Goal: Transaction & Acquisition: Purchase product/service

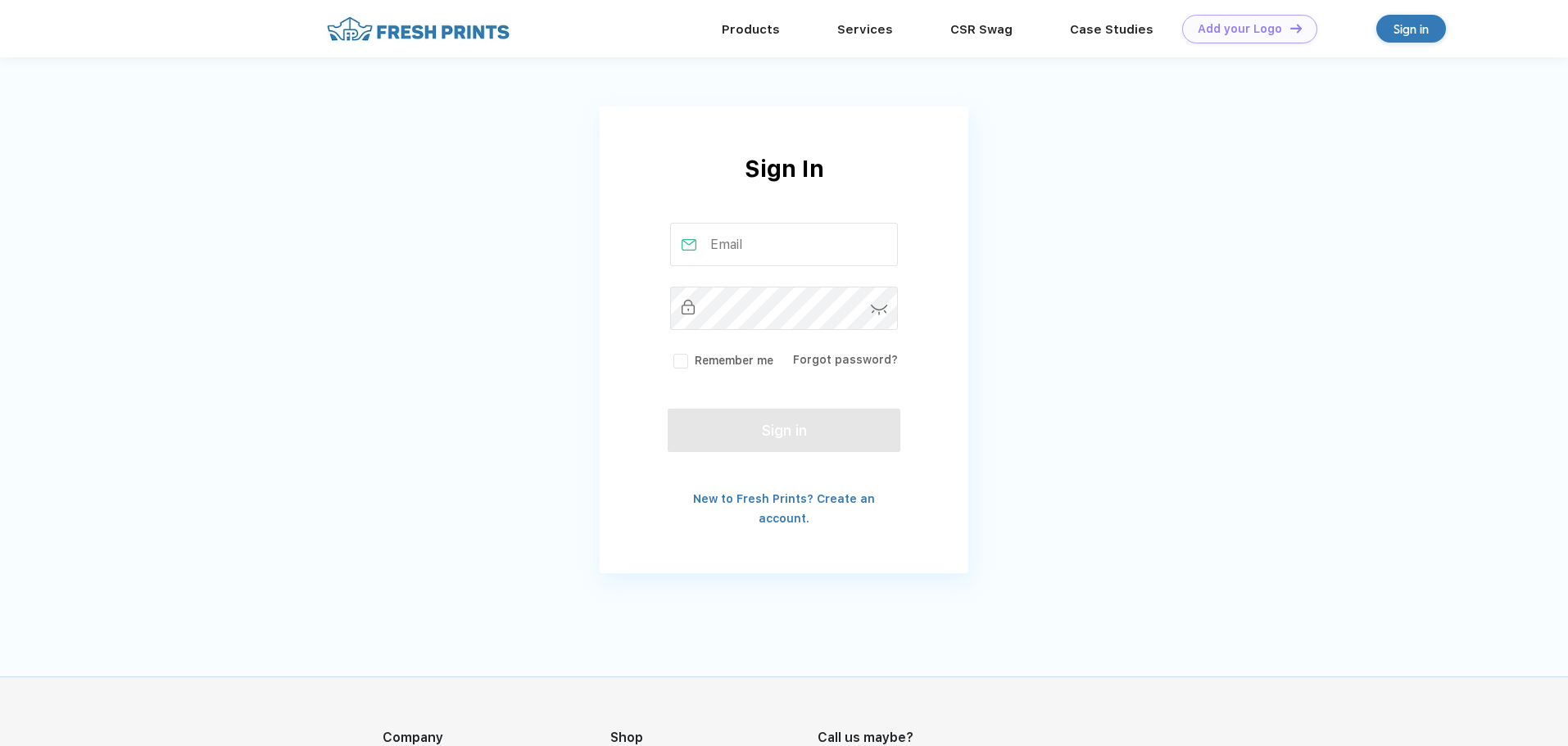
type input "[EMAIL_ADDRESS][DOMAIN_NAME]"
click at [683, 361] on label "Remember me" at bounding box center [722, 361] width 103 height 18
click at [0, 0] on input "Remember me" at bounding box center [0, 0] width 0 height 0
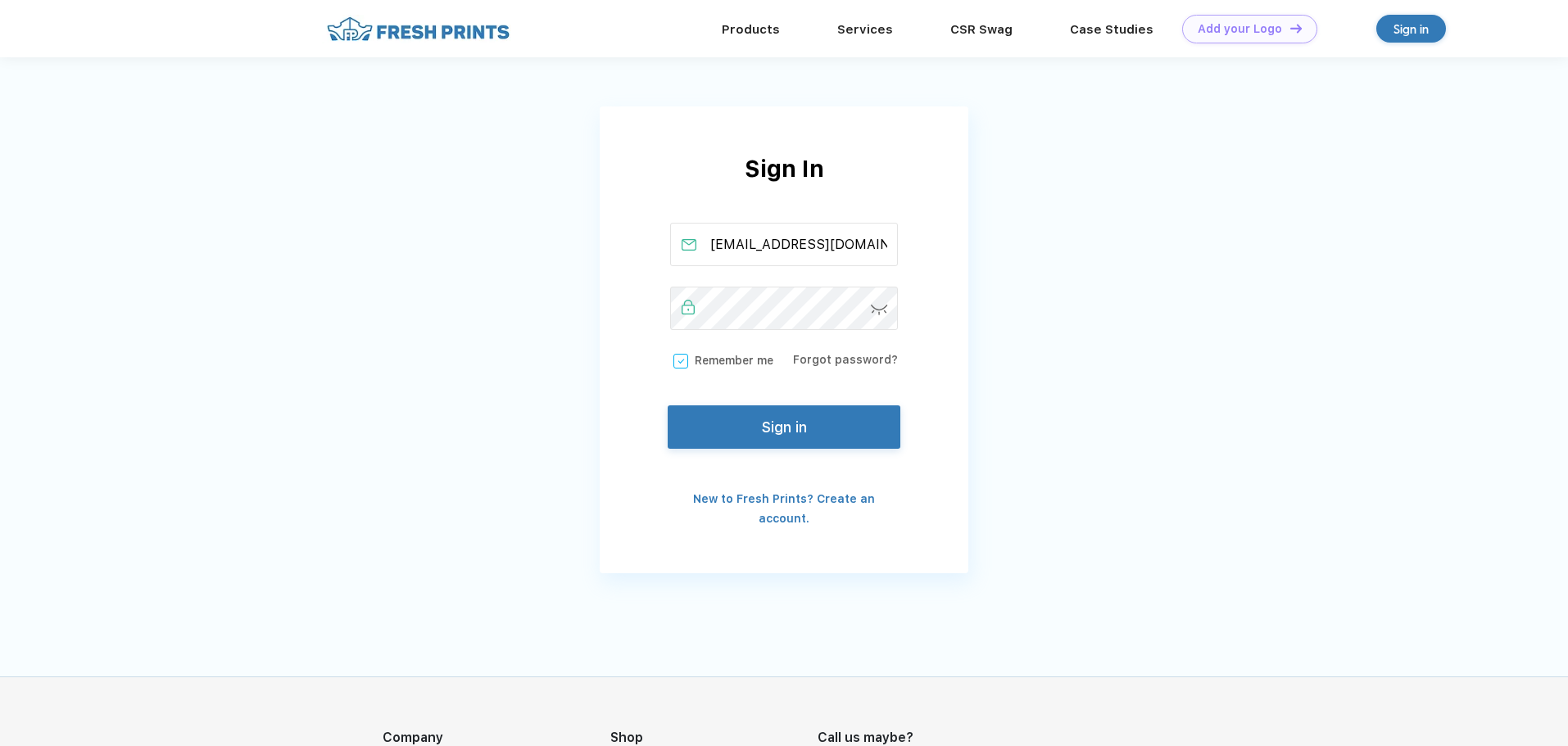
click at [786, 442] on button "Sign in" at bounding box center [784, 427] width 233 height 44
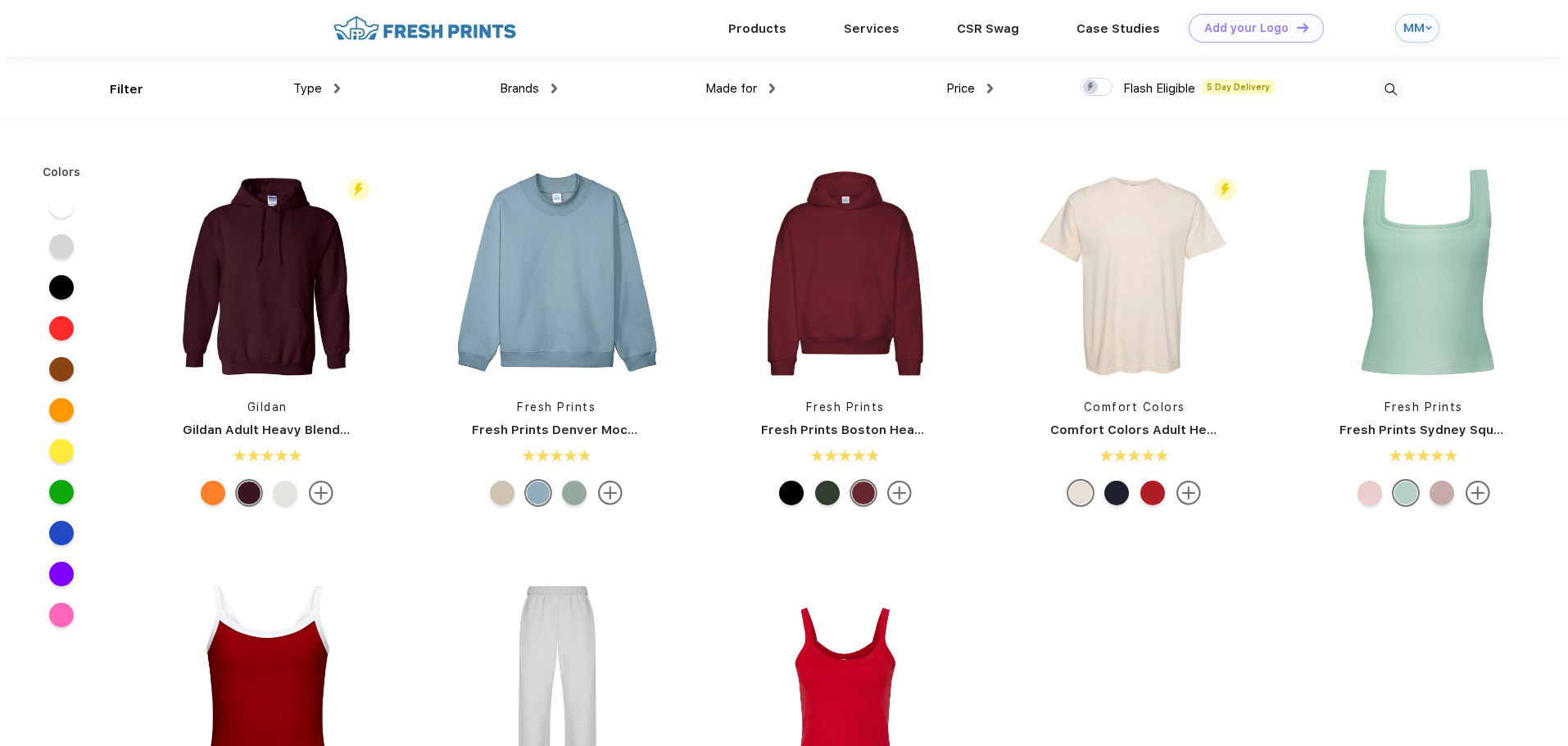
click at [1395, 85] on img at bounding box center [1391, 90] width 27 height 27
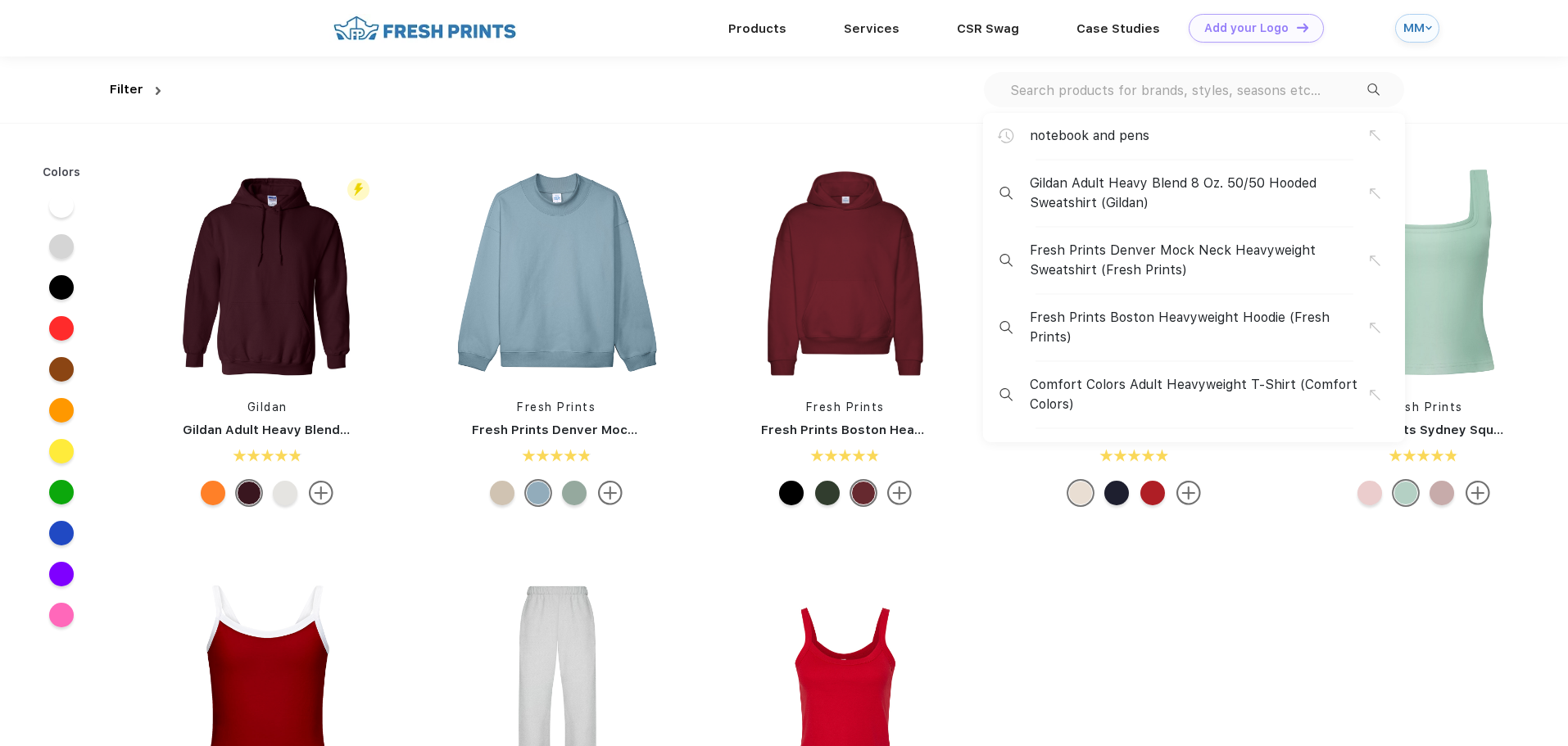
click at [1038, 99] on div "notebook and pens Gildan Adult Heavy Blend 8 Oz. 50/50 Hooded Sweatshirt (Gilda…" at bounding box center [1194, 90] width 420 height 35
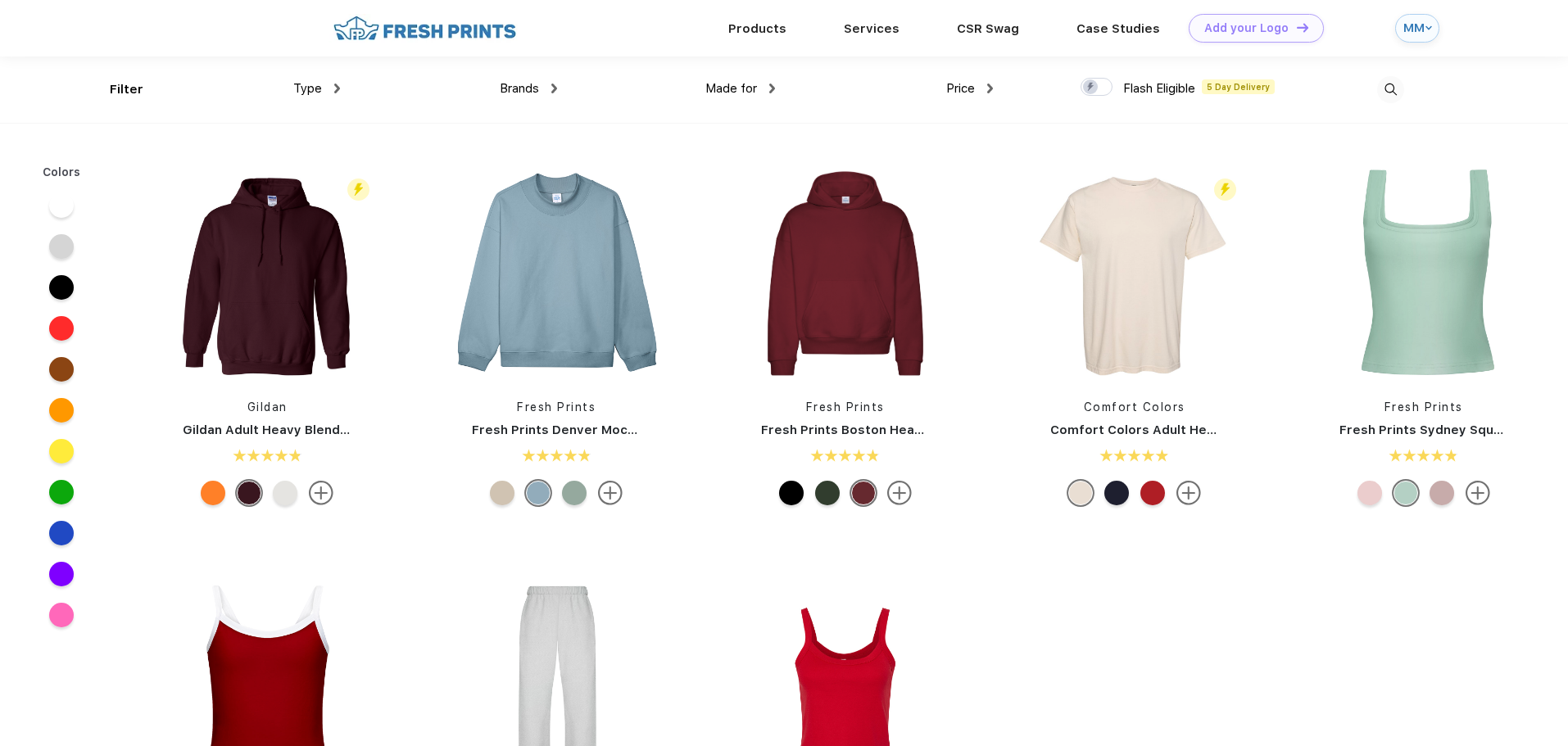
click at [1386, 85] on img at bounding box center [1391, 90] width 27 height 27
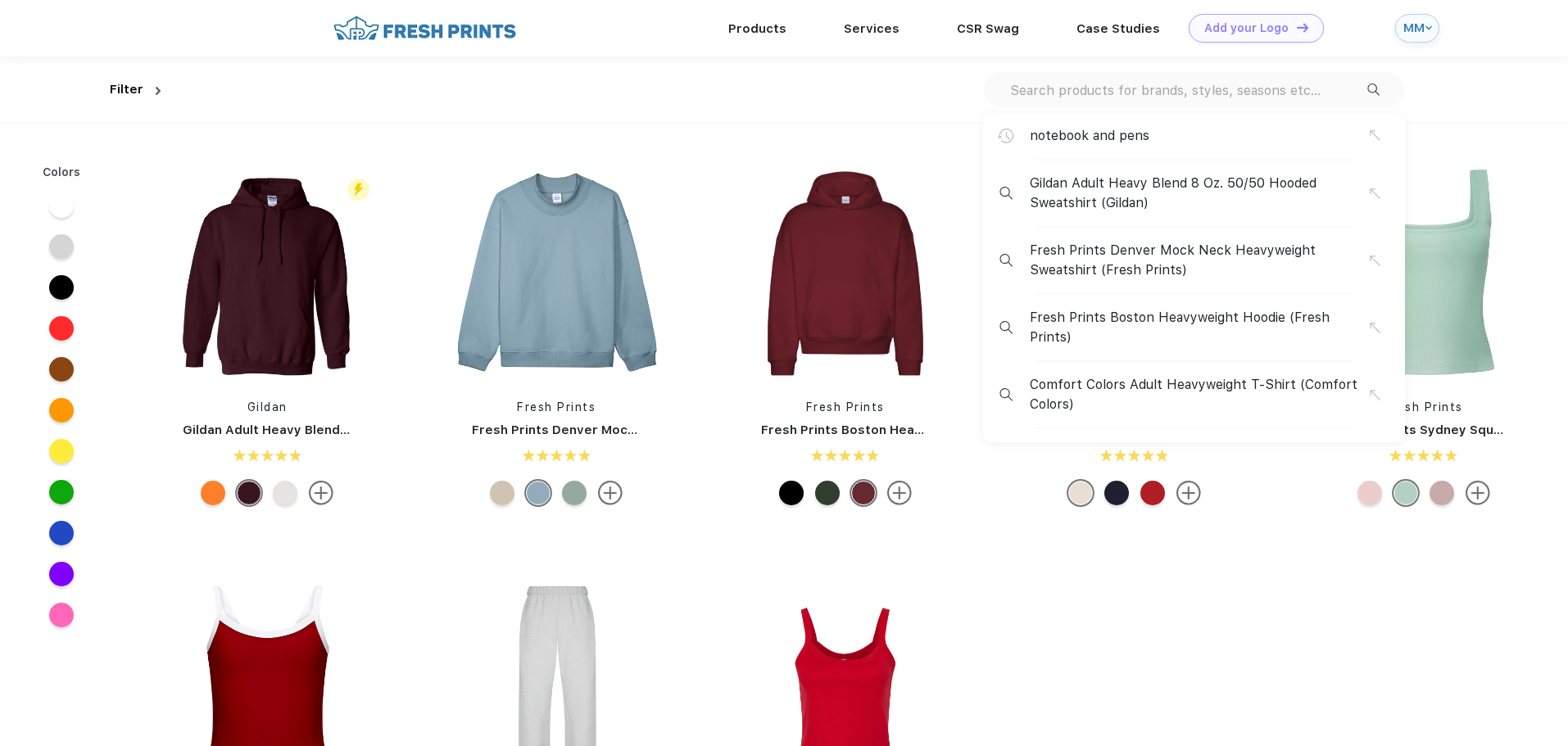
click at [1056, 90] on input "text" at bounding box center [1188, 90] width 359 height 18
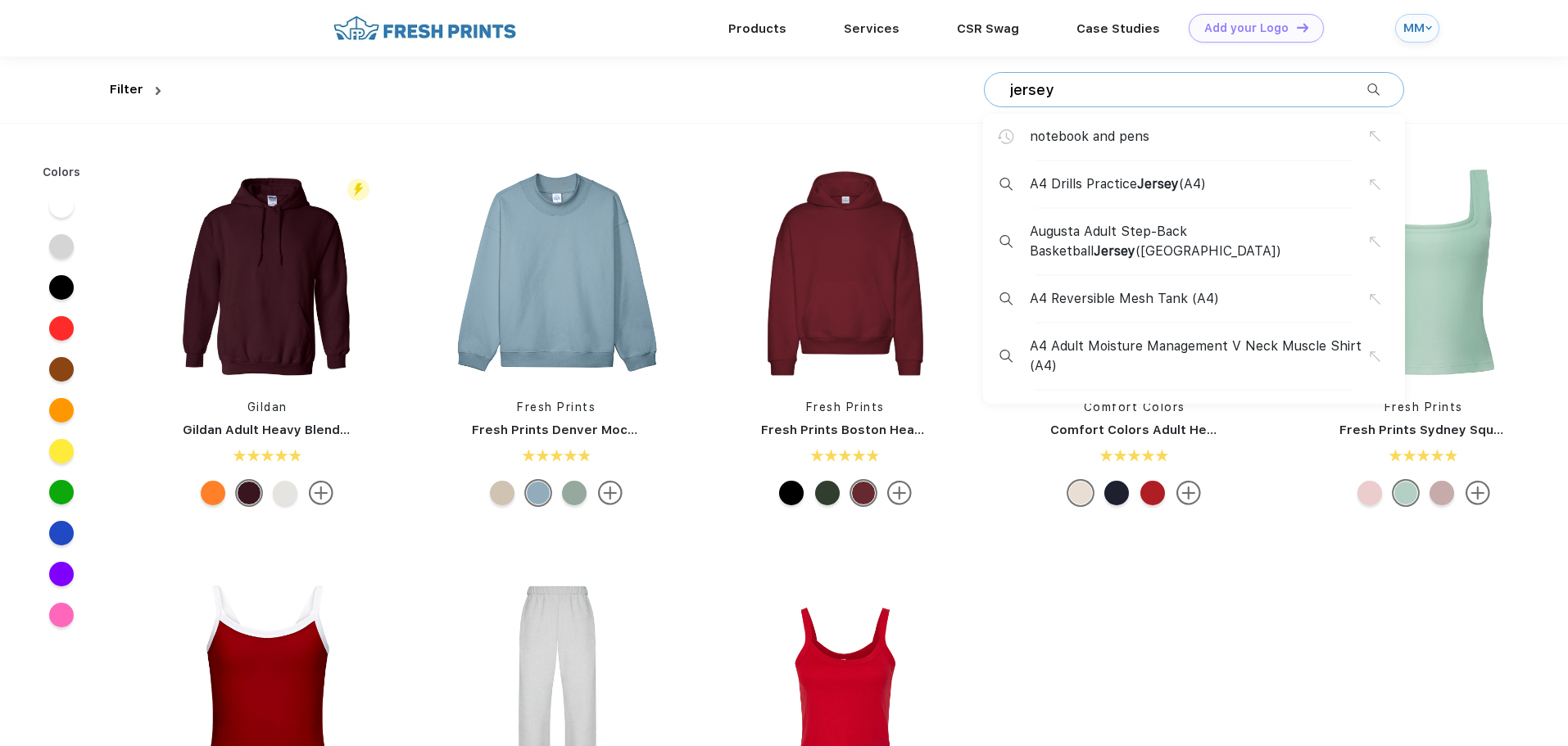
type input "jersey"
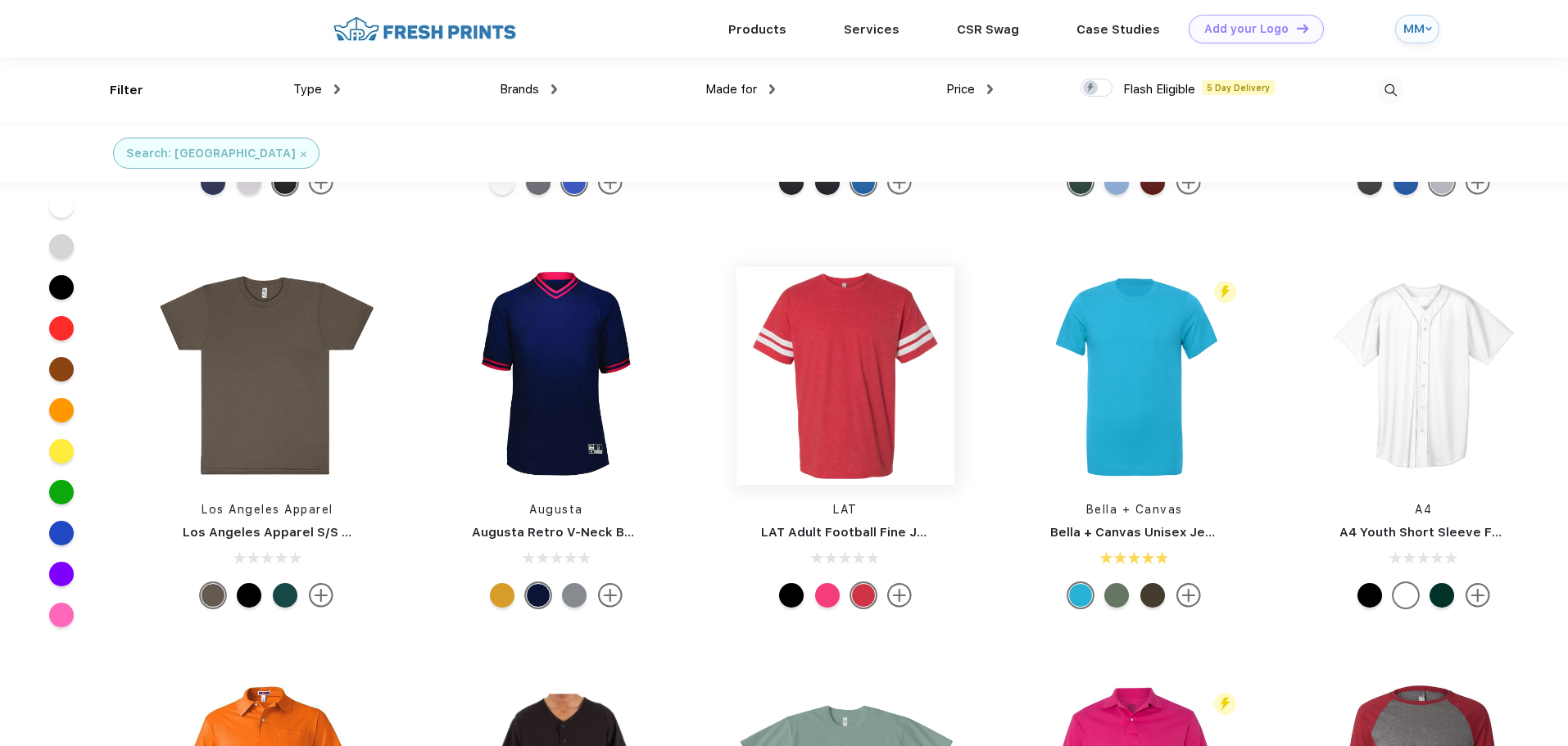
scroll to position [82, 0]
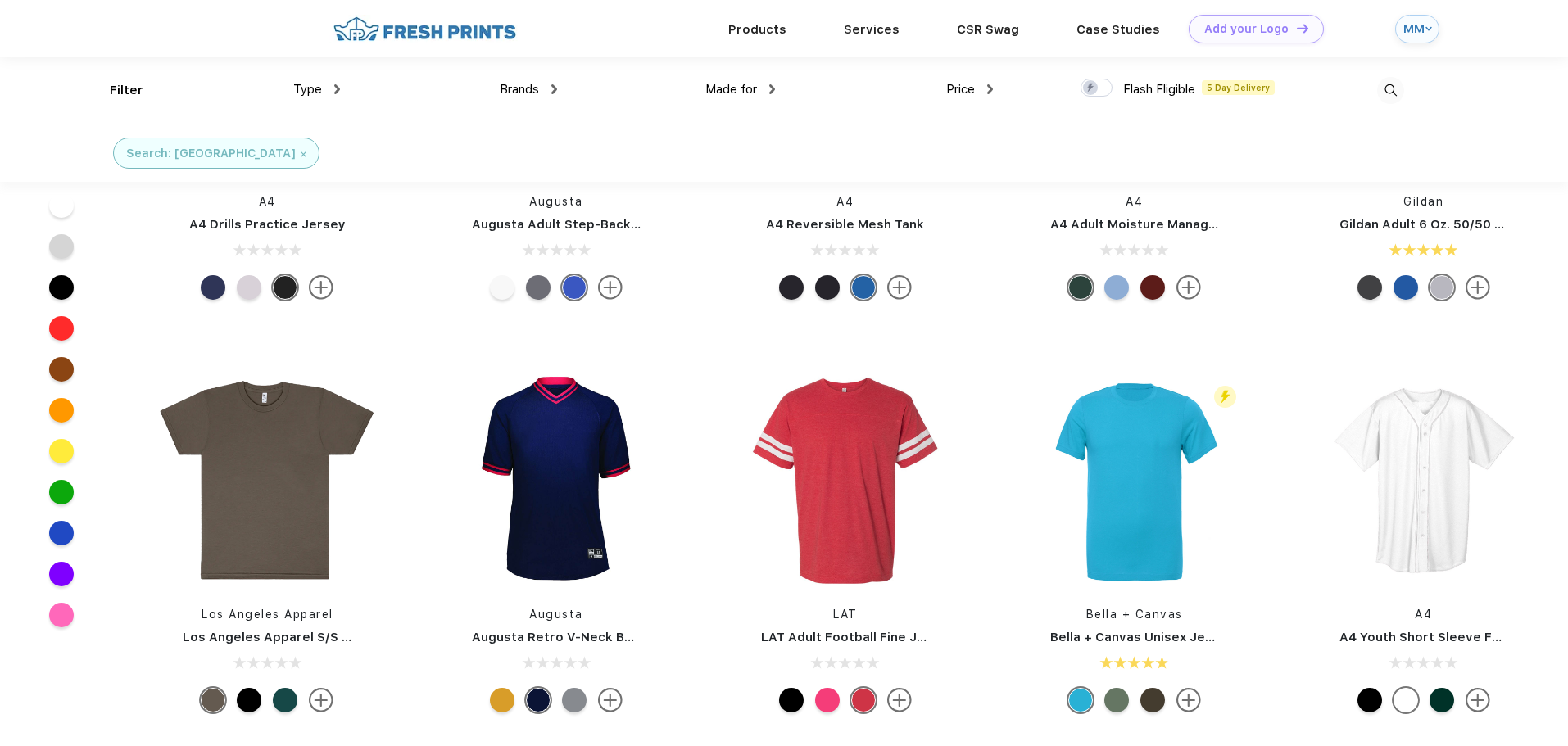
click at [605, 703] on img at bounding box center [609, 700] width 24 height 24
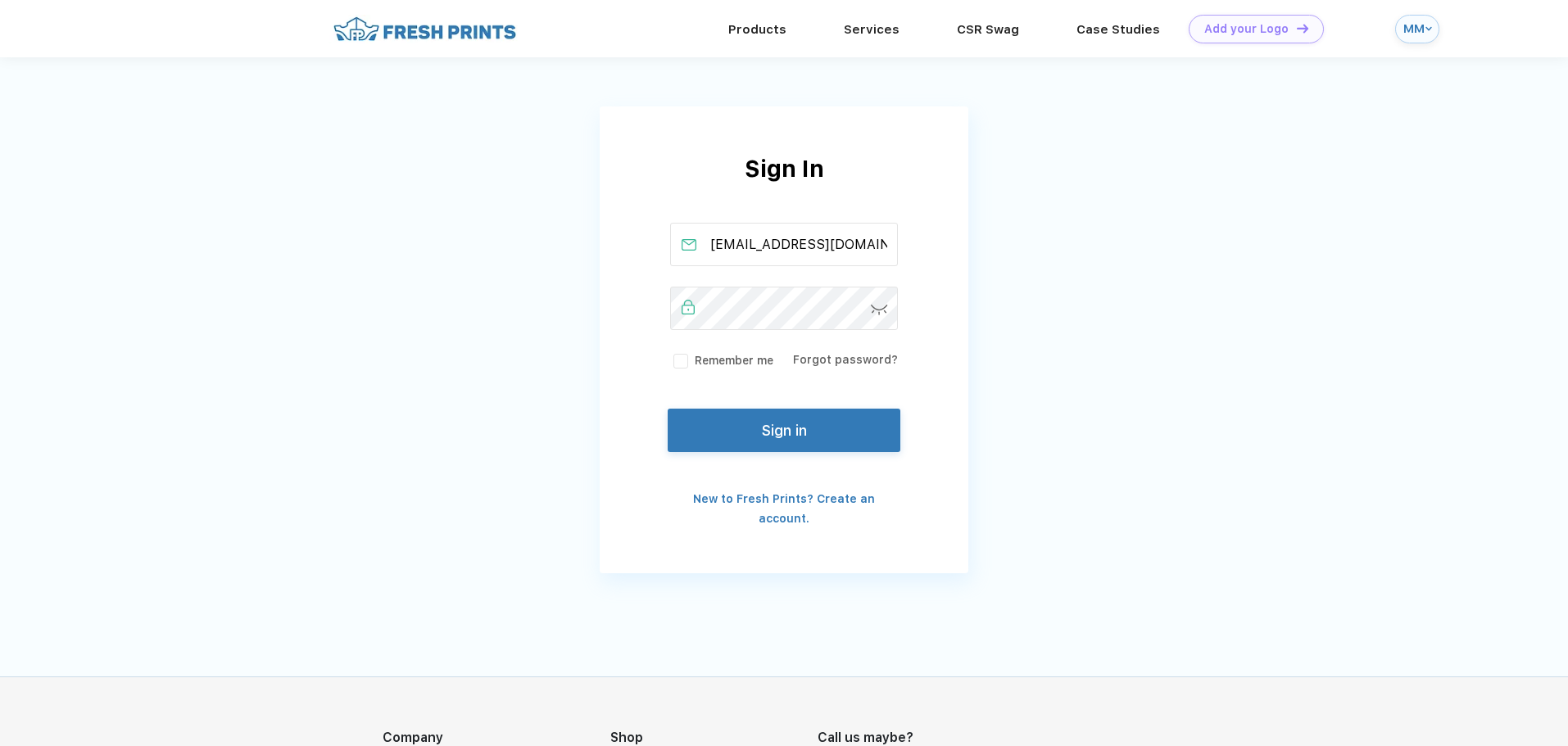
click at [684, 364] on label "Remember me" at bounding box center [722, 361] width 103 height 18
click at [0, 0] on input "Remember me" at bounding box center [0, 0] width 0 height 0
click at [775, 437] on button "Sign in" at bounding box center [784, 427] width 233 height 44
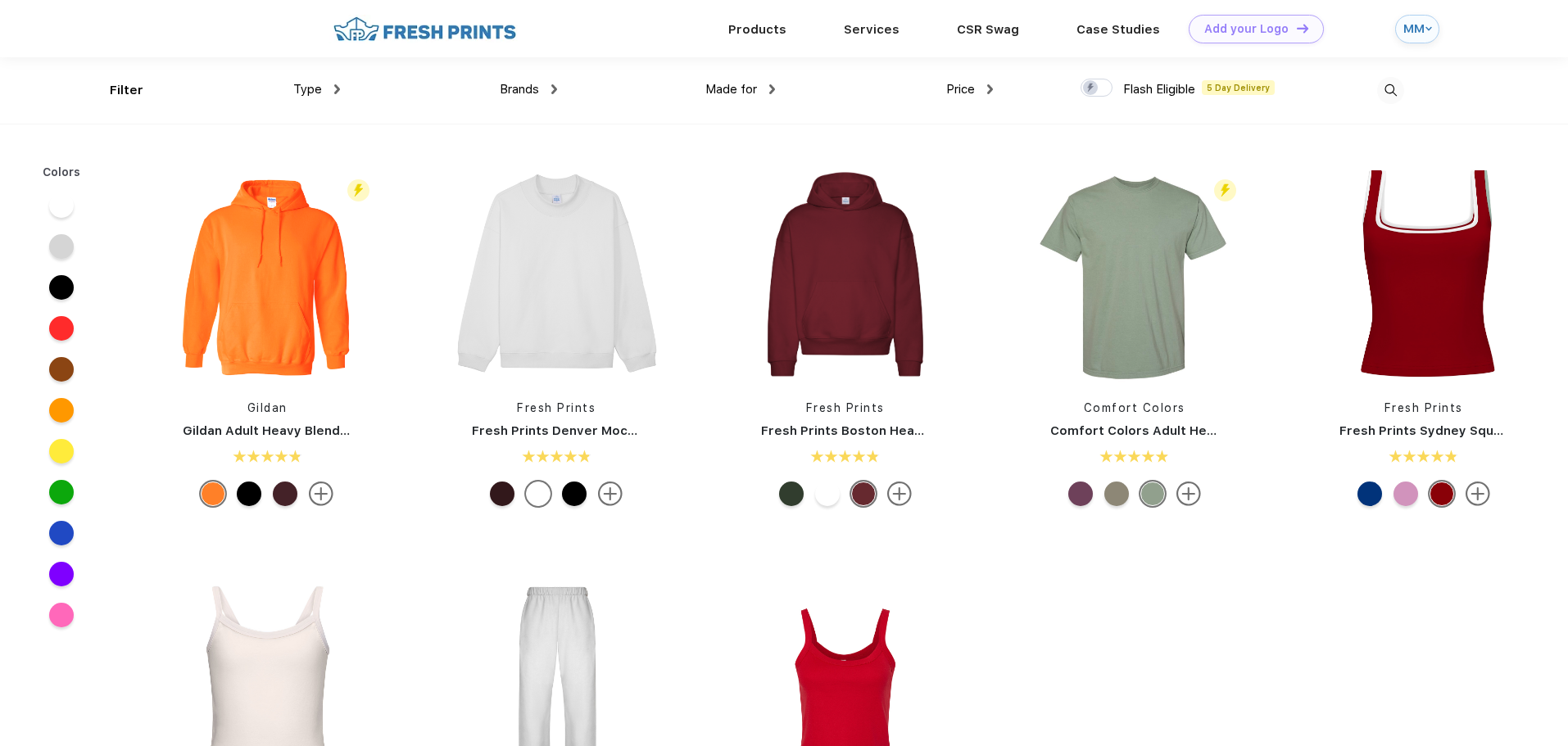
scroll to position [1, 0]
click at [1391, 87] on img at bounding box center [1391, 90] width 27 height 27
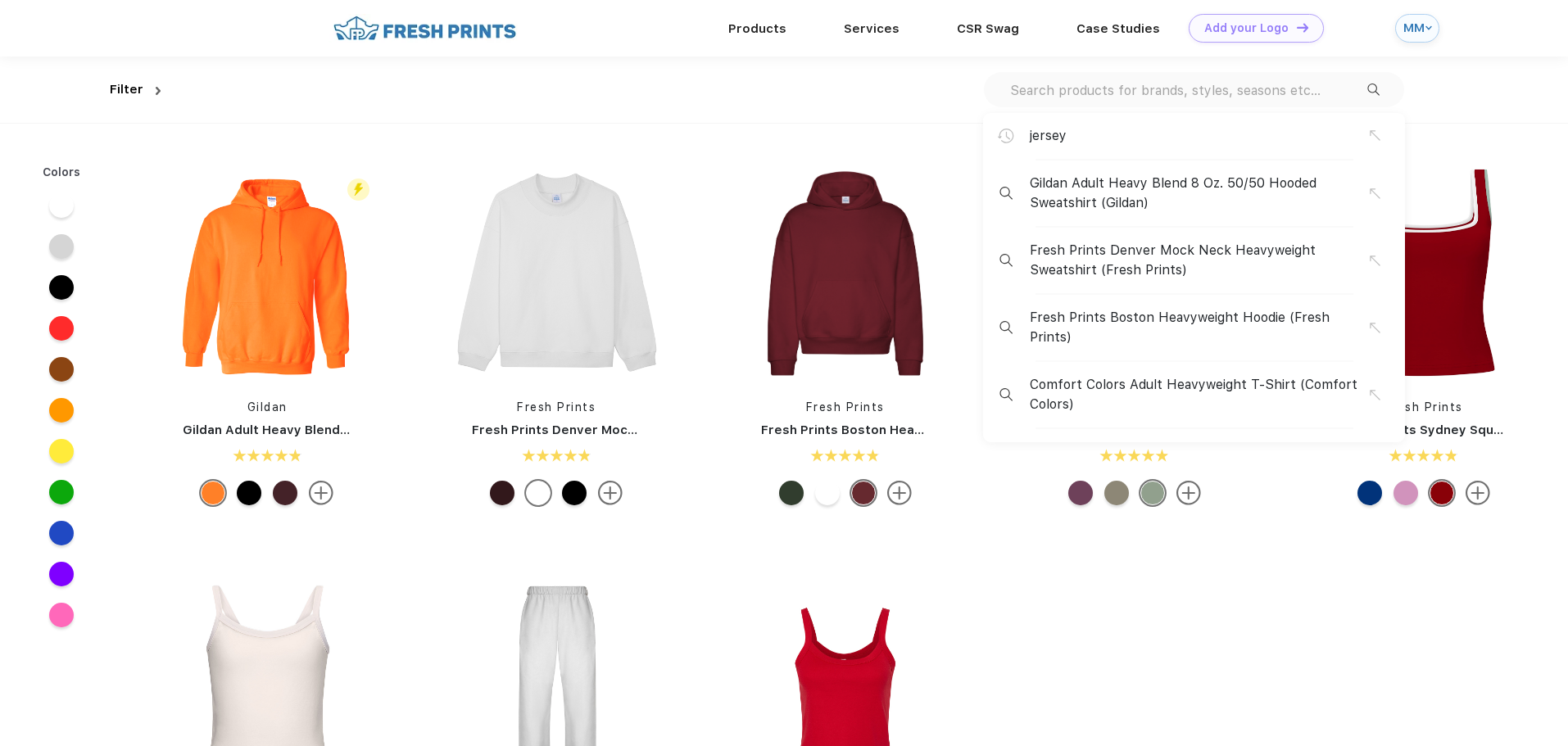
click at [1095, 138] on div "jersey" at bounding box center [1199, 136] width 340 height 20
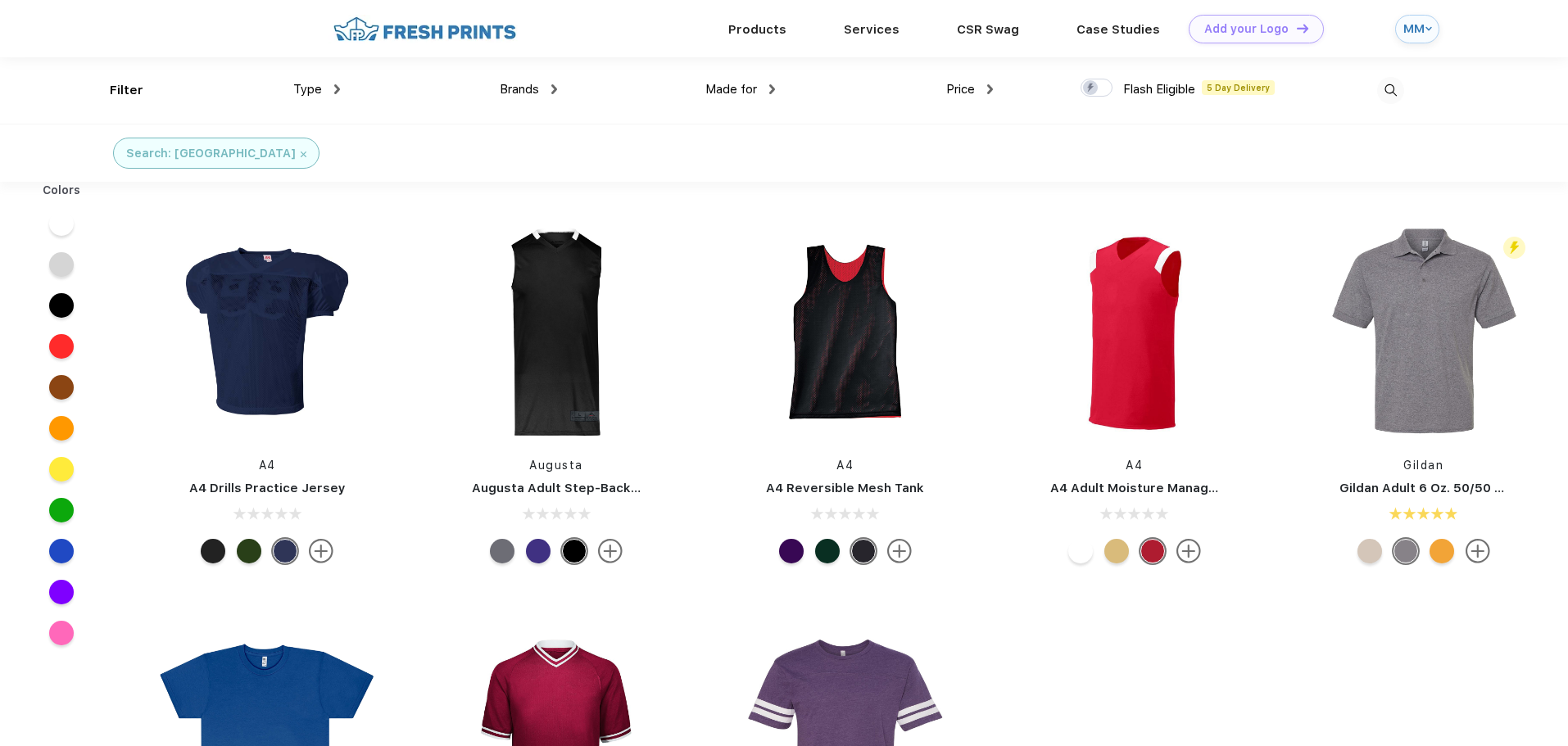
click at [1386, 89] on img at bounding box center [1391, 91] width 27 height 27
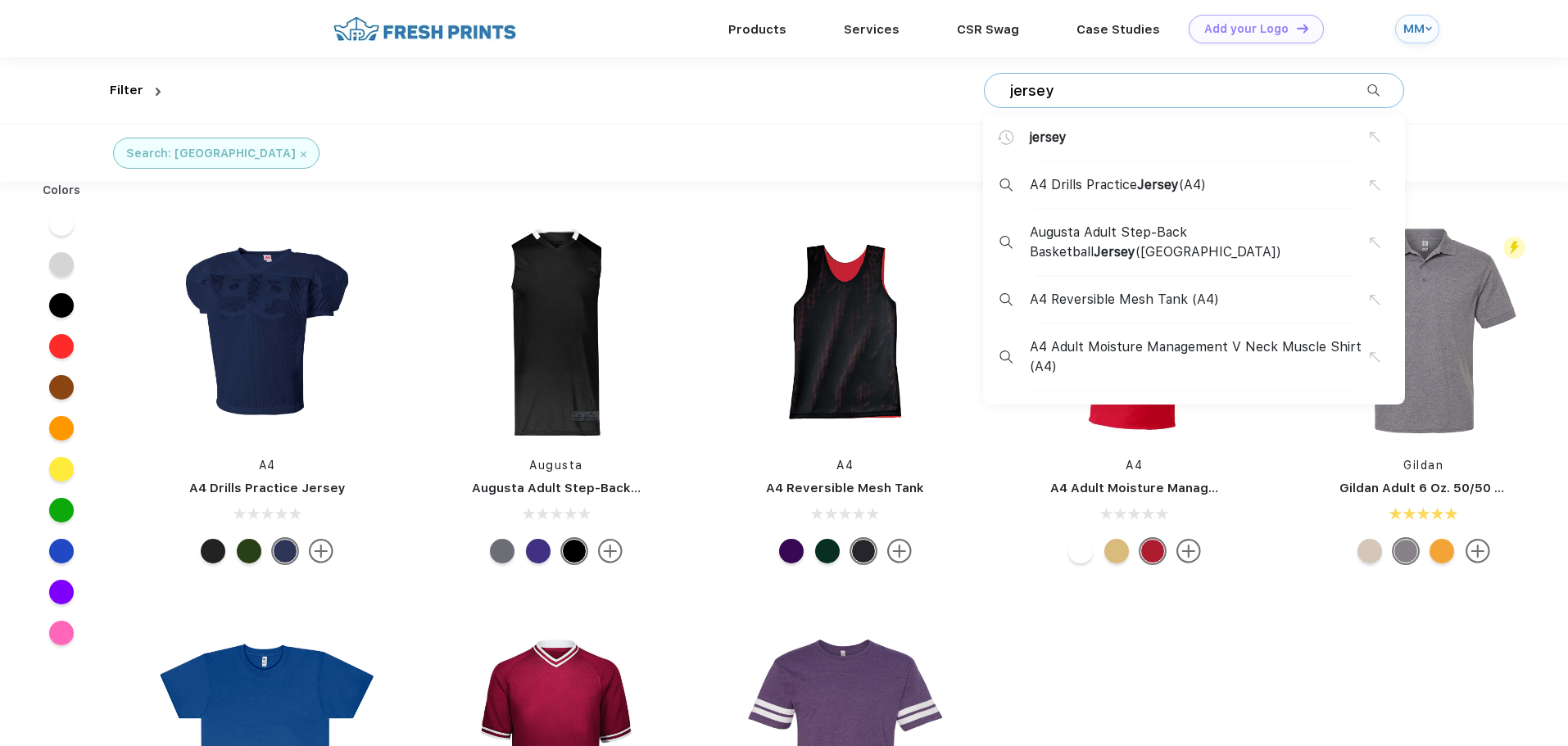
click at [1064, 93] on input "jersey" at bounding box center [1188, 91] width 359 height 18
drag, startPoint x: 1060, startPoint y: 92, endPoint x: 1003, endPoint y: 90, distance: 57.0
click at [1003, 90] on div "jersey jersey A4 Drills Practice Jersey (A4) Augusta Adult Step-Back Basketball…" at bounding box center [1194, 91] width 420 height 35
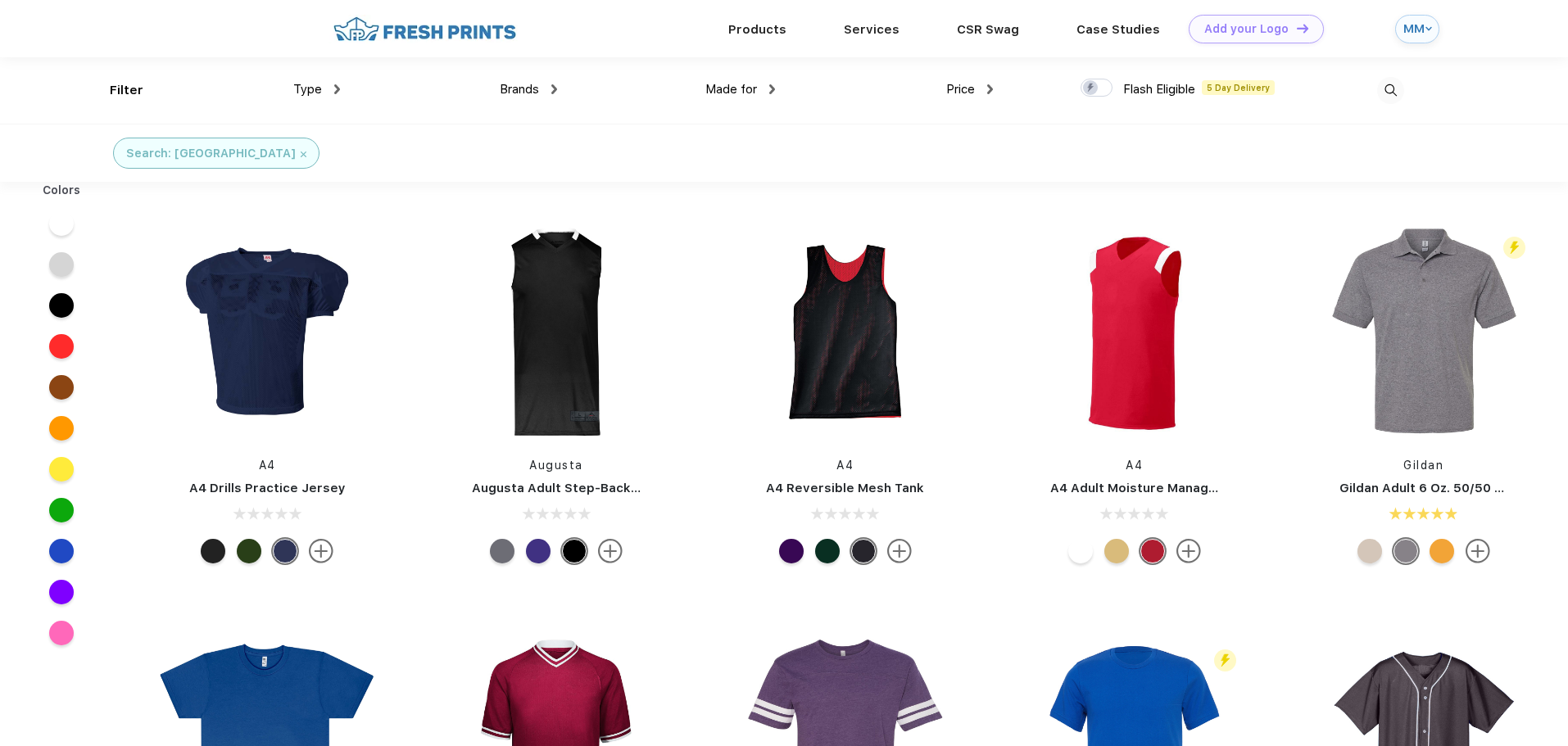
click at [1399, 86] on img at bounding box center [1391, 91] width 27 height 27
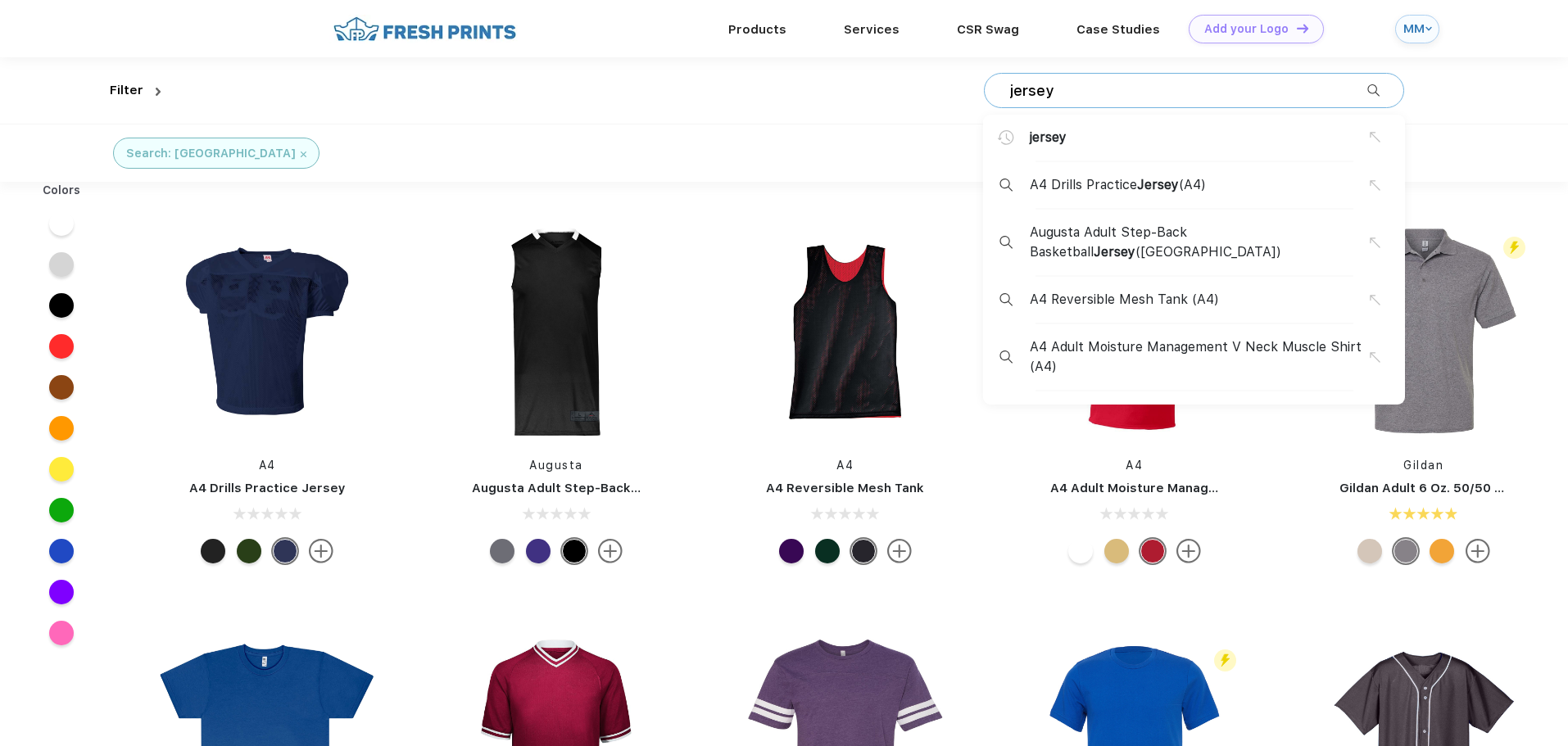
click at [1066, 94] on input "jersey" at bounding box center [1188, 91] width 359 height 18
drag, startPoint x: 1064, startPoint y: 86, endPoint x: 1001, endPoint y: 85, distance: 63.0
click at [1001, 85] on div "jersey jersey A4 Drills Practice Jersey (A4) Augusta Adult Step-Back Basketball…" at bounding box center [1194, 91] width 420 height 35
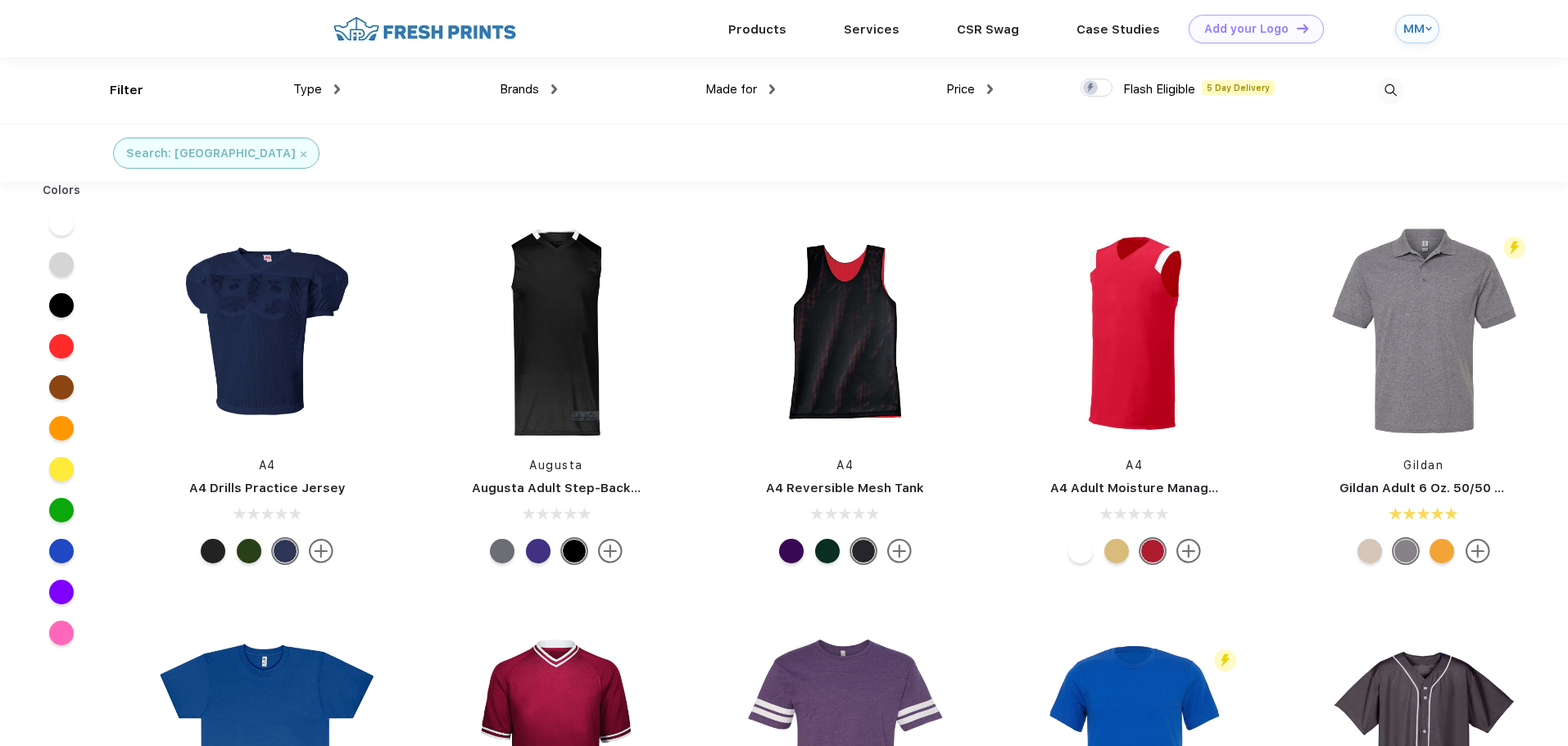
click at [1387, 87] on img at bounding box center [1391, 91] width 27 height 27
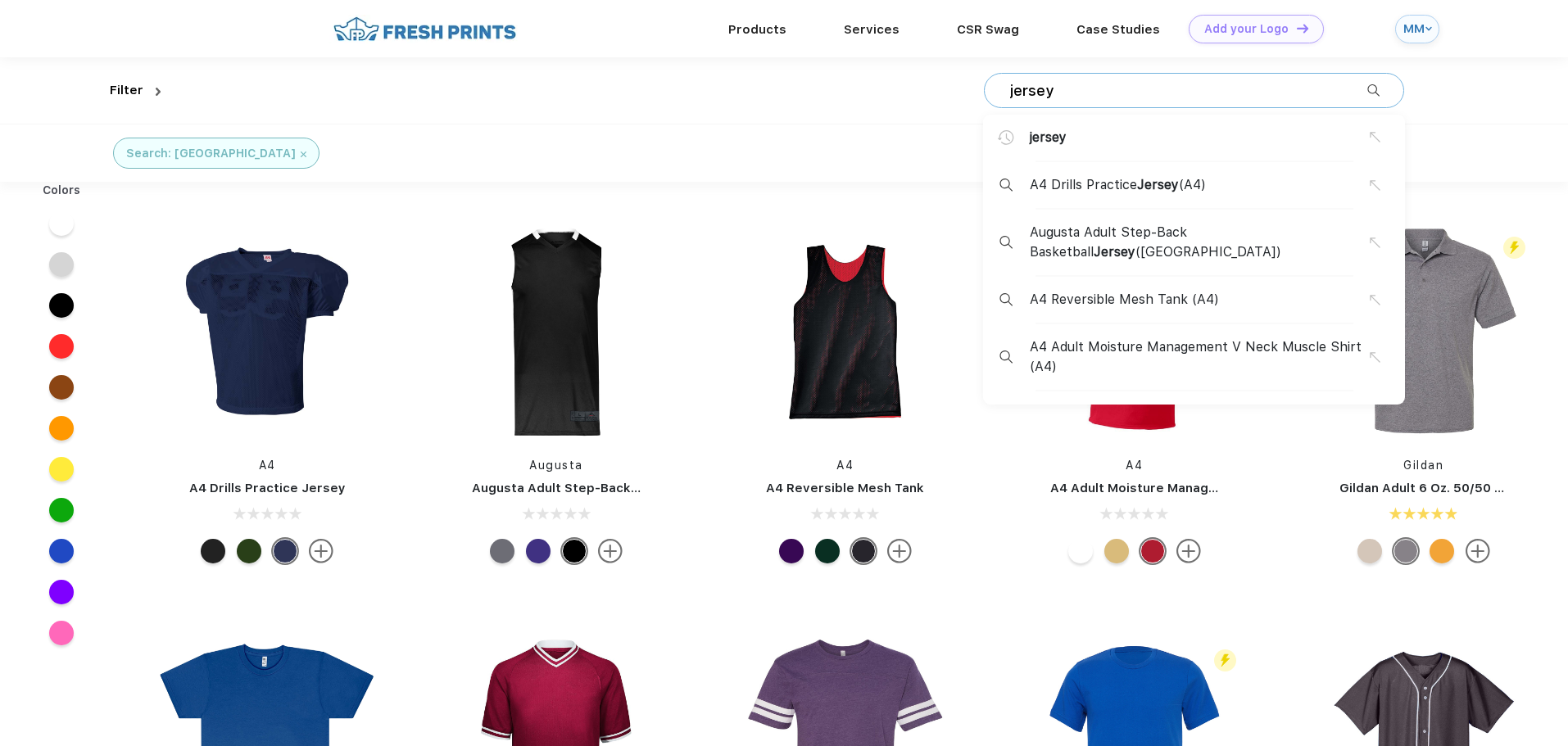
drag, startPoint x: 1067, startPoint y: 93, endPoint x: 978, endPoint y: 82, distance: 89.7
click at [978, 82] on div "jersey jersey A4 Drills Practice Jersey (A4) Augusta Adult Step-Back Basketball…" at bounding box center [785, 91] width 1237 height 66
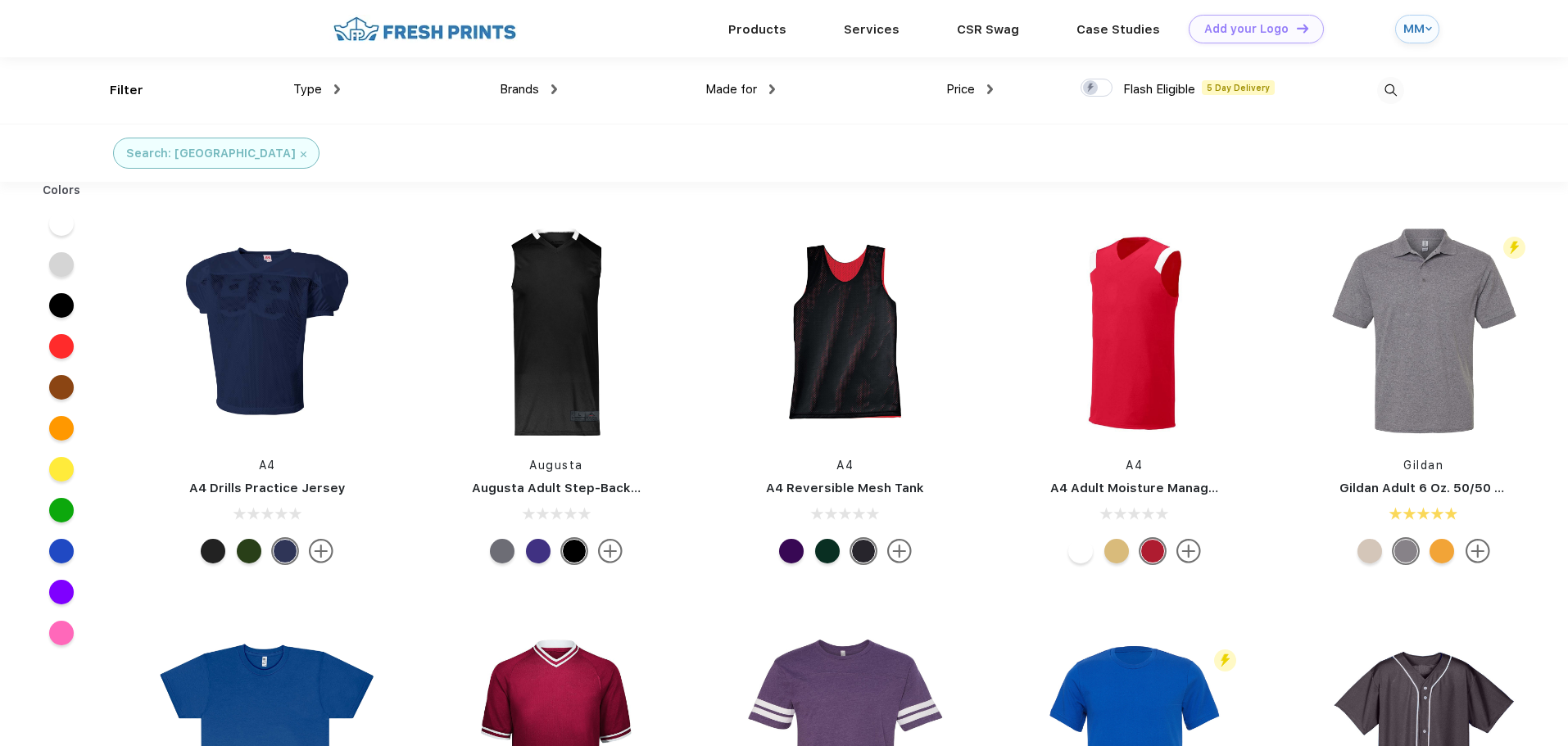
click at [300, 156] on img at bounding box center [303, 154] width 6 height 6
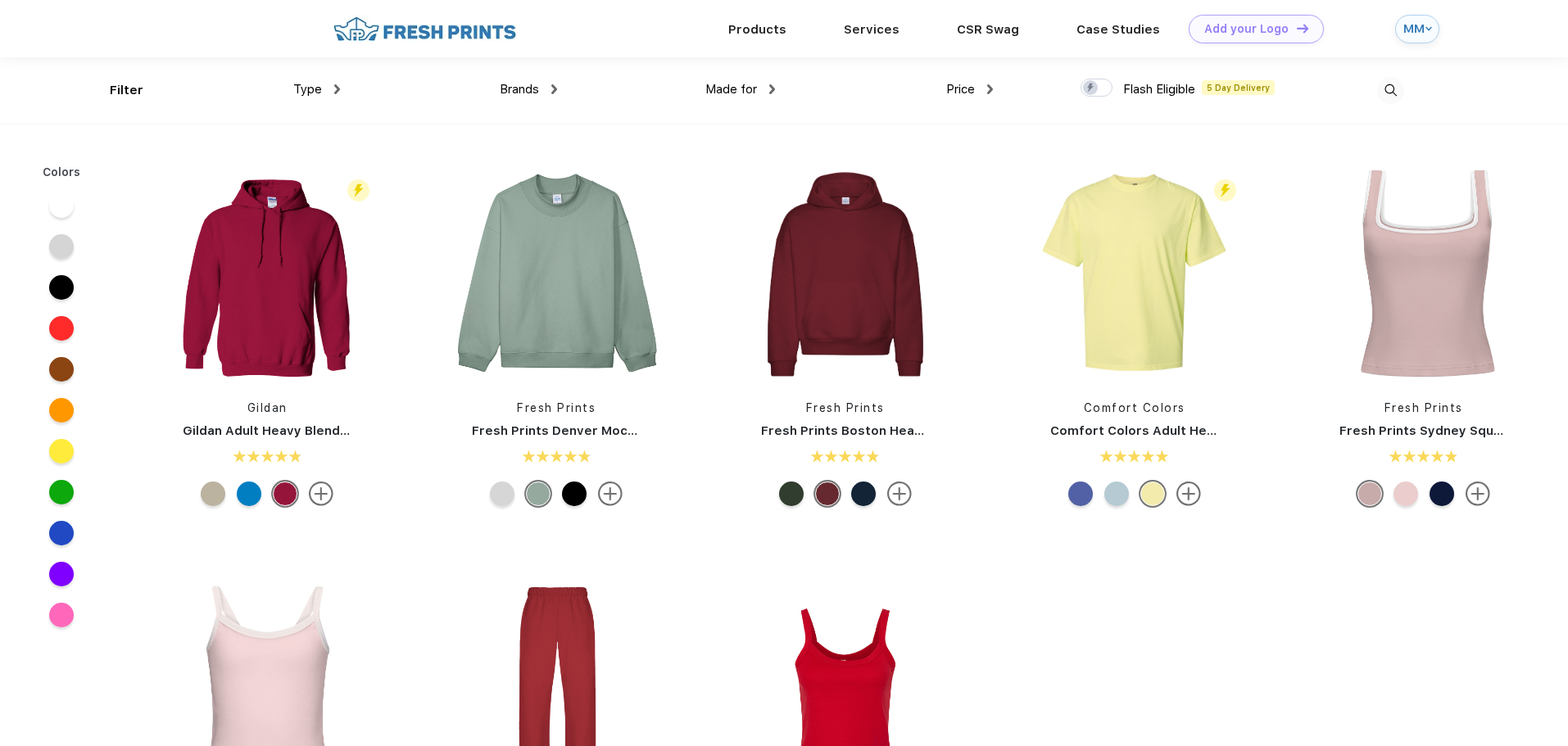
click at [1392, 89] on img at bounding box center [1391, 91] width 27 height 27
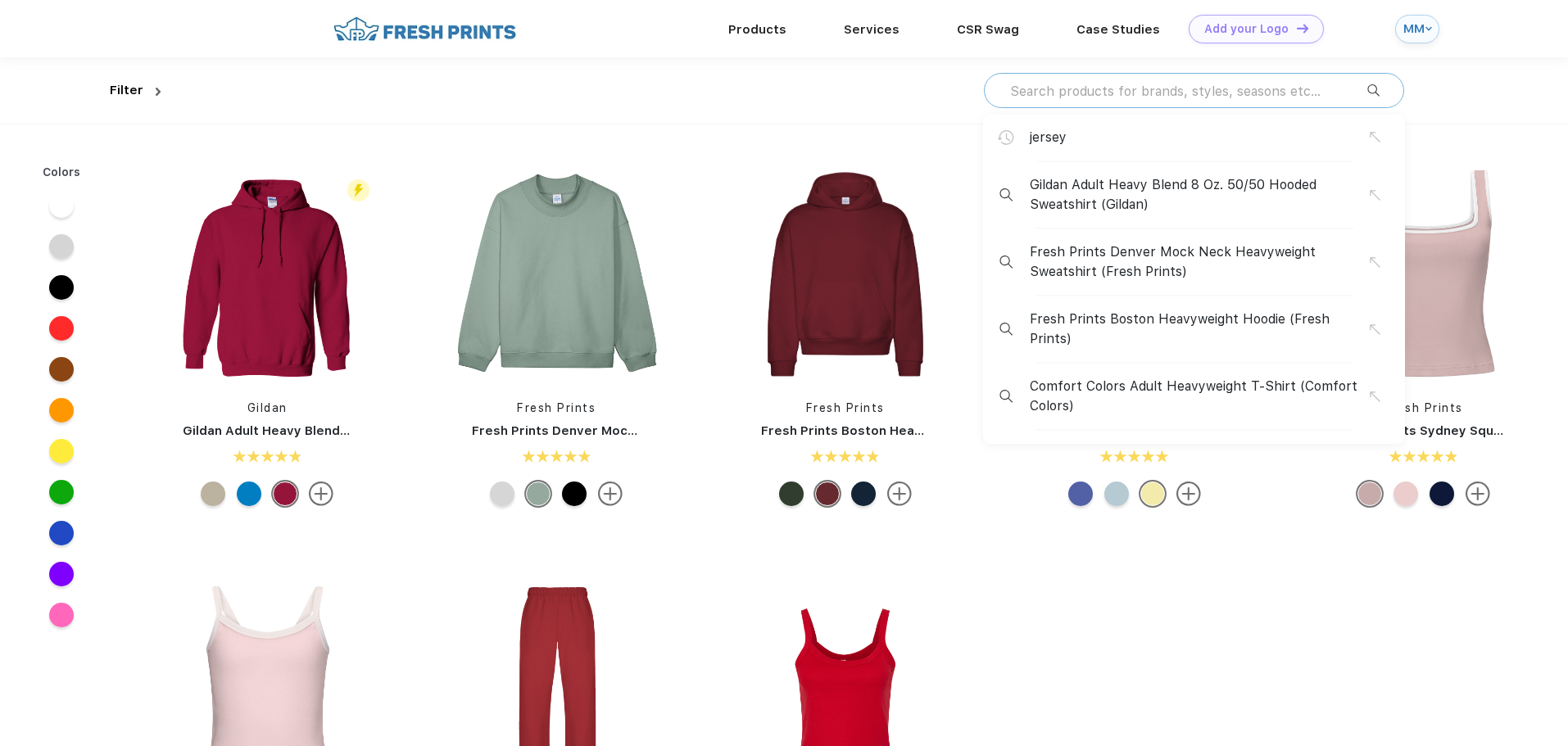
click at [1052, 96] on input "text" at bounding box center [1188, 91] width 359 height 18
type input "b"
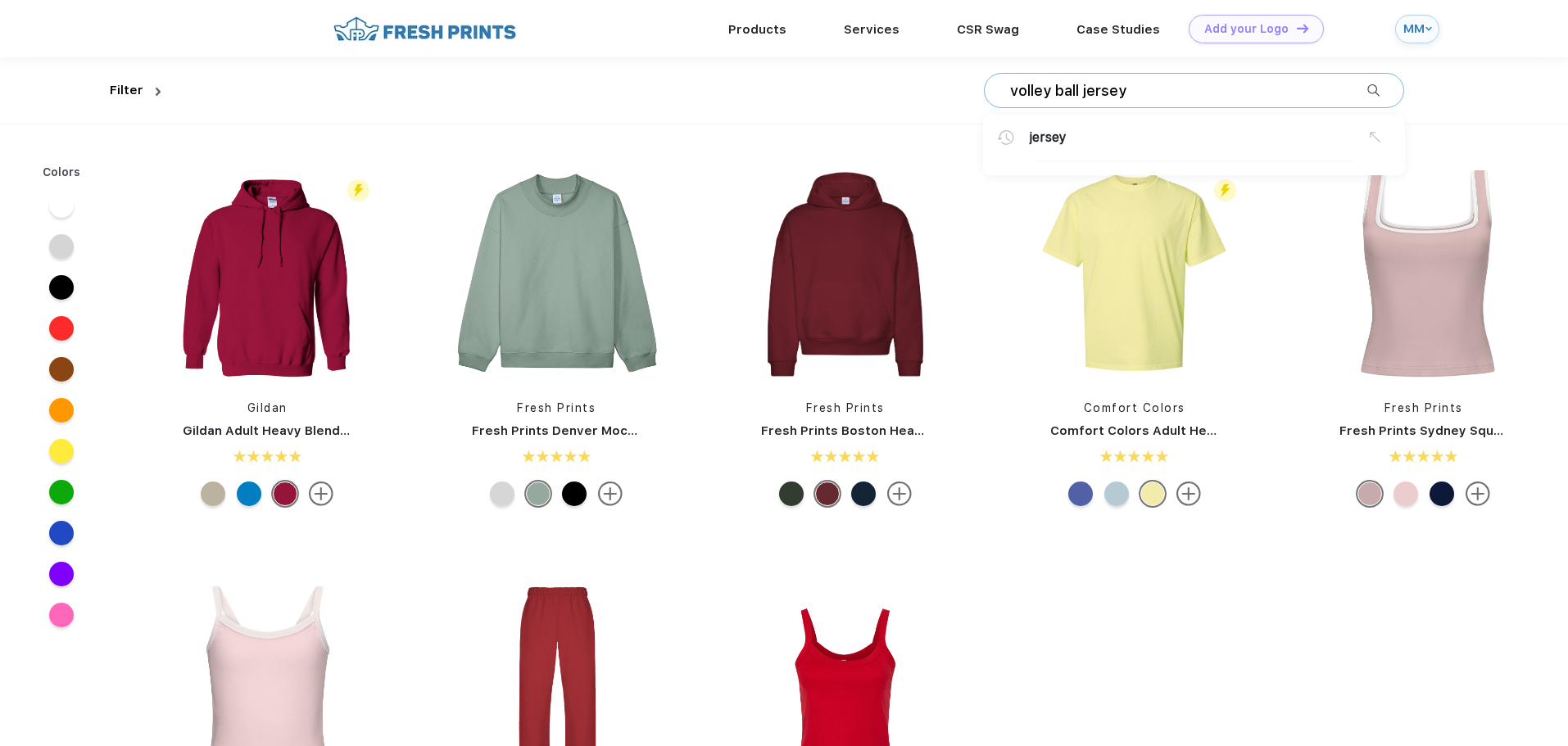
type input "volley ball jersey"
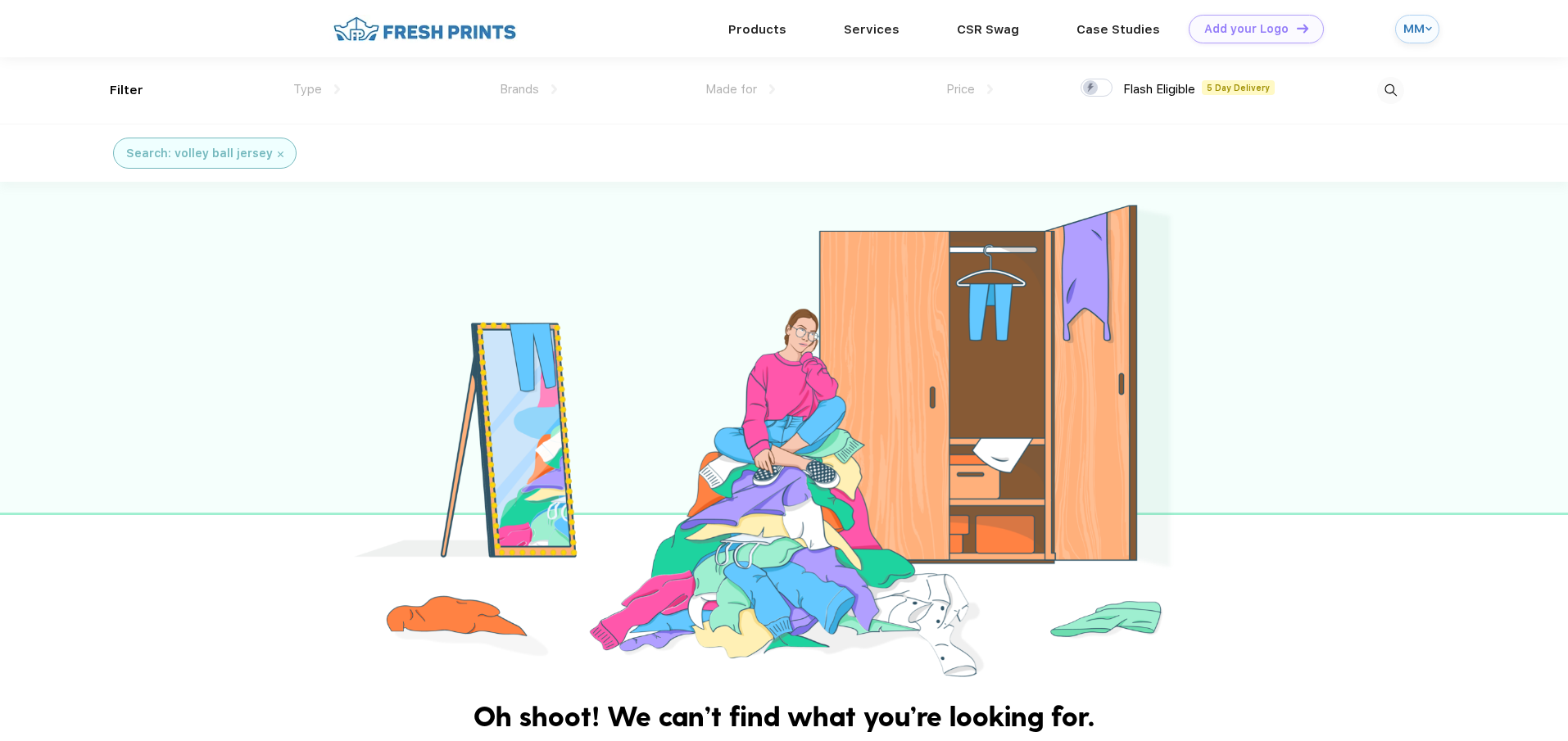
click at [1386, 90] on img at bounding box center [1391, 91] width 27 height 27
drag, startPoint x: 1083, startPoint y: 89, endPoint x: 991, endPoint y: 100, distance: 92.7
click at [991, 100] on div "volley ball jersey volley ball jersey" at bounding box center [1194, 91] width 420 height 35
click at [1386, 86] on img at bounding box center [1391, 91] width 27 height 27
click at [1086, 93] on input "volley ball jersey" at bounding box center [1188, 91] width 359 height 18
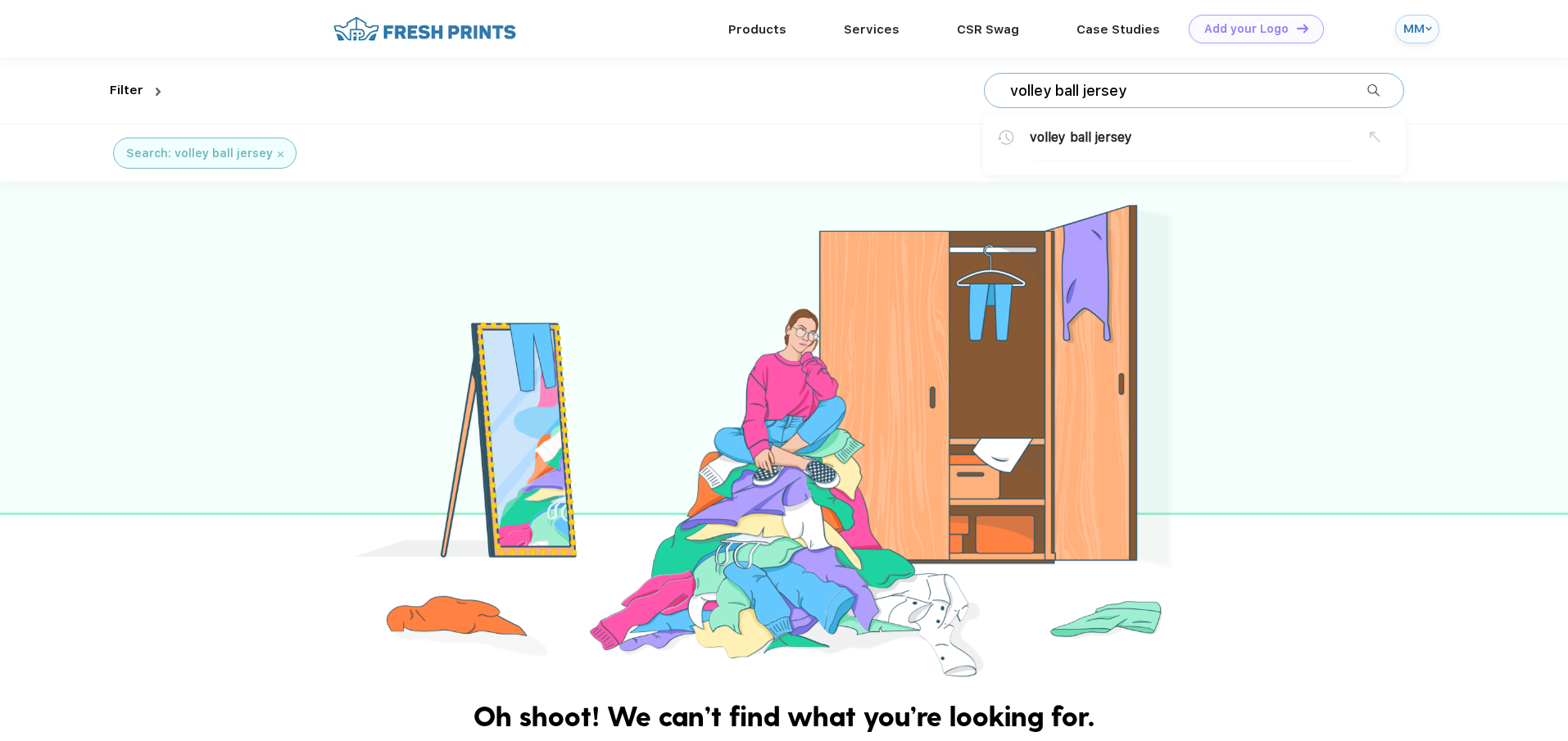
drag, startPoint x: 1083, startPoint y: 86, endPoint x: 989, endPoint y: 98, distance: 94.8
click at [989, 98] on div "volley ball jersey volley ball jersey" at bounding box center [1194, 91] width 420 height 35
click at [1395, 85] on img at bounding box center [1391, 91] width 27 height 27
drag, startPoint x: 1157, startPoint y: 95, endPoint x: 957, endPoint y: 95, distance: 200.0
click at [957, 95] on div "volley ball jersey volley ball jersey" at bounding box center [785, 91] width 1237 height 66
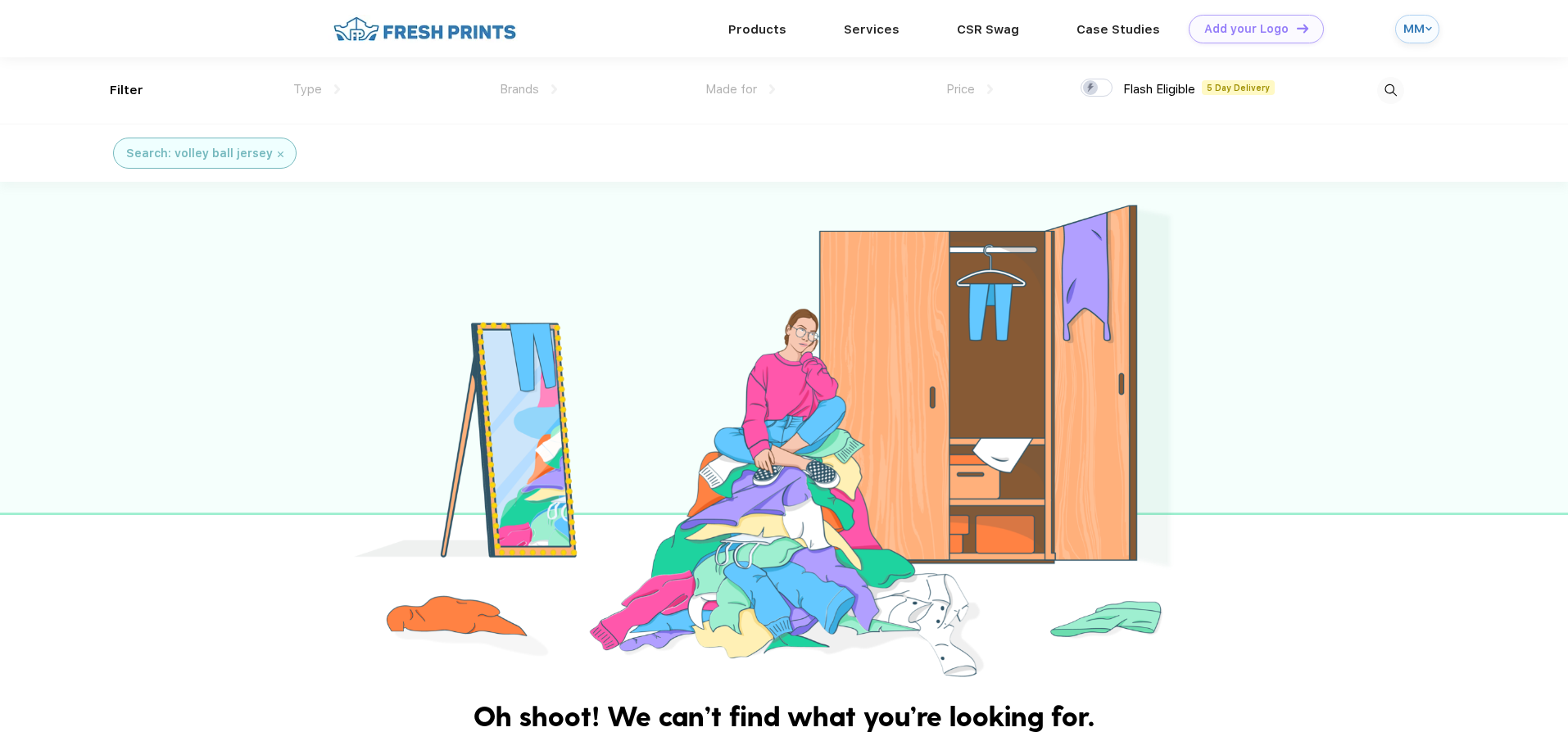
click at [1385, 90] on img at bounding box center [1391, 91] width 27 height 27
drag, startPoint x: 1156, startPoint y: 92, endPoint x: 916, endPoint y: 97, distance: 240.1
click at [916, 97] on div "volley ball jersey volley ball jersey" at bounding box center [785, 91] width 1237 height 66
click at [1393, 86] on img at bounding box center [1391, 91] width 27 height 27
click at [1156, 91] on input "volley ball jersey" at bounding box center [1188, 91] width 359 height 18
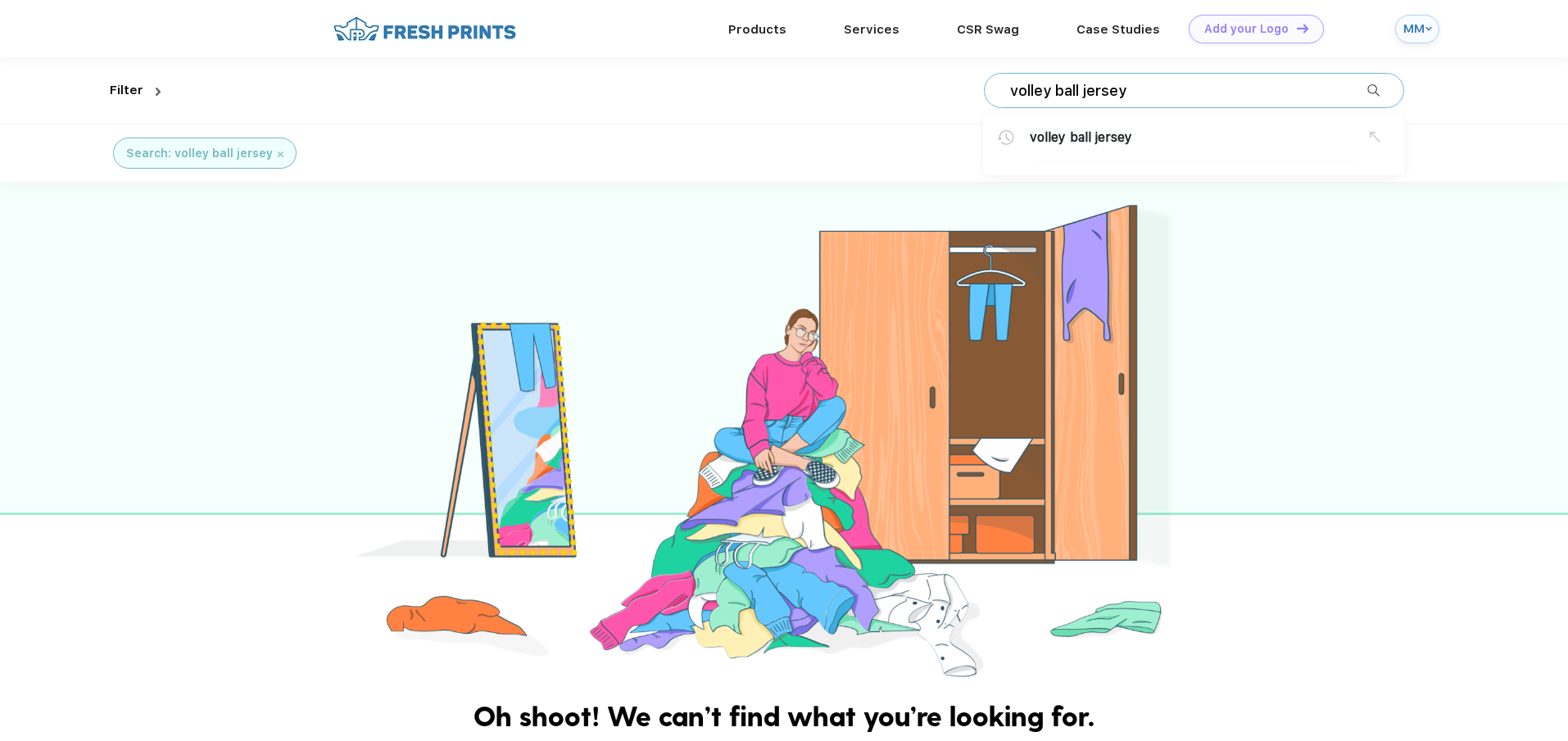
drag, startPoint x: 1154, startPoint y: 88, endPoint x: 1011, endPoint y: 88, distance: 143.0
click at [1011, 88] on input "volley ball jersey" at bounding box center [1188, 91] width 359 height 18
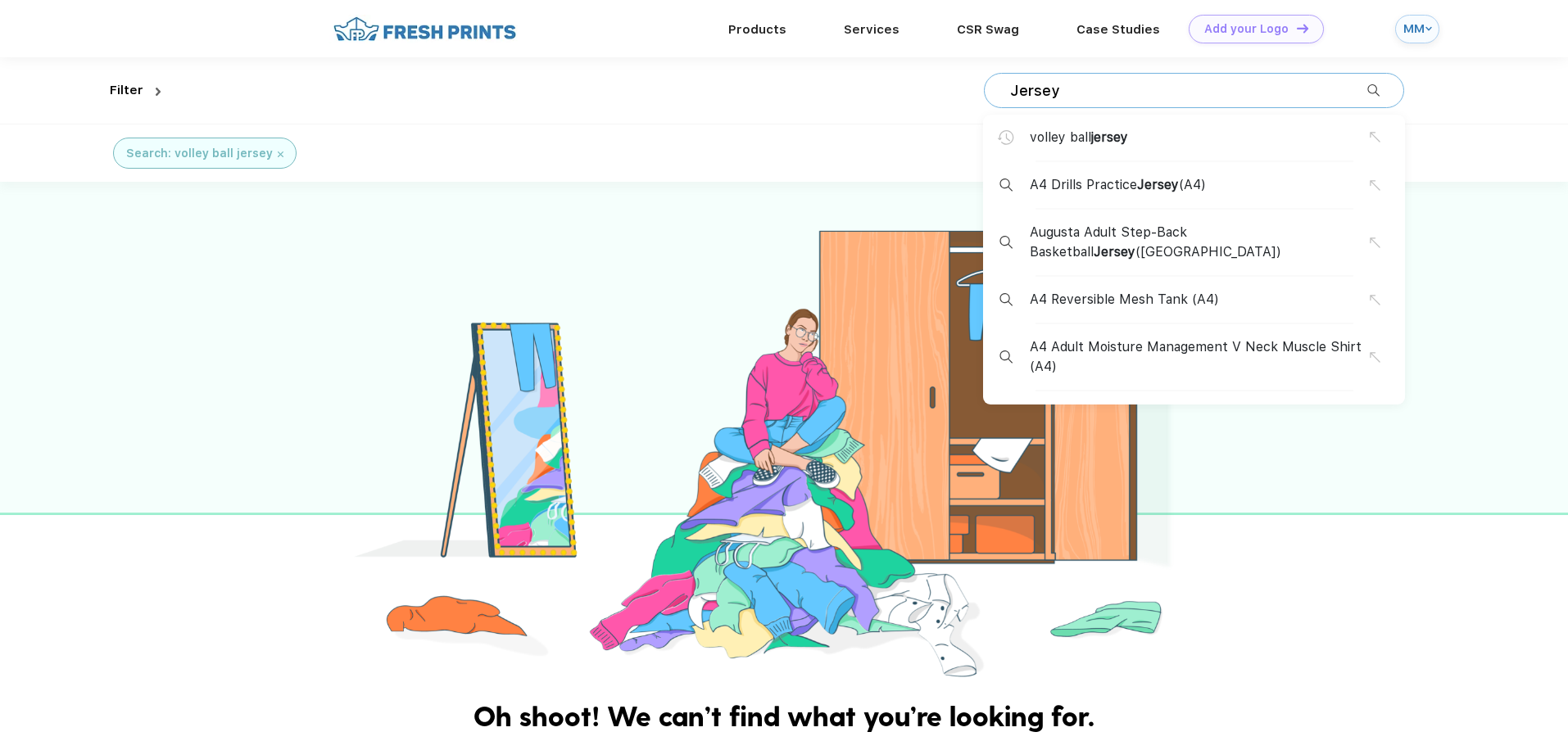
type input "Jersey"
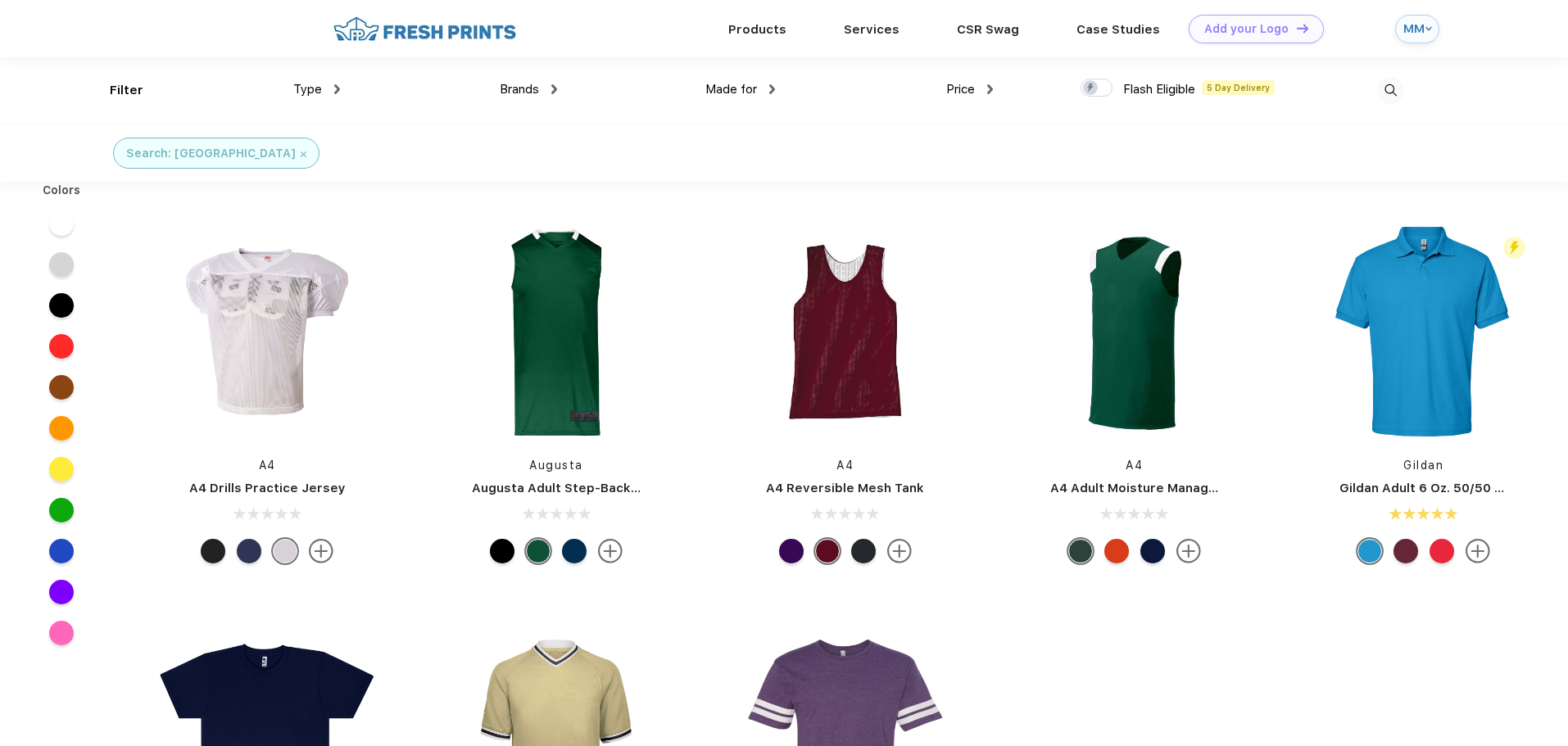
scroll to position [164, 0]
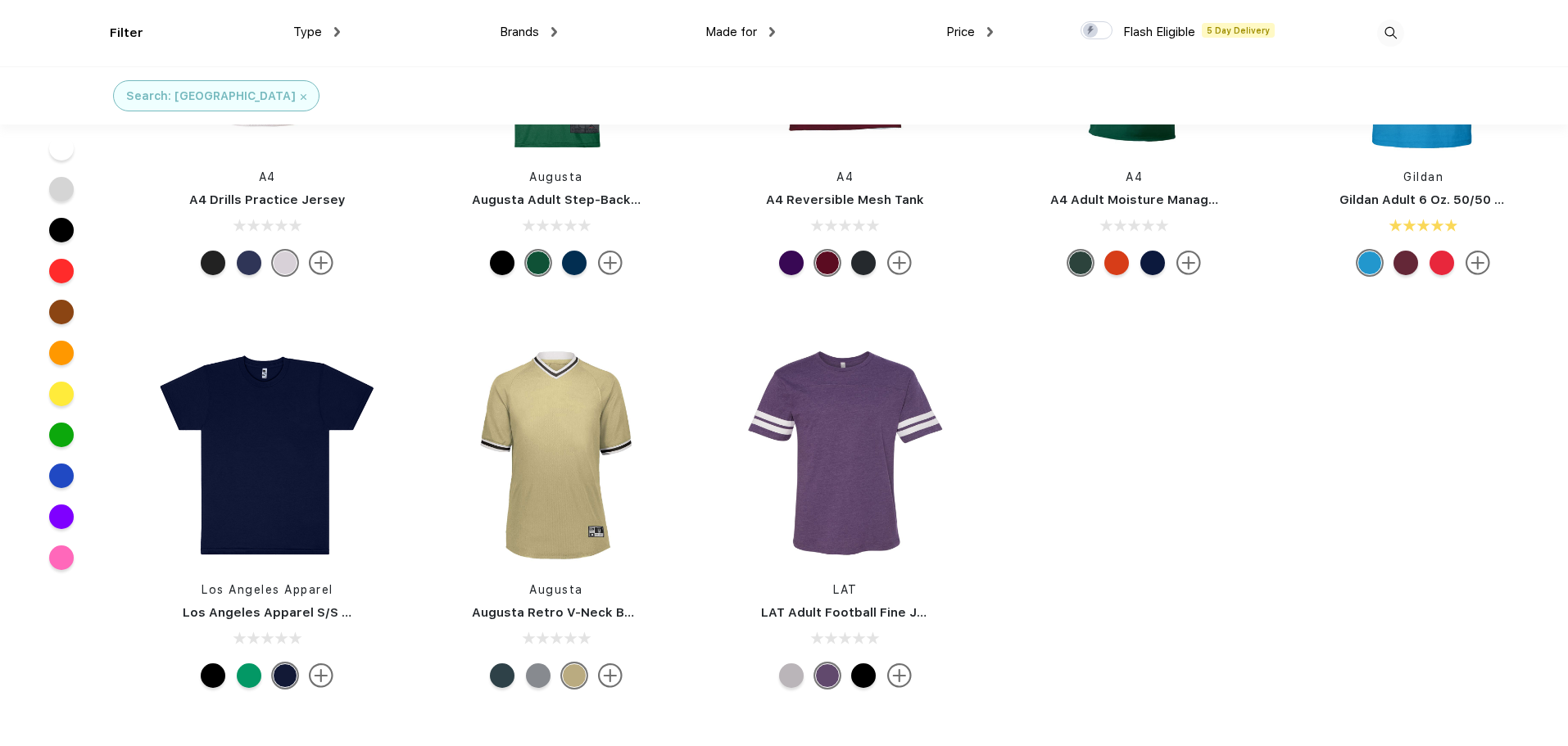
click at [608, 674] on img at bounding box center [609, 675] width 24 height 24
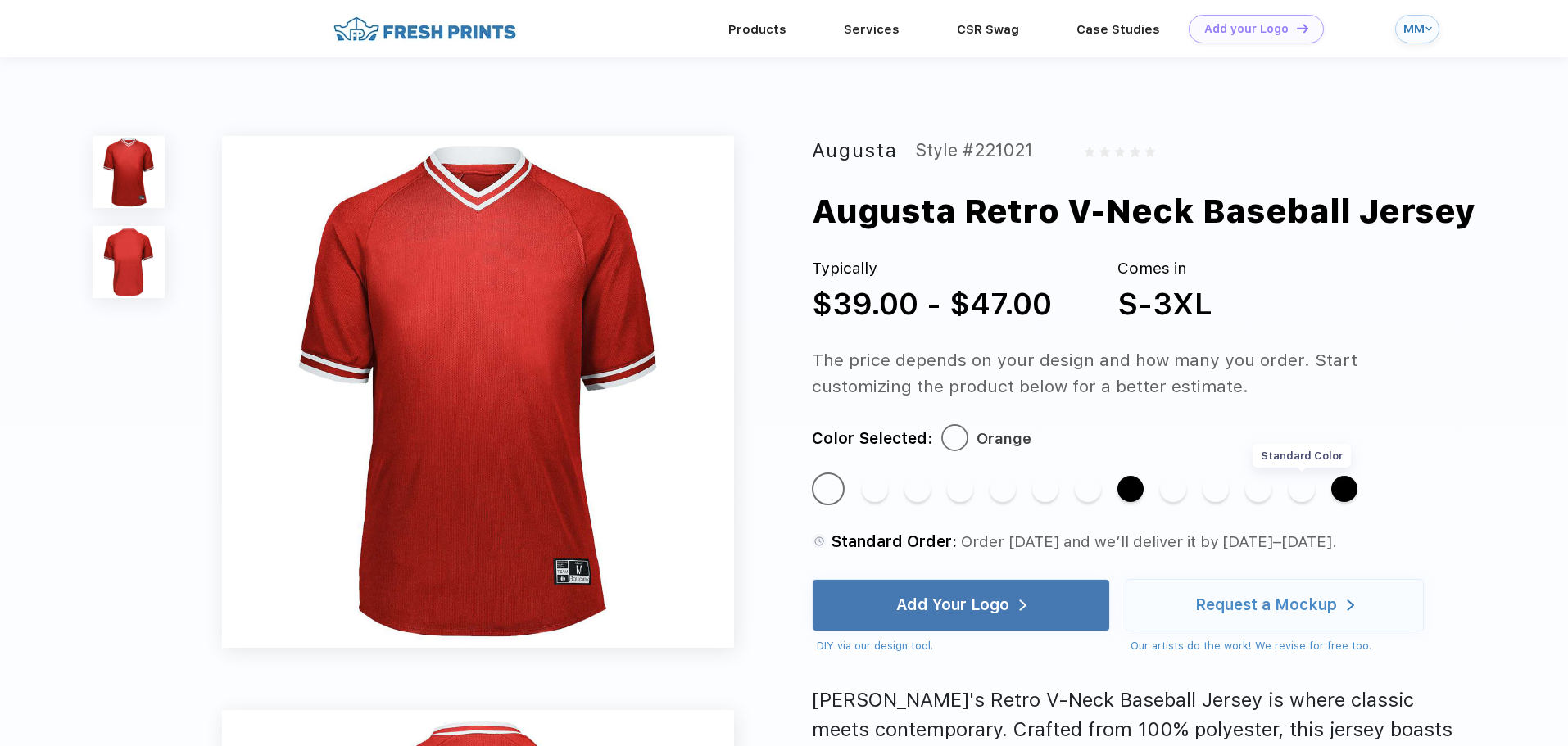
click at [1299, 494] on div "Standard Color" at bounding box center [1301, 489] width 26 height 26
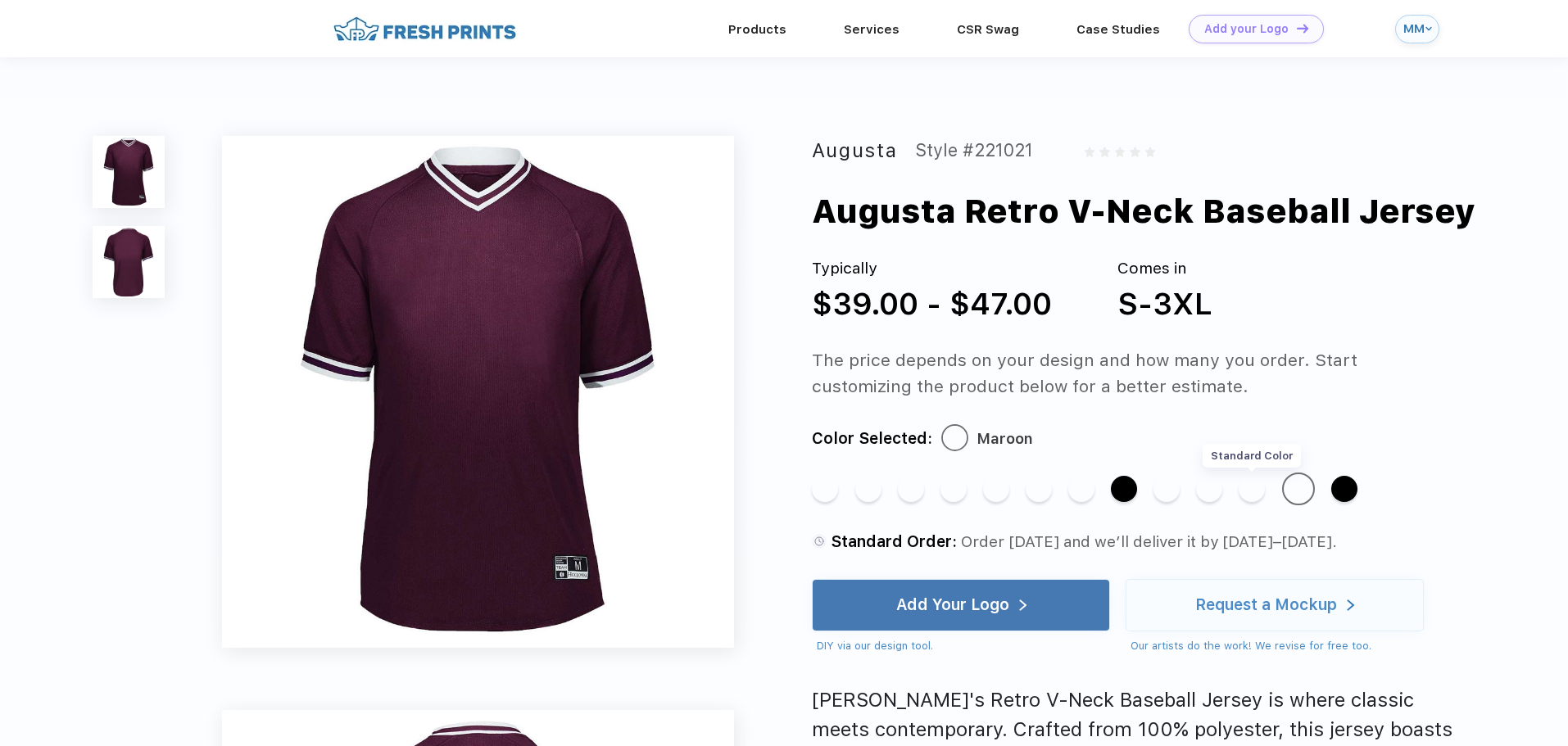
click at [1247, 494] on div "Standard Color" at bounding box center [1251, 489] width 26 height 26
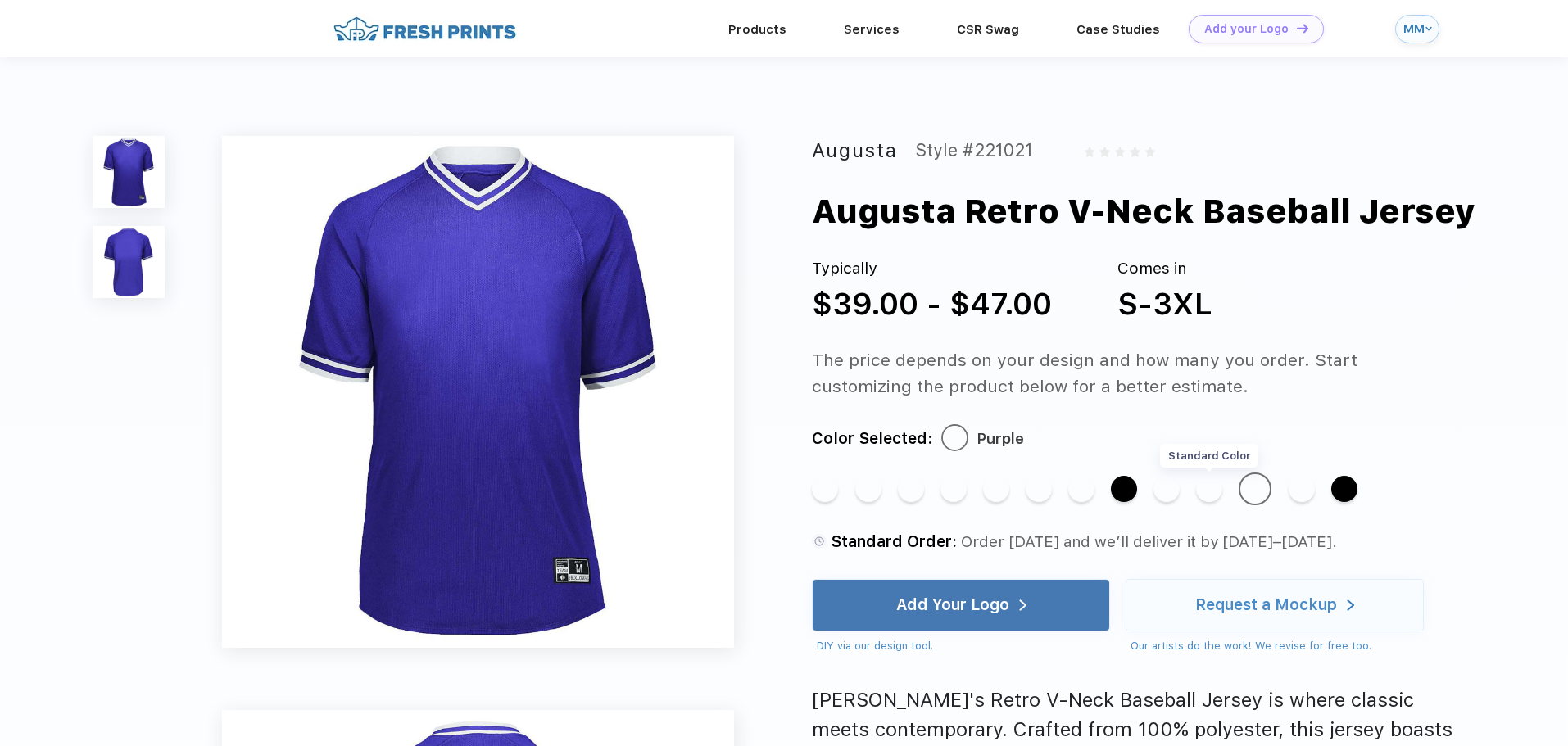
click at [1211, 492] on div "Standard Color" at bounding box center [1209, 489] width 26 height 26
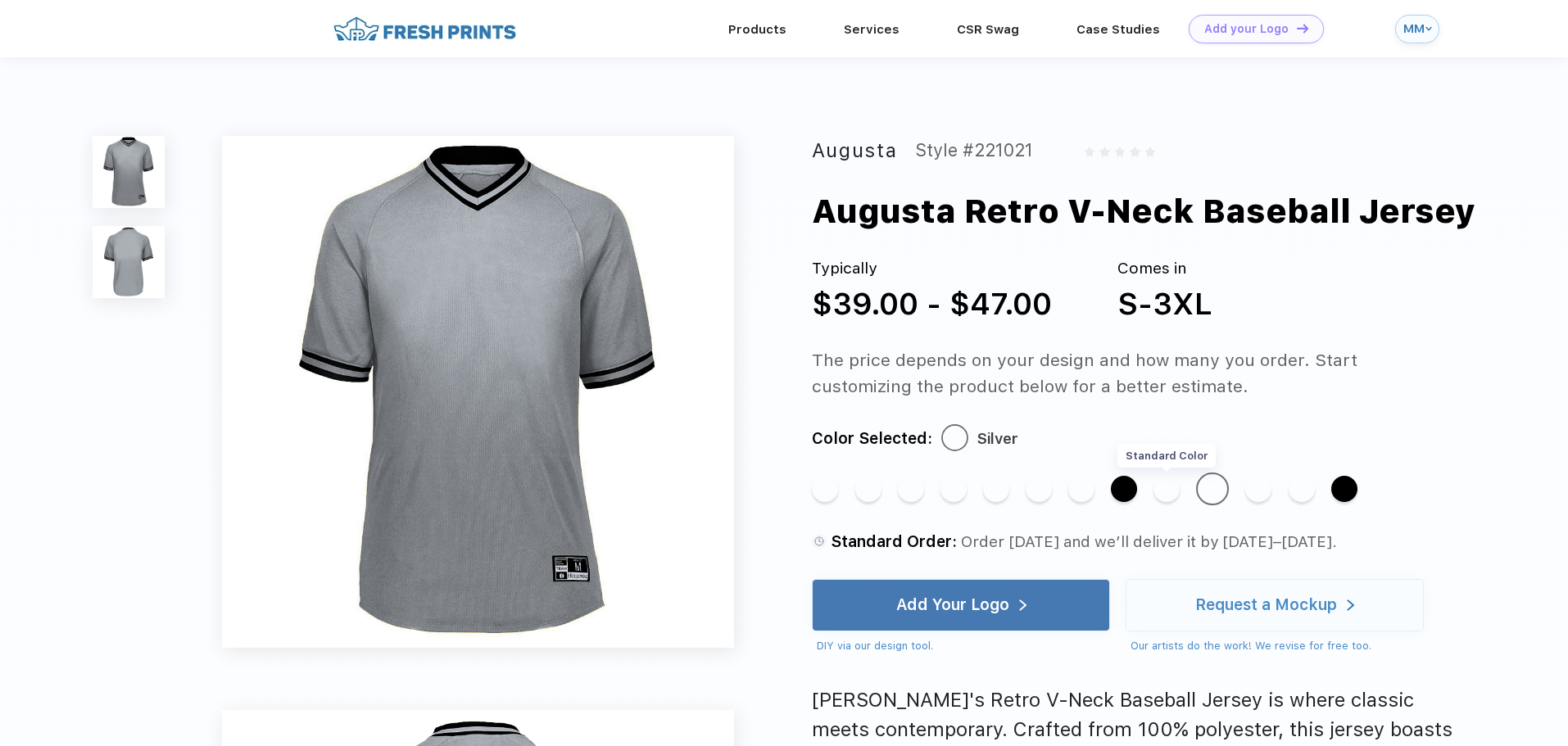
click at [1156, 492] on div "Standard Color" at bounding box center [1166, 489] width 26 height 26
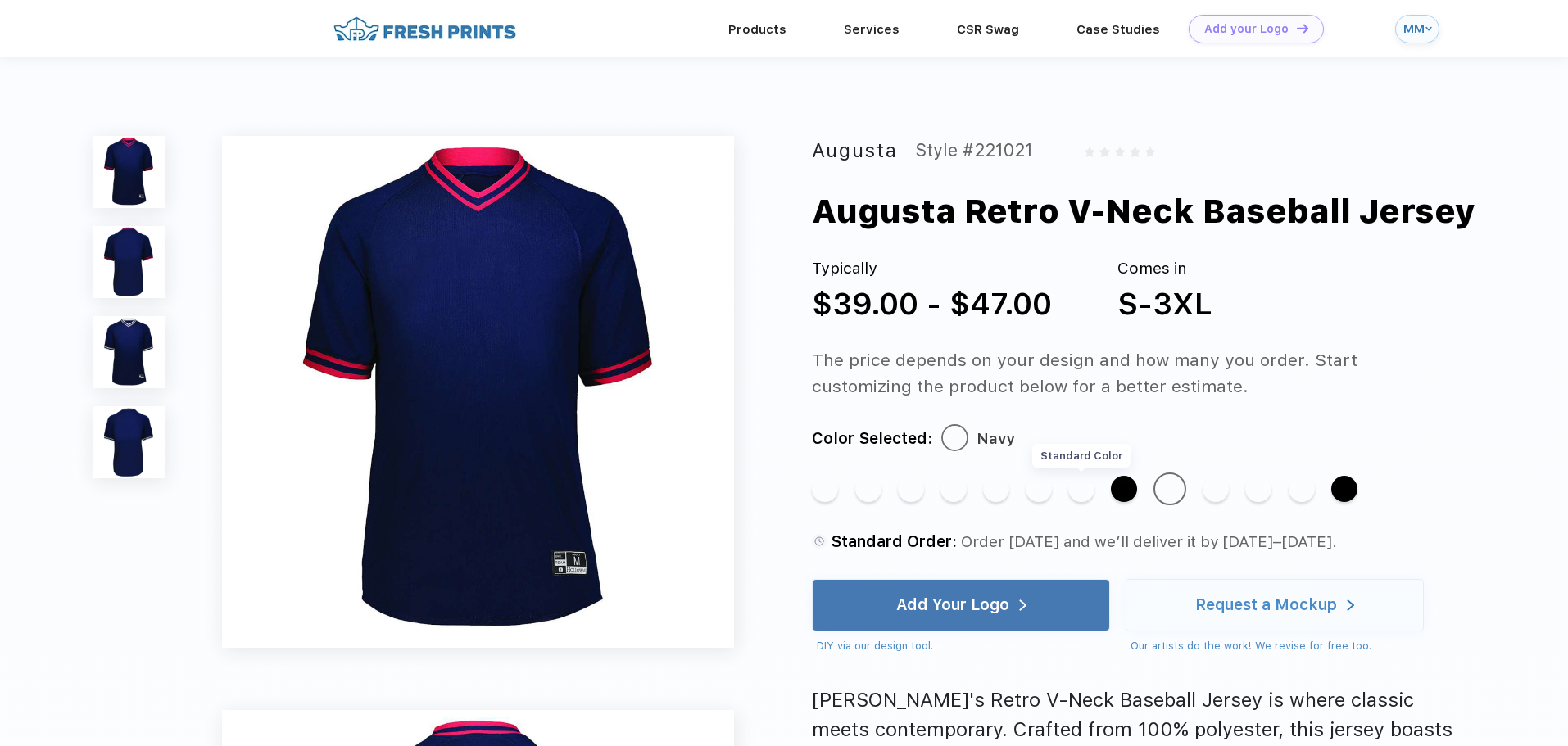
click at [1078, 492] on div "Standard Color" at bounding box center [1080, 489] width 26 height 26
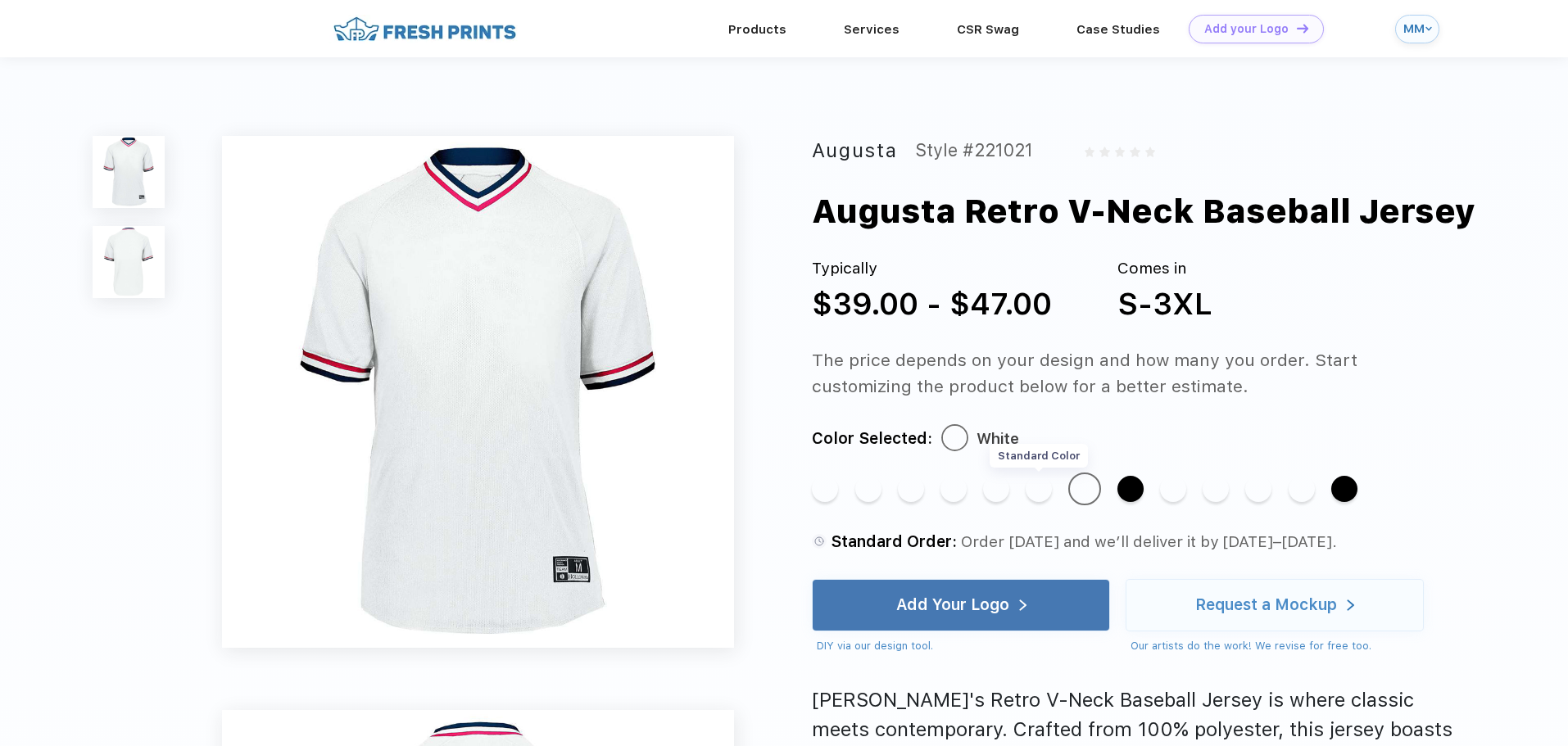
click at [1039, 492] on div "Standard Color" at bounding box center [1039, 489] width 26 height 26
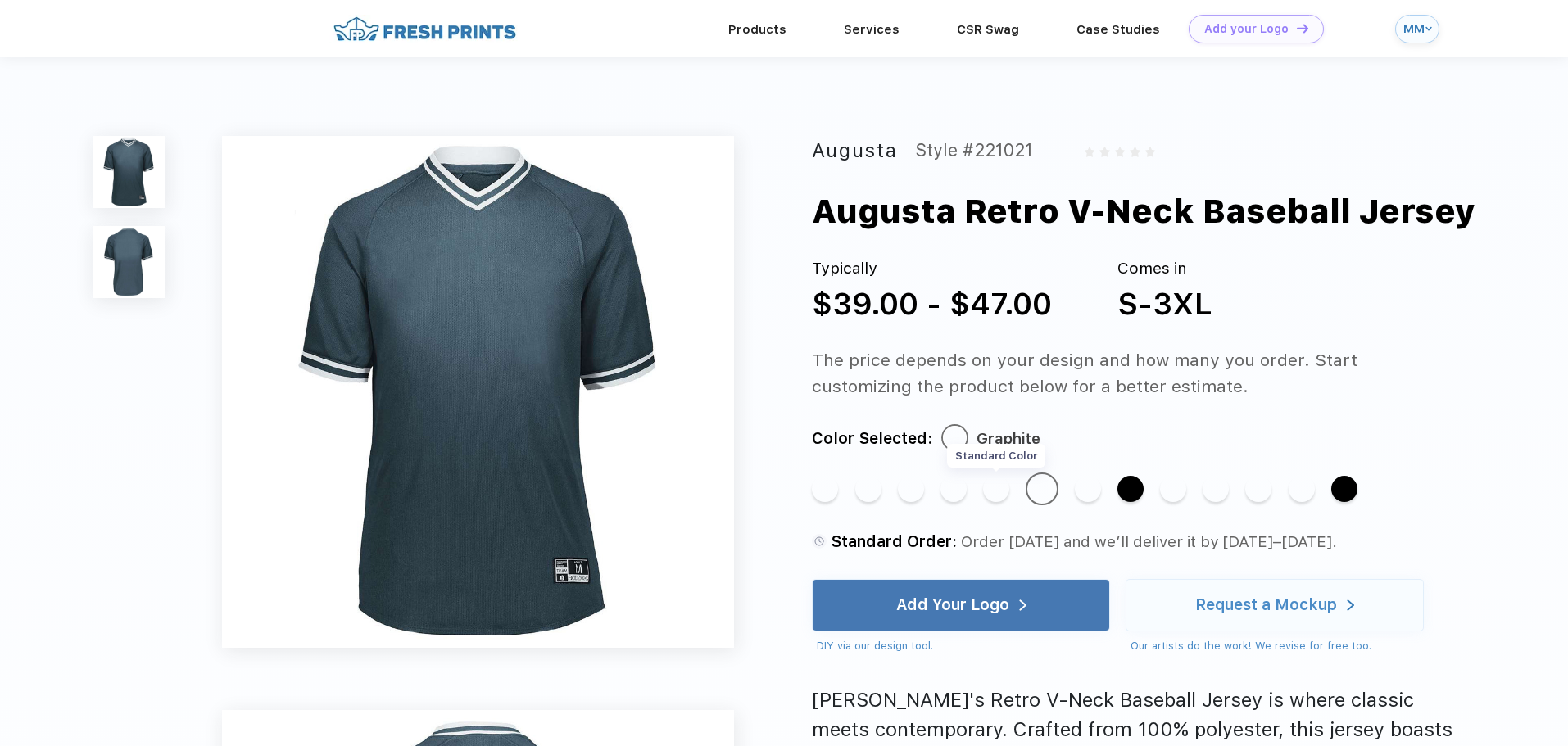
click at [996, 490] on div "Standard Color" at bounding box center [996, 489] width 26 height 26
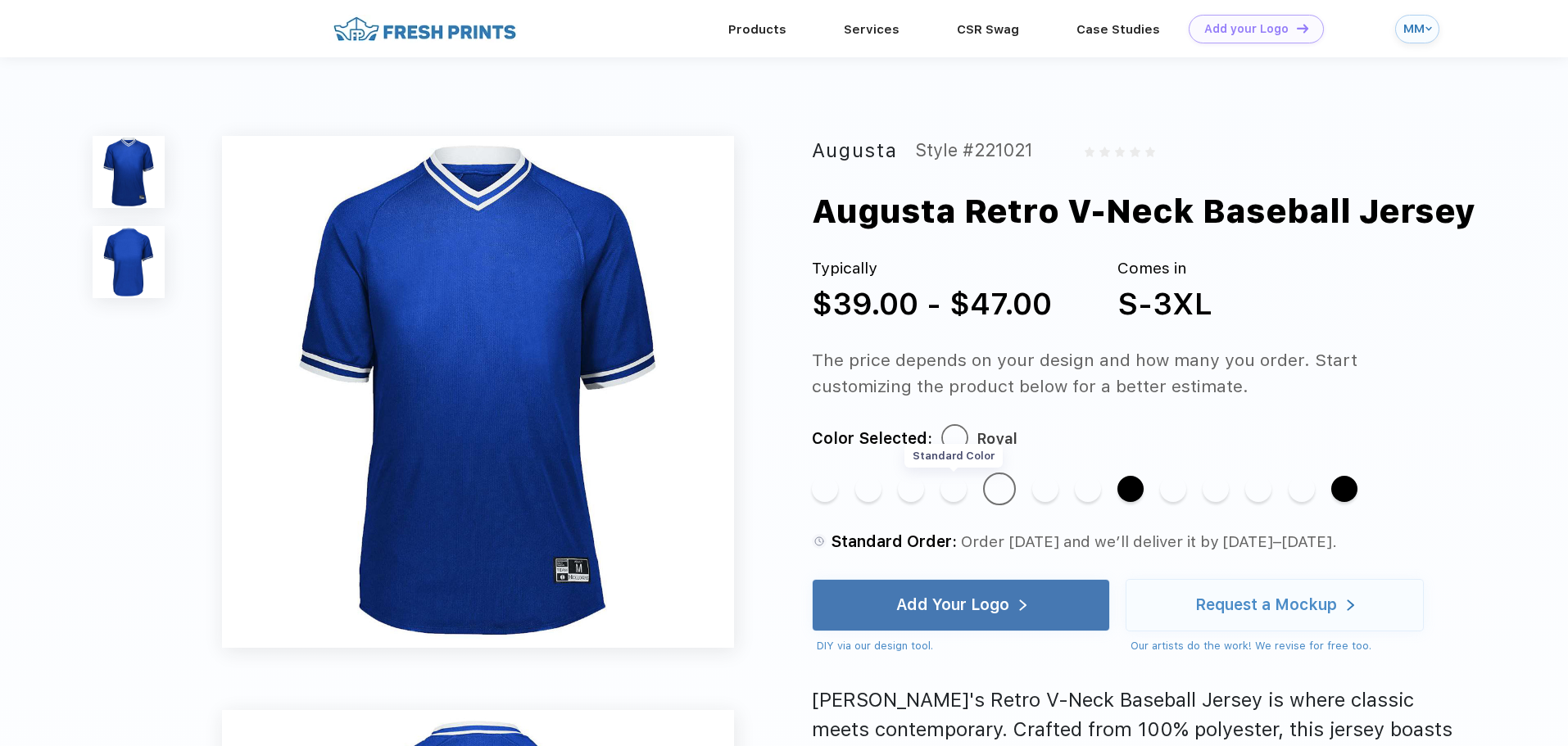
click at [951, 490] on div "Standard Color" at bounding box center [953, 489] width 26 height 26
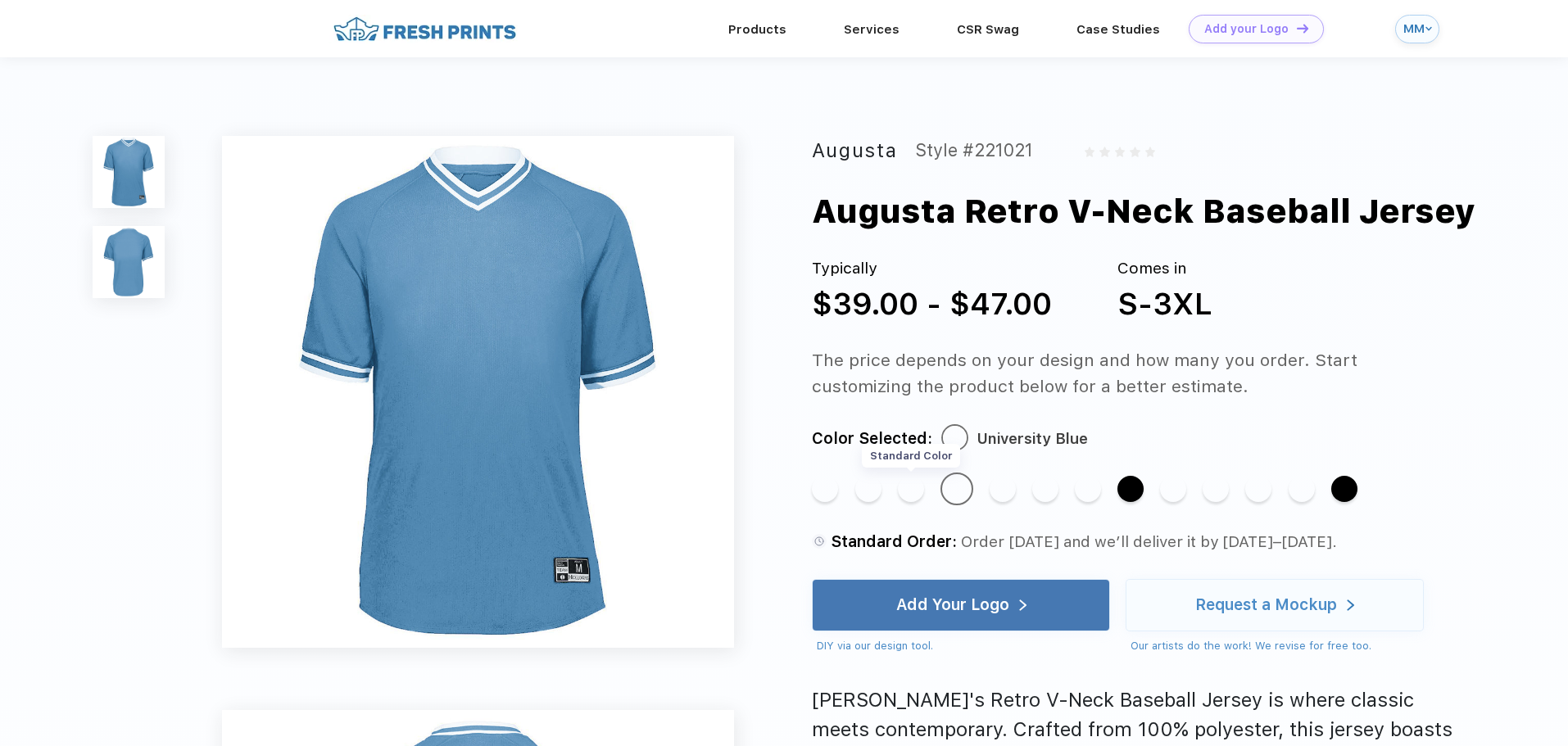
click at [913, 494] on div "Standard Color" at bounding box center [911, 489] width 26 height 26
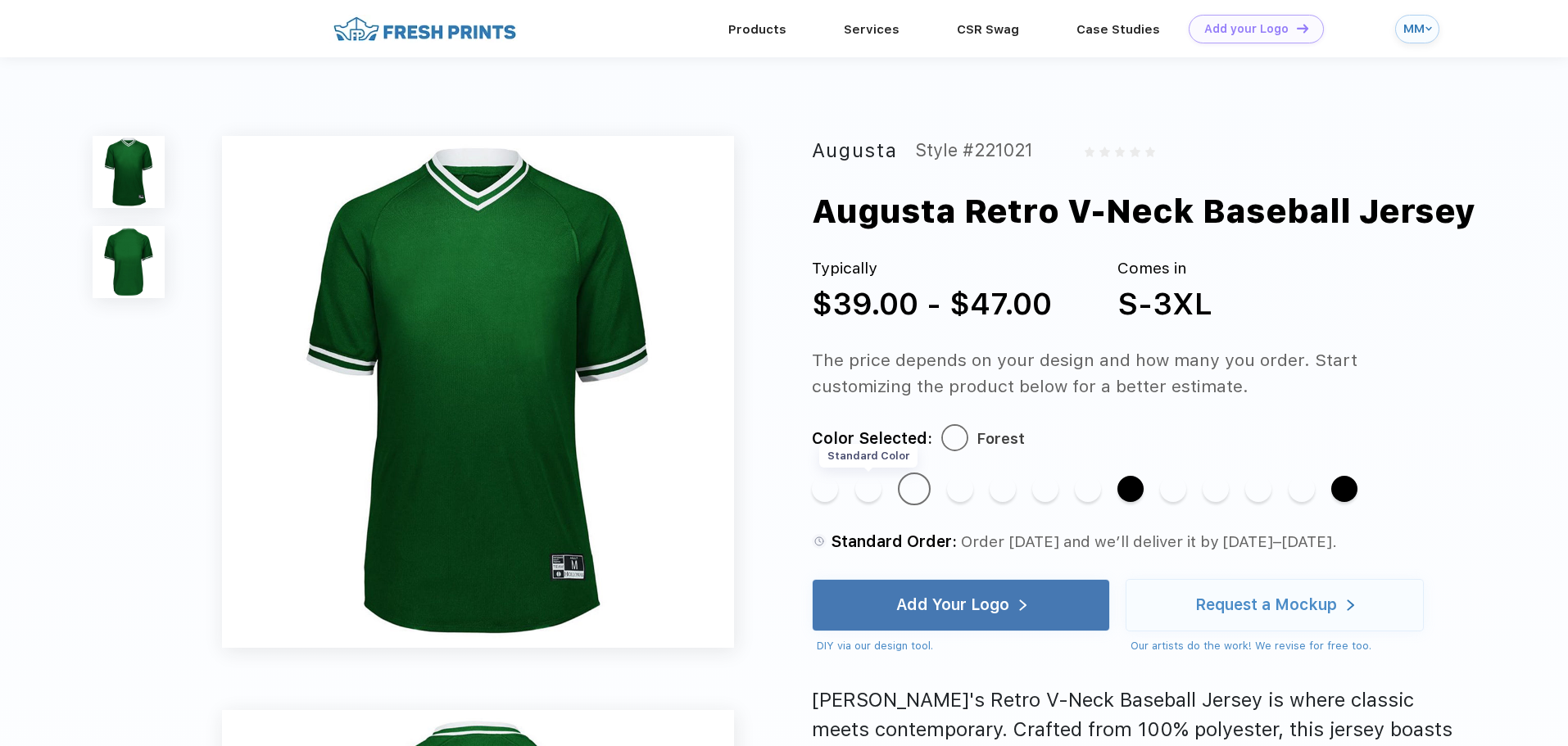
click at [862, 491] on div "Standard Color" at bounding box center [868, 489] width 26 height 26
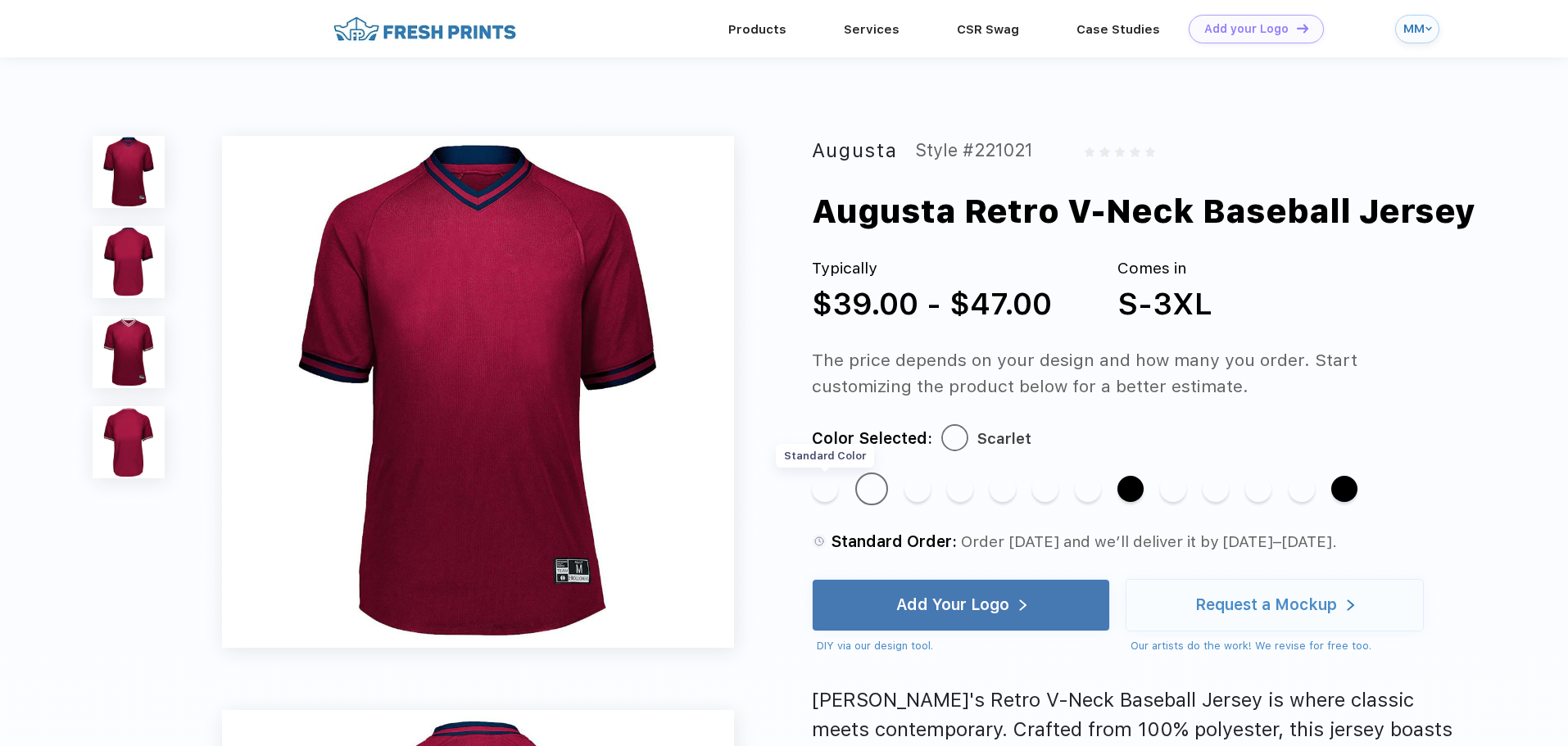
click at [826, 484] on div "Standard Color" at bounding box center [825, 489] width 26 height 26
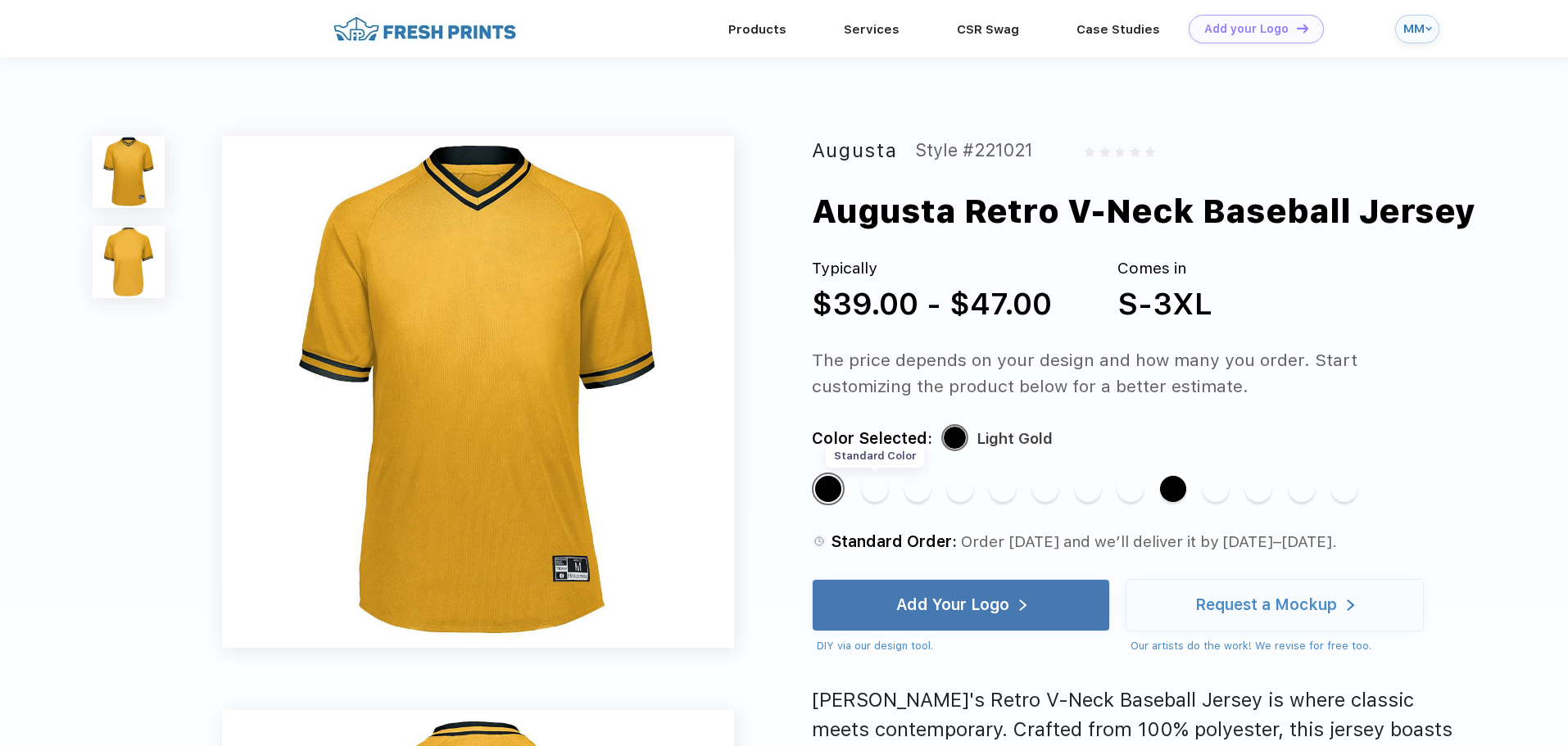
click at [864, 494] on div "Standard Color" at bounding box center [875, 489] width 26 height 26
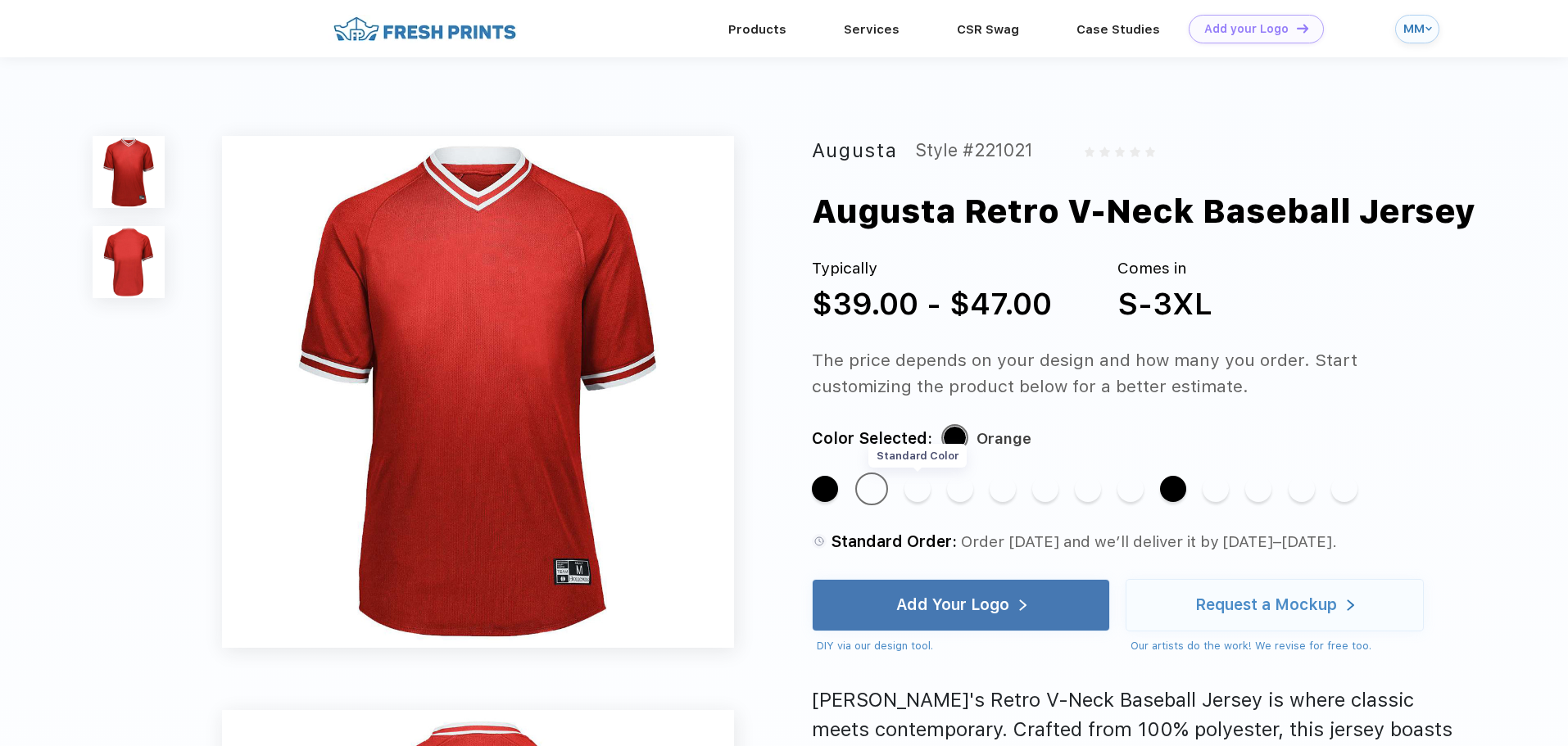
click at [921, 490] on div "Standard Color" at bounding box center [917, 489] width 26 height 26
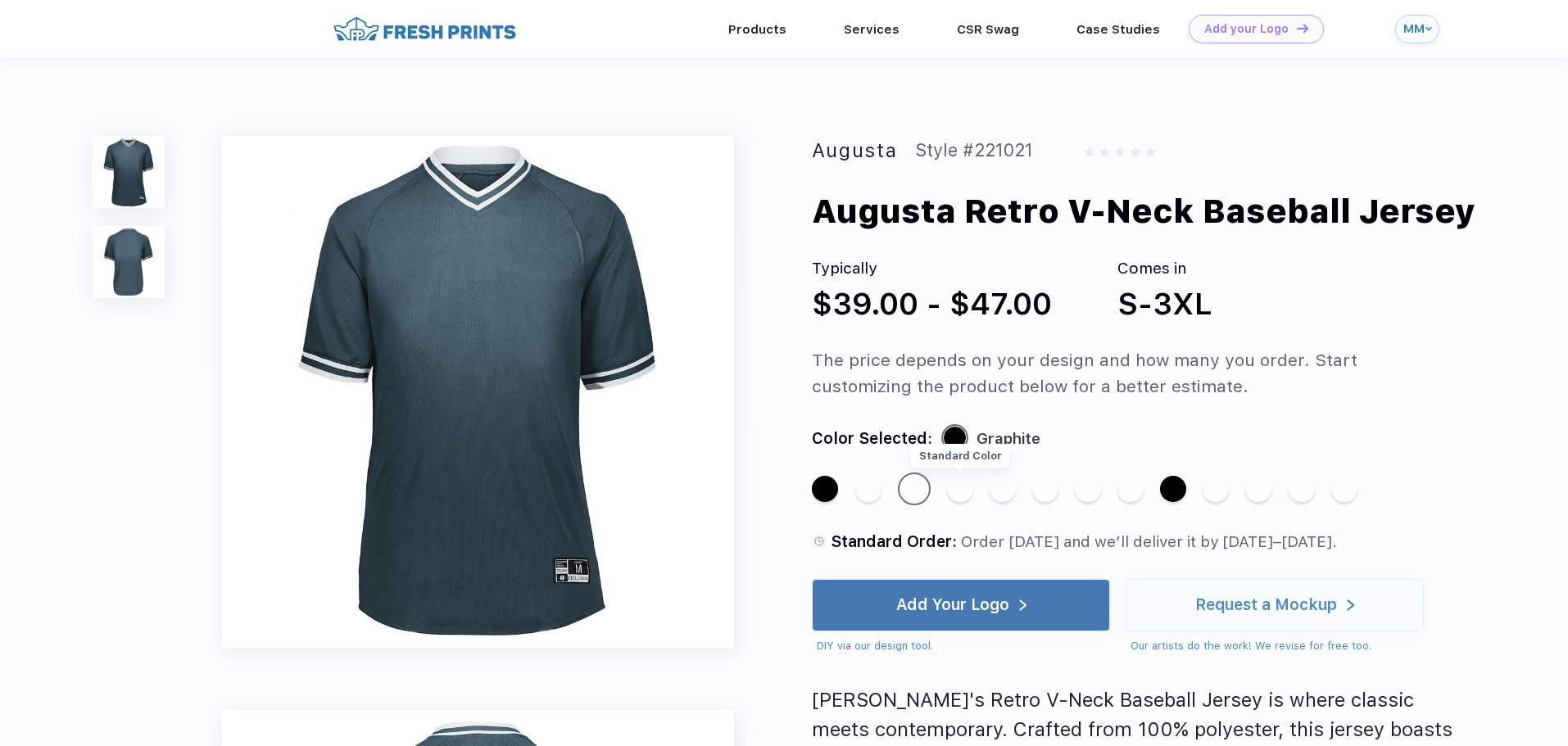
click at [956, 492] on div "Standard Color" at bounding box center [960, 489] width 26 height 26
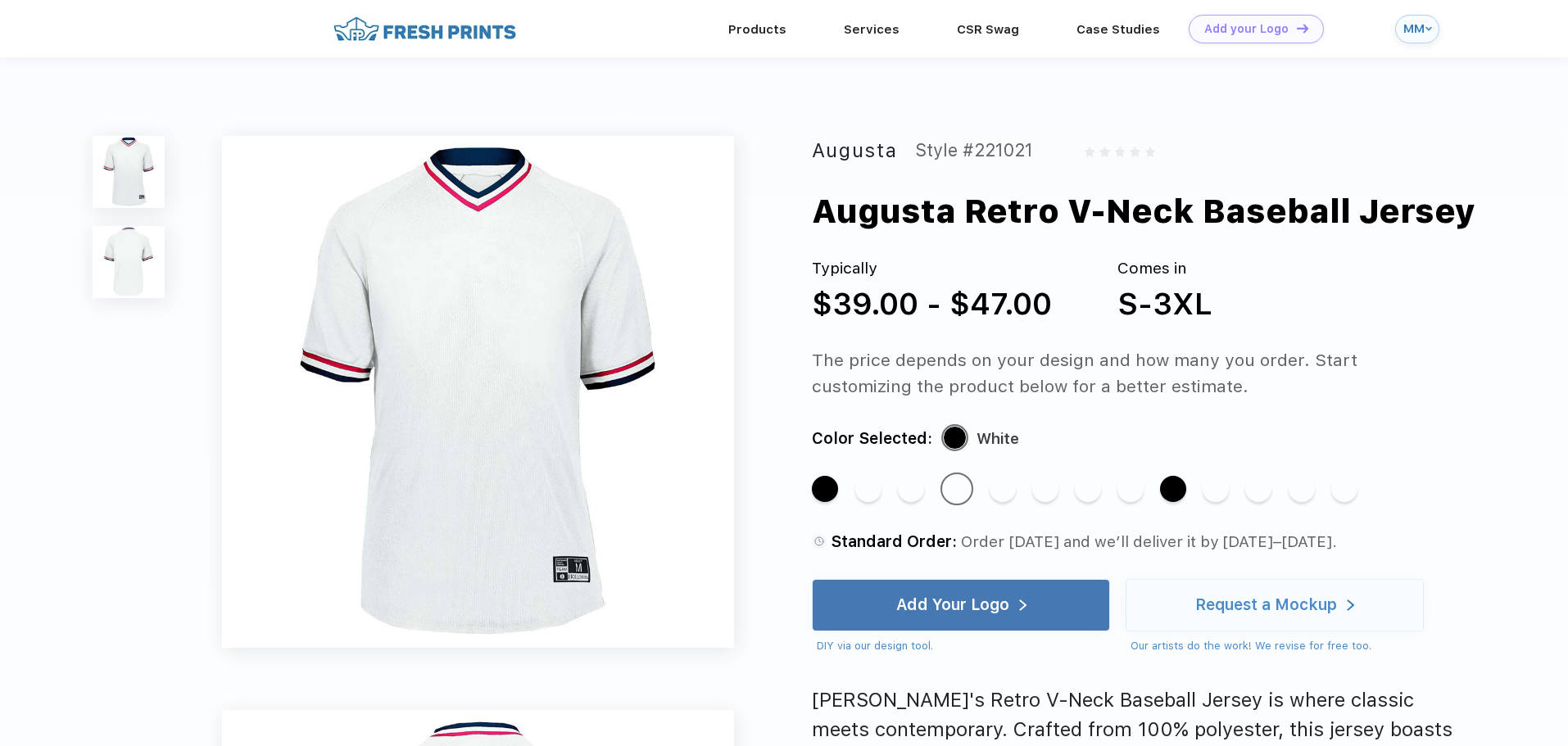
click at [989, 488] on div "Standard Color Standard Color Standard Color Standard Color Standard Color Stan…" at bounding box center [1116, 497] width 608 height 49
click at [1004, 491] on div "Standard Color" at bounding box center [1002, 489] width 26 height 26
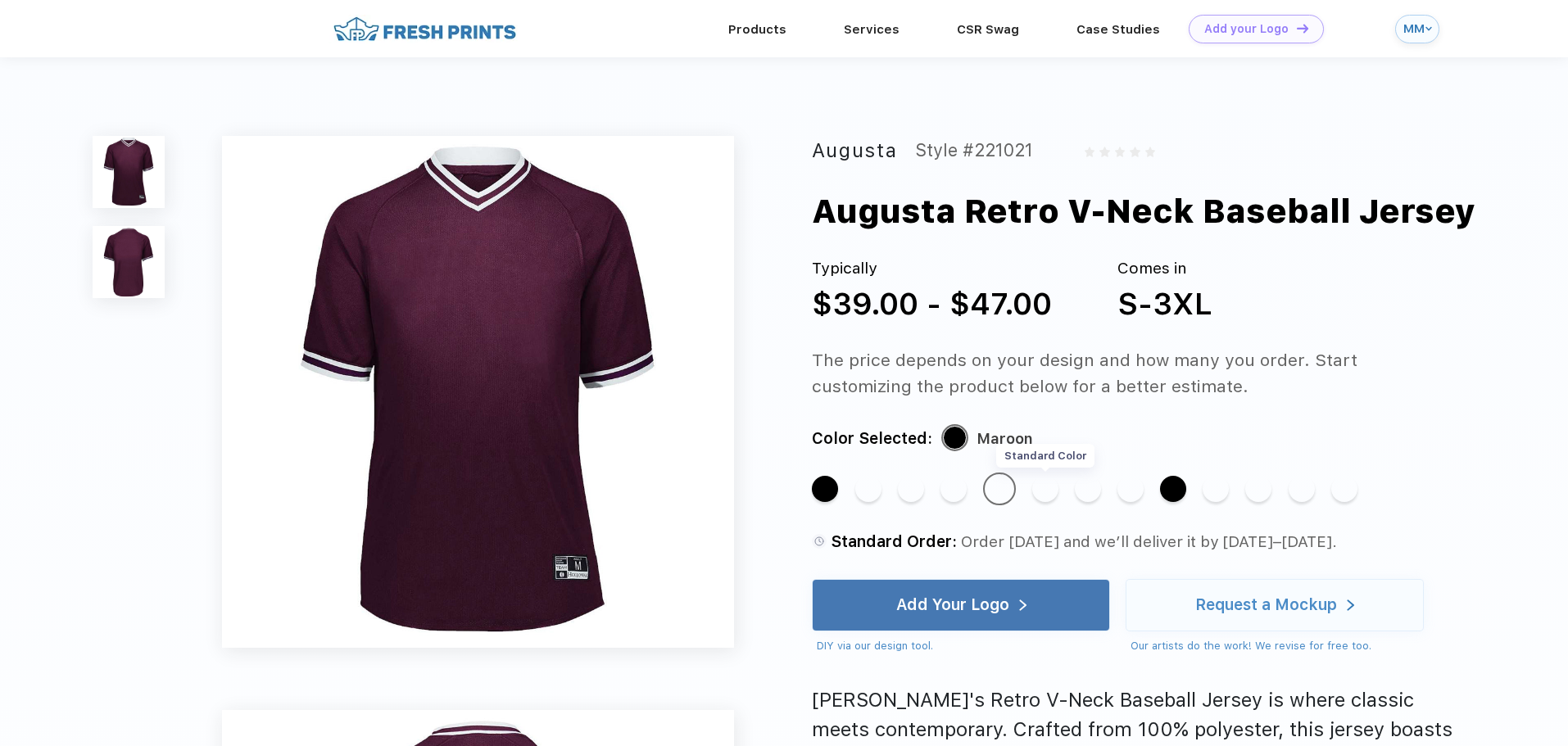
click at [1050, 490] on div "Standard Color" at bounding box center [1044, 489] width 26 height 26
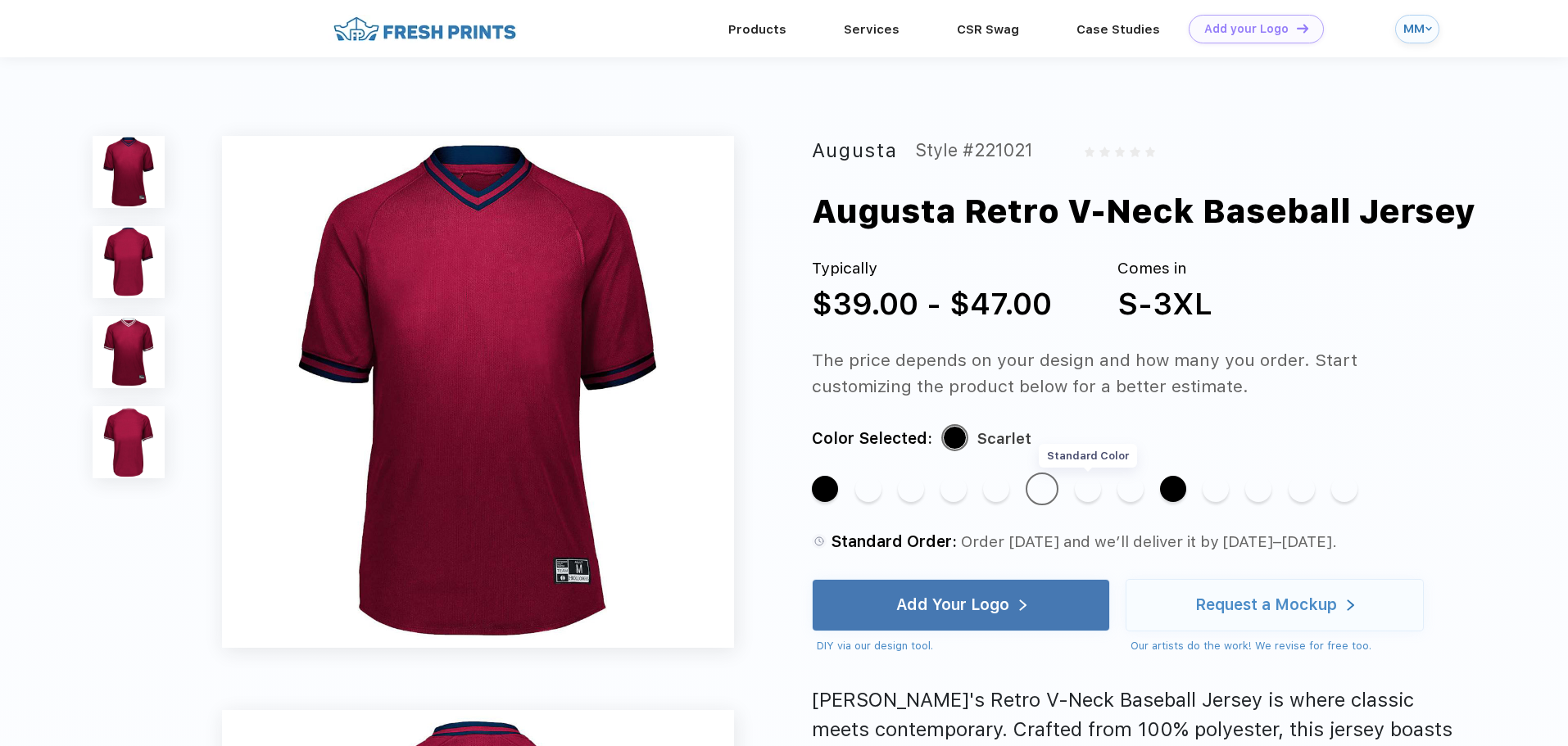
click at [1081, 493] on div "Standard Color" at bounding box center [1087, 489] width 26 height 26
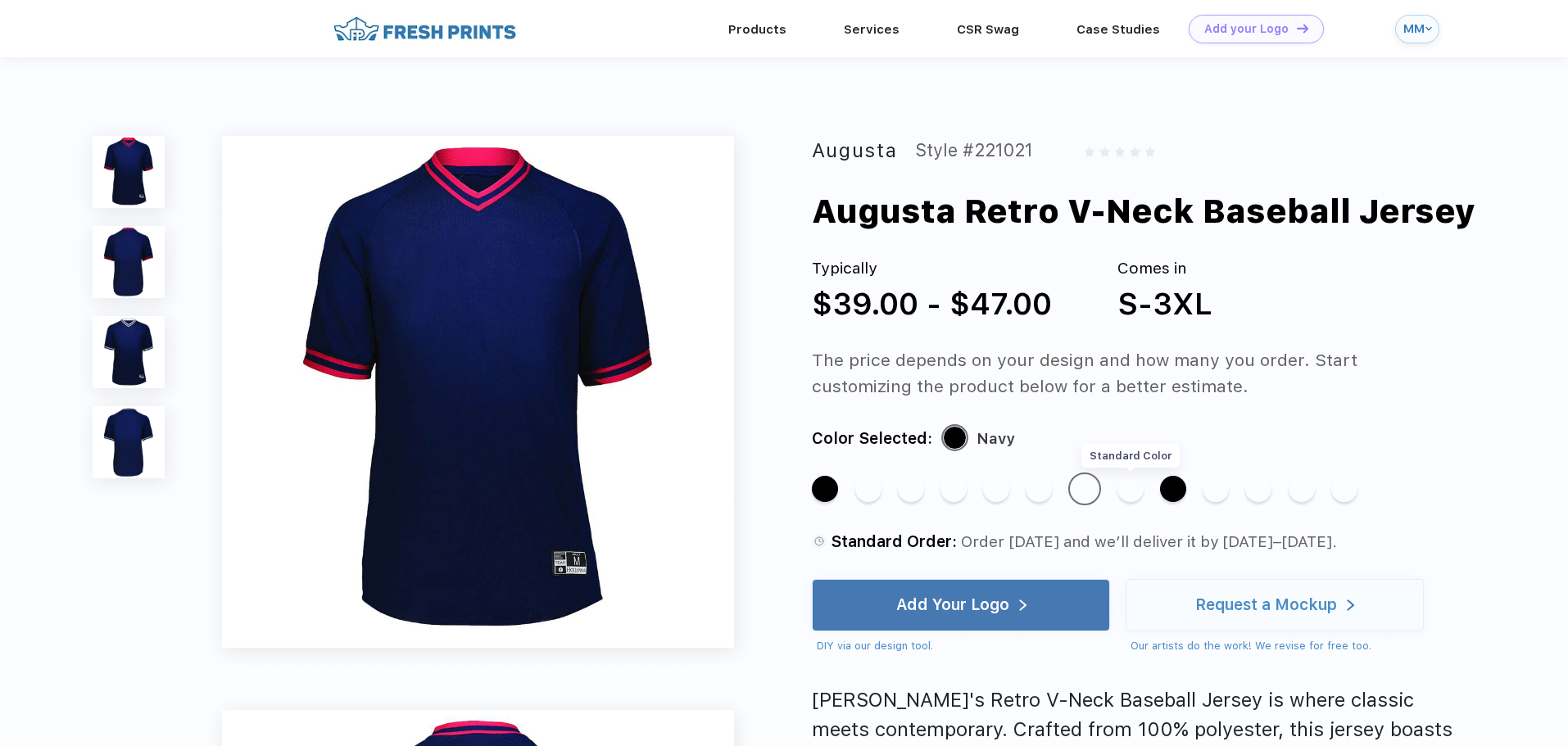
click at [1134, 491] on div "Standard Color" at bounding box center [1130, 489] width 26 height 26
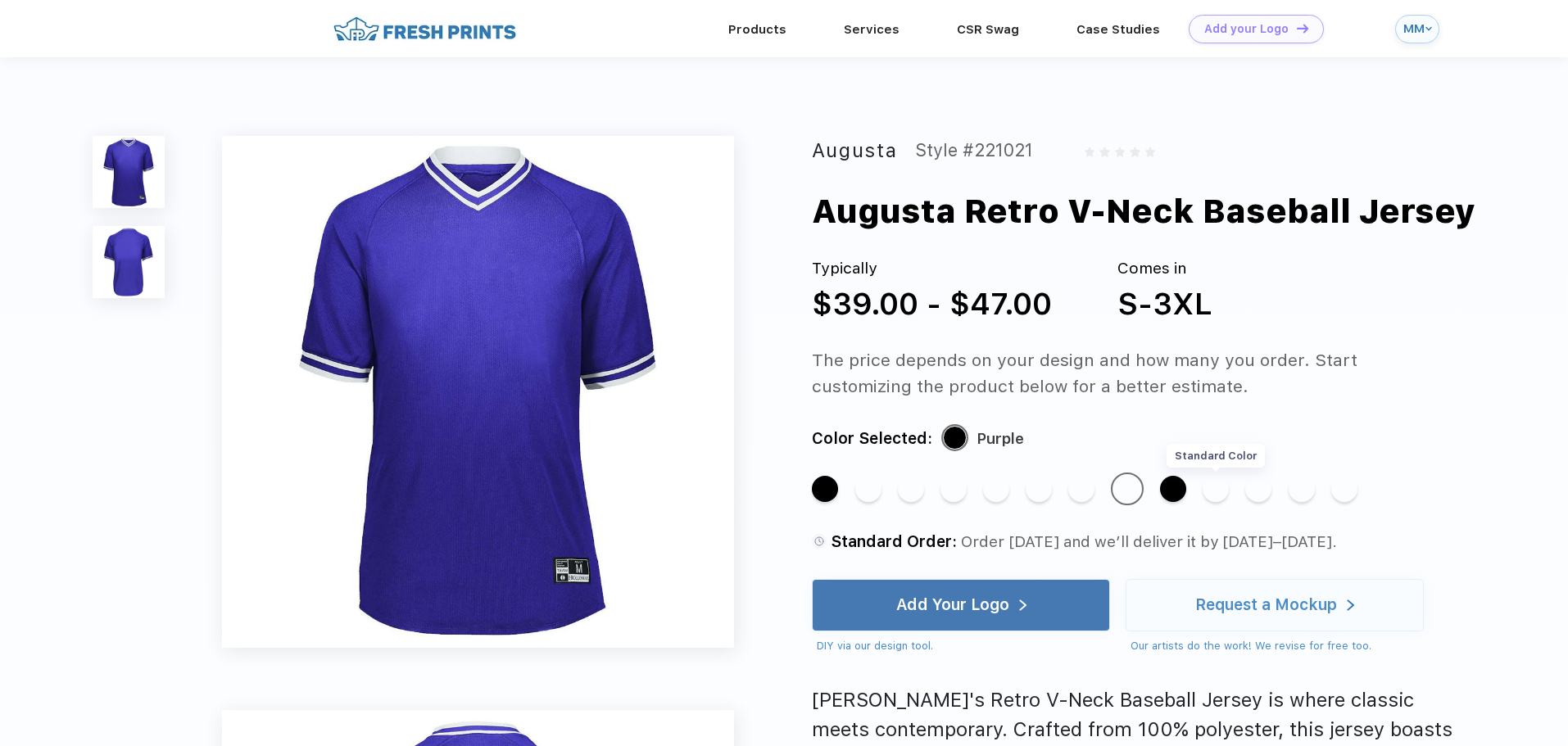
click at [1217, 489] on div "Standard Color" at bounding box center [1215, 489] width 26 height 26
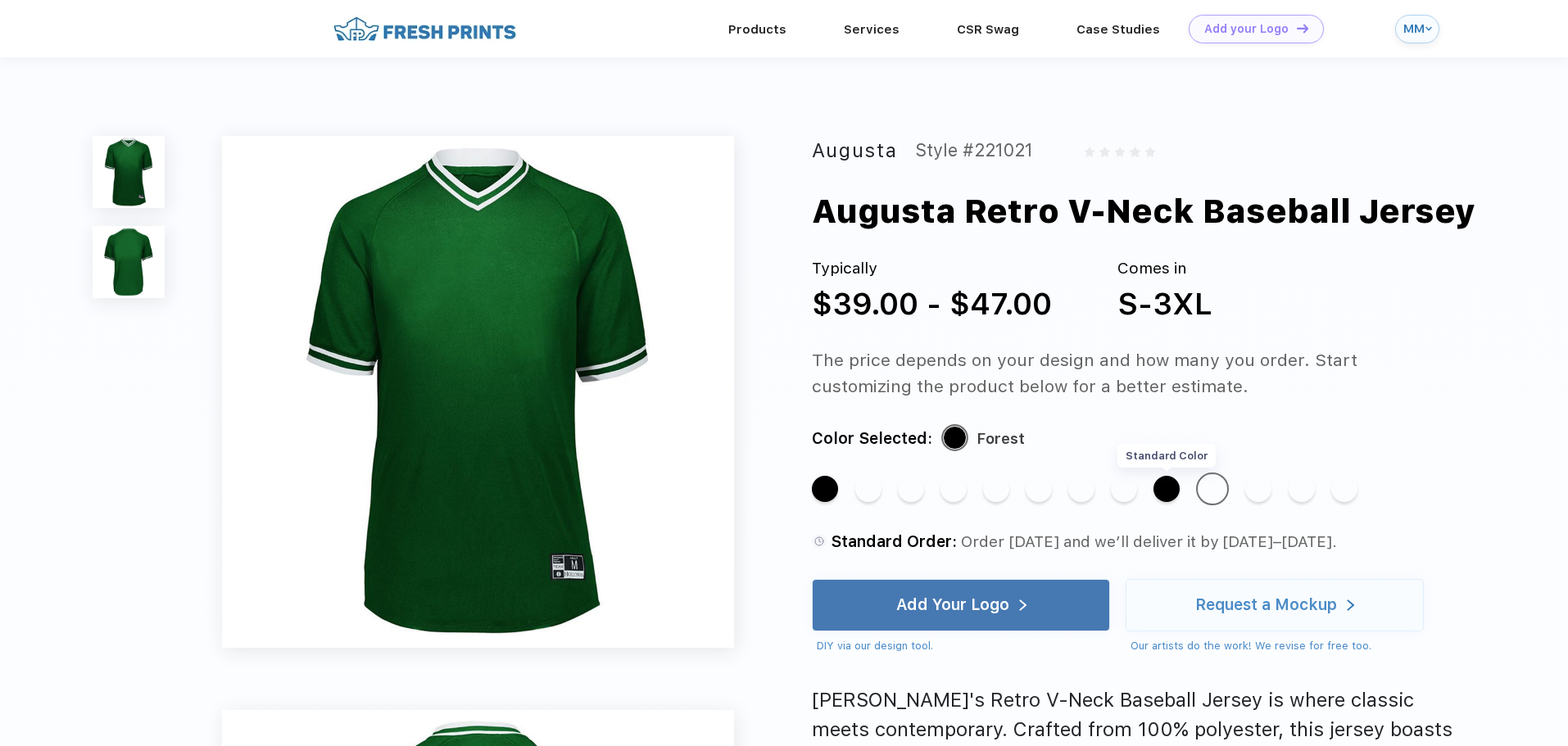
click at [1165, 488] on div "Standard Color" at bounding box center [1166, 489] width 26 height 26
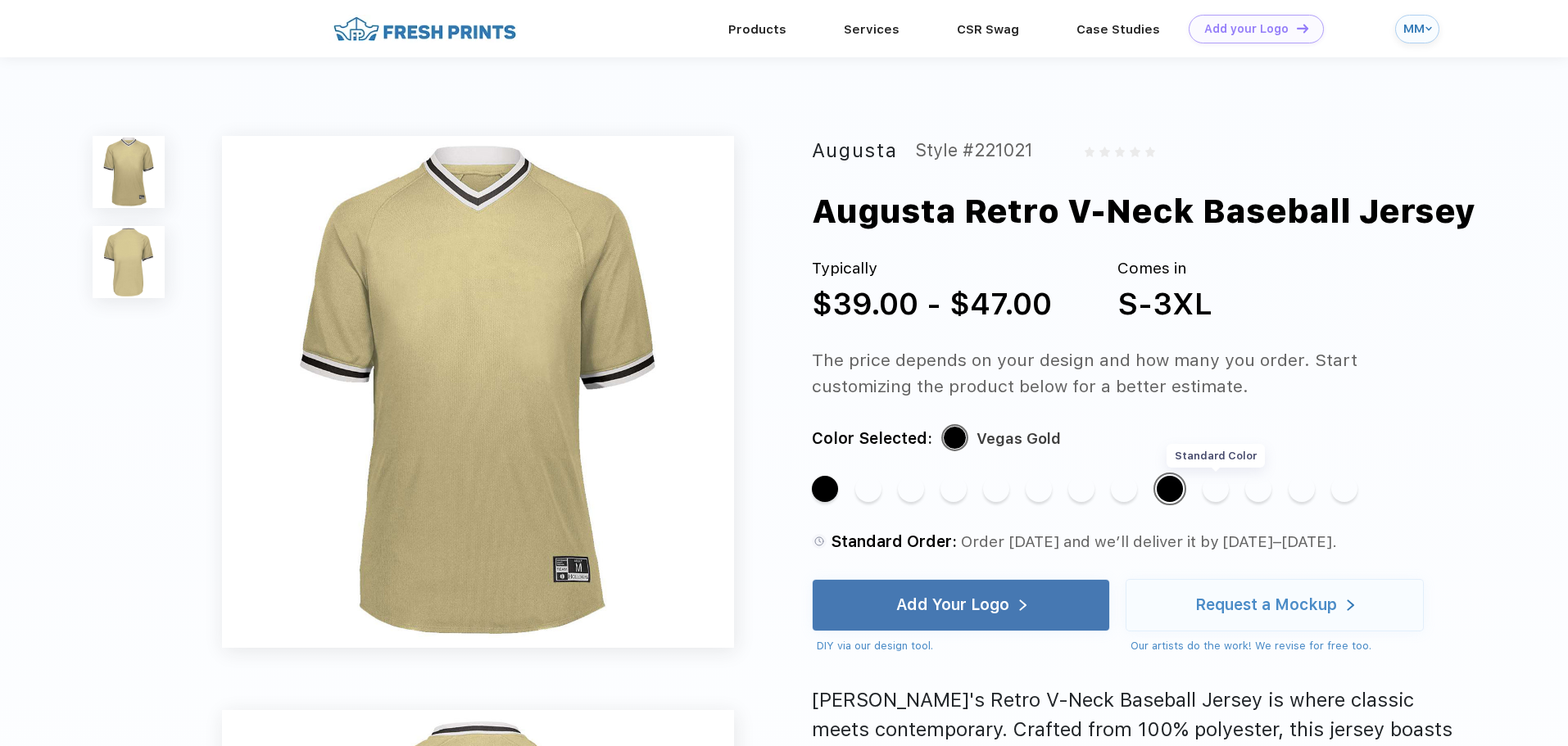
click at [1223, 489] on div "Standard Color" at bounding box center [1215, 489] width 26 height 26
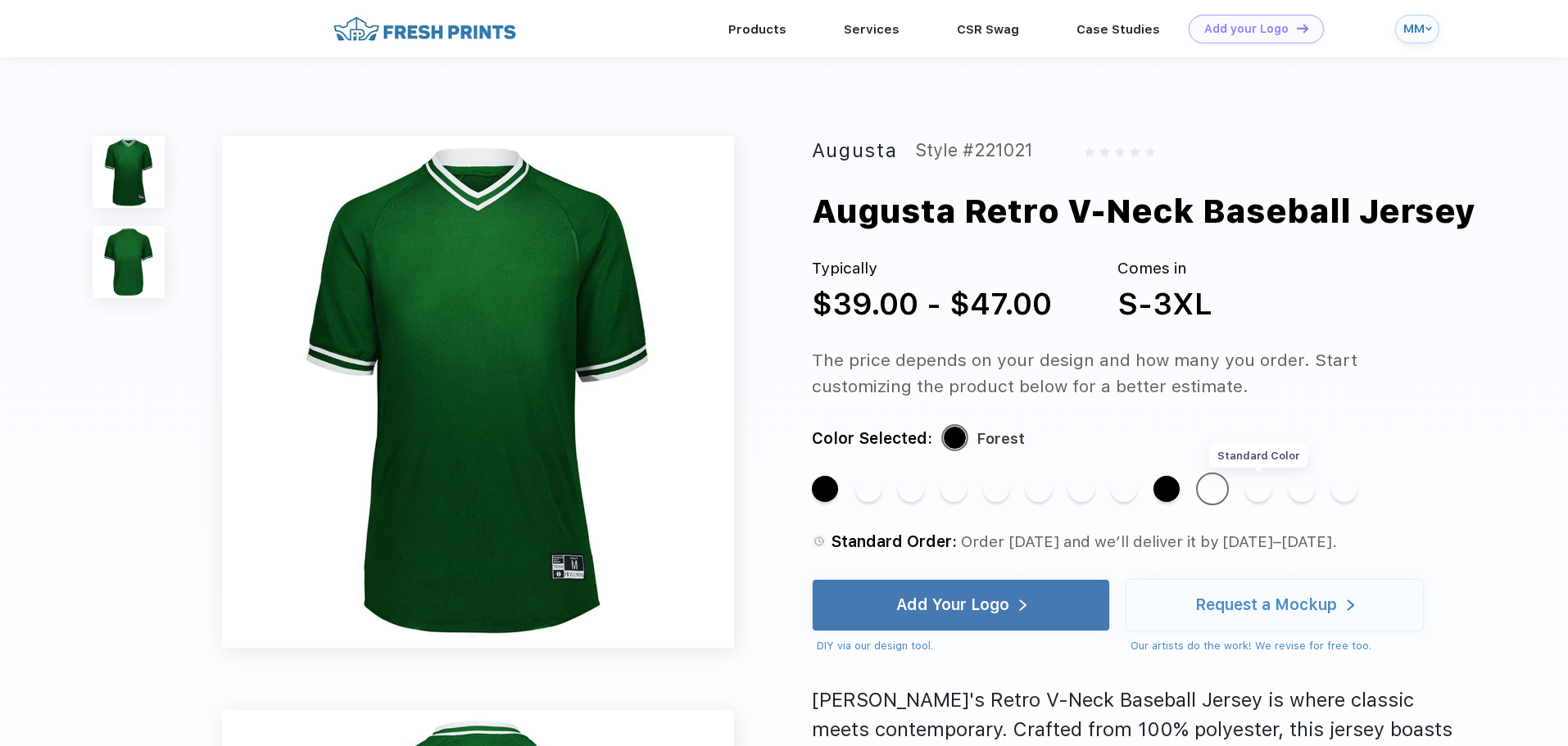
click at [1266, 489] on div "Standard Color" at bounding box center [1258, 489] width 26 height 26
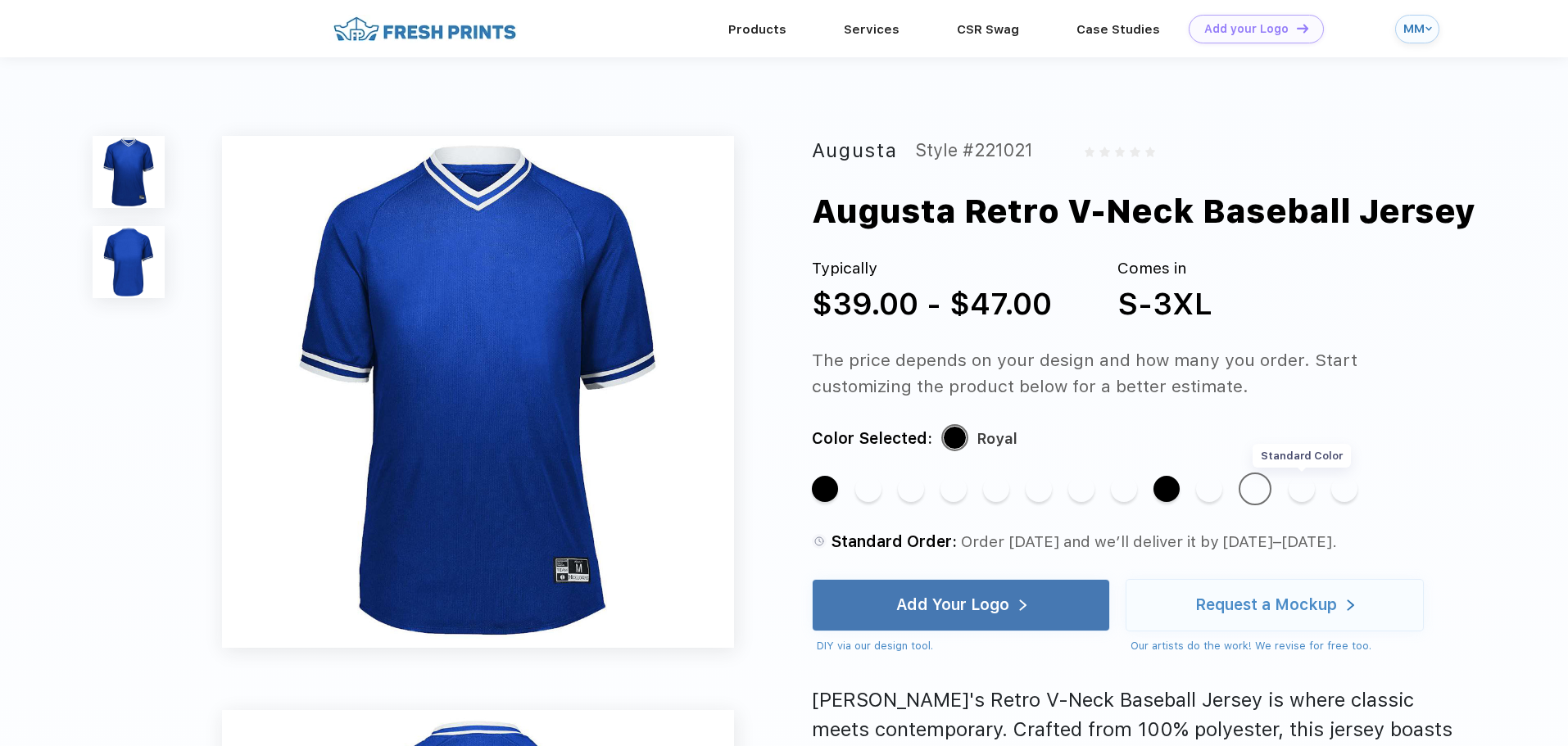
click at [1308, 497] on div "Standard Color" at bounding box center [1301, 489] width 26 height 26
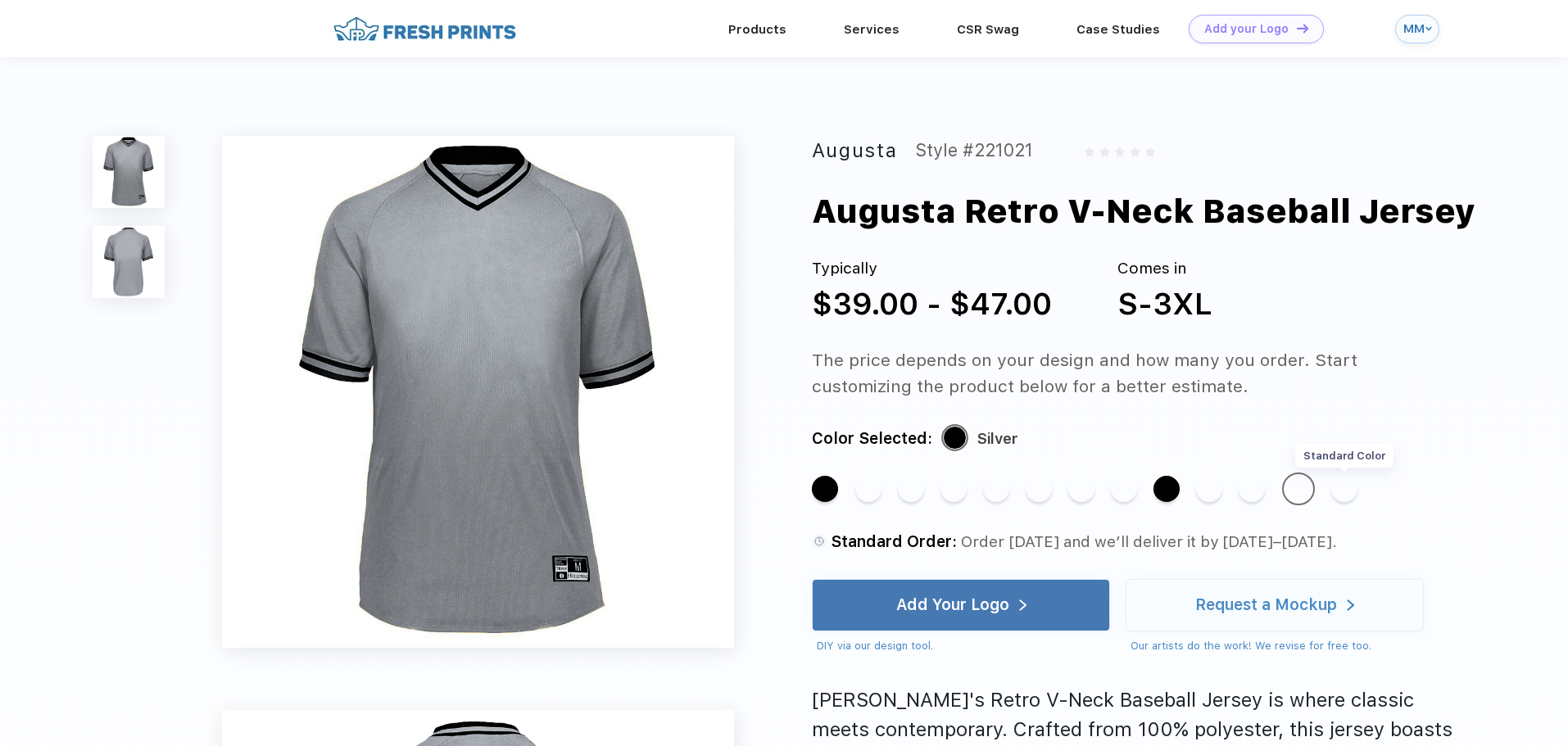
click at [1351, 490] on div "Standard Color" at bounding box center [1344, 489] width 26 height 26
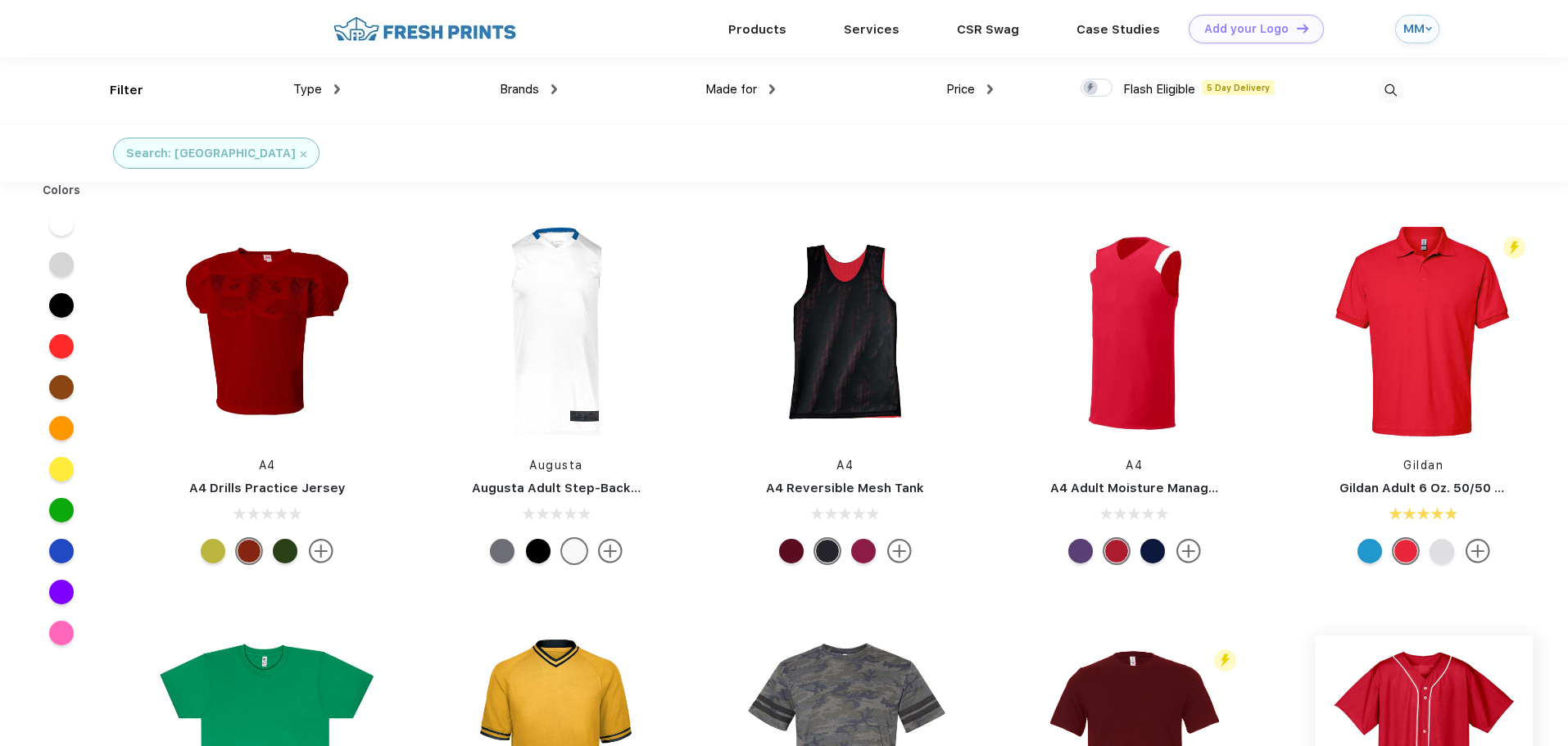
click at [1429, 704] on img at bounding box center [1423, 744] width 217 height 217
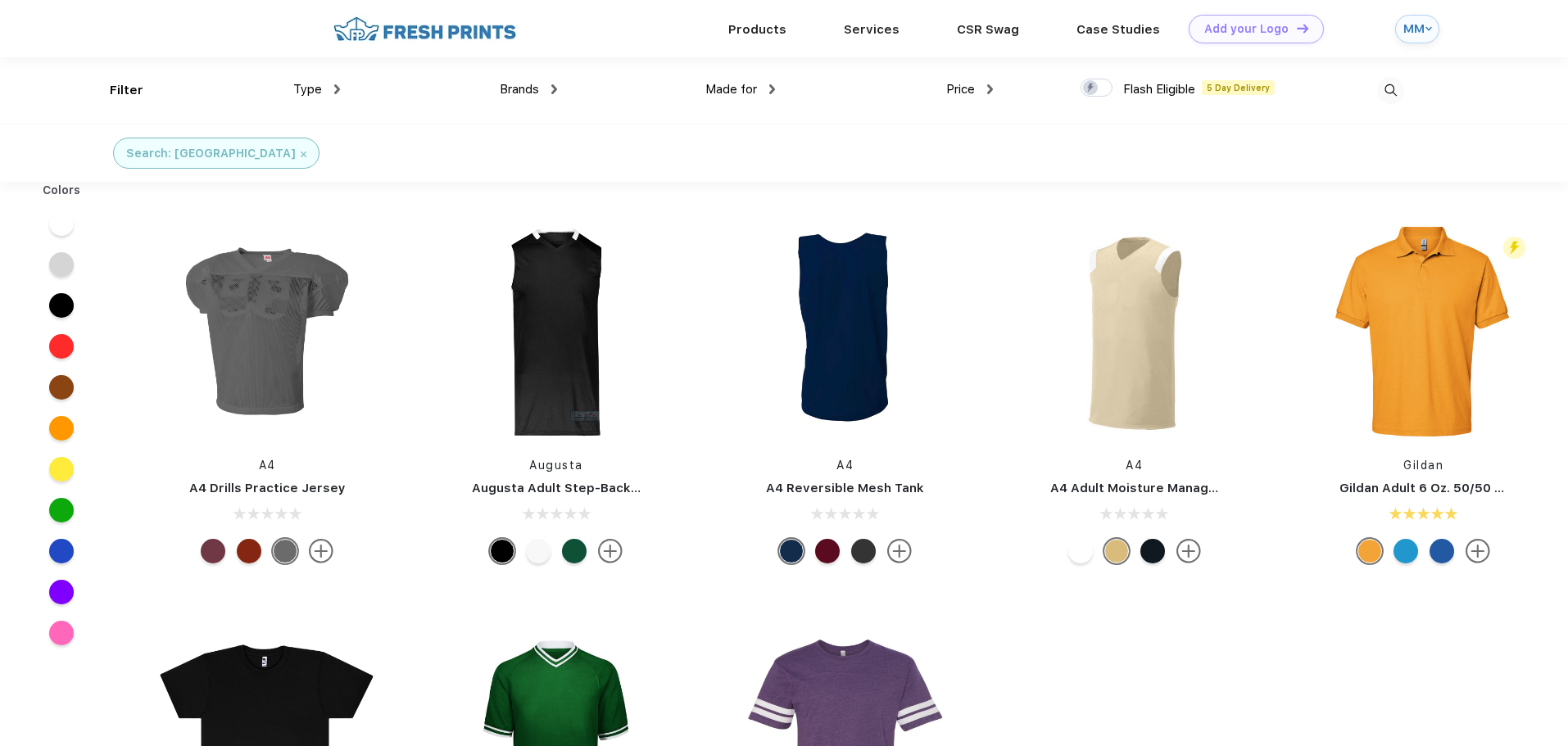
scroll to position [1, 0]
click at [1384, 90] on img at bounding box center [1391, 90] width 27 height 27
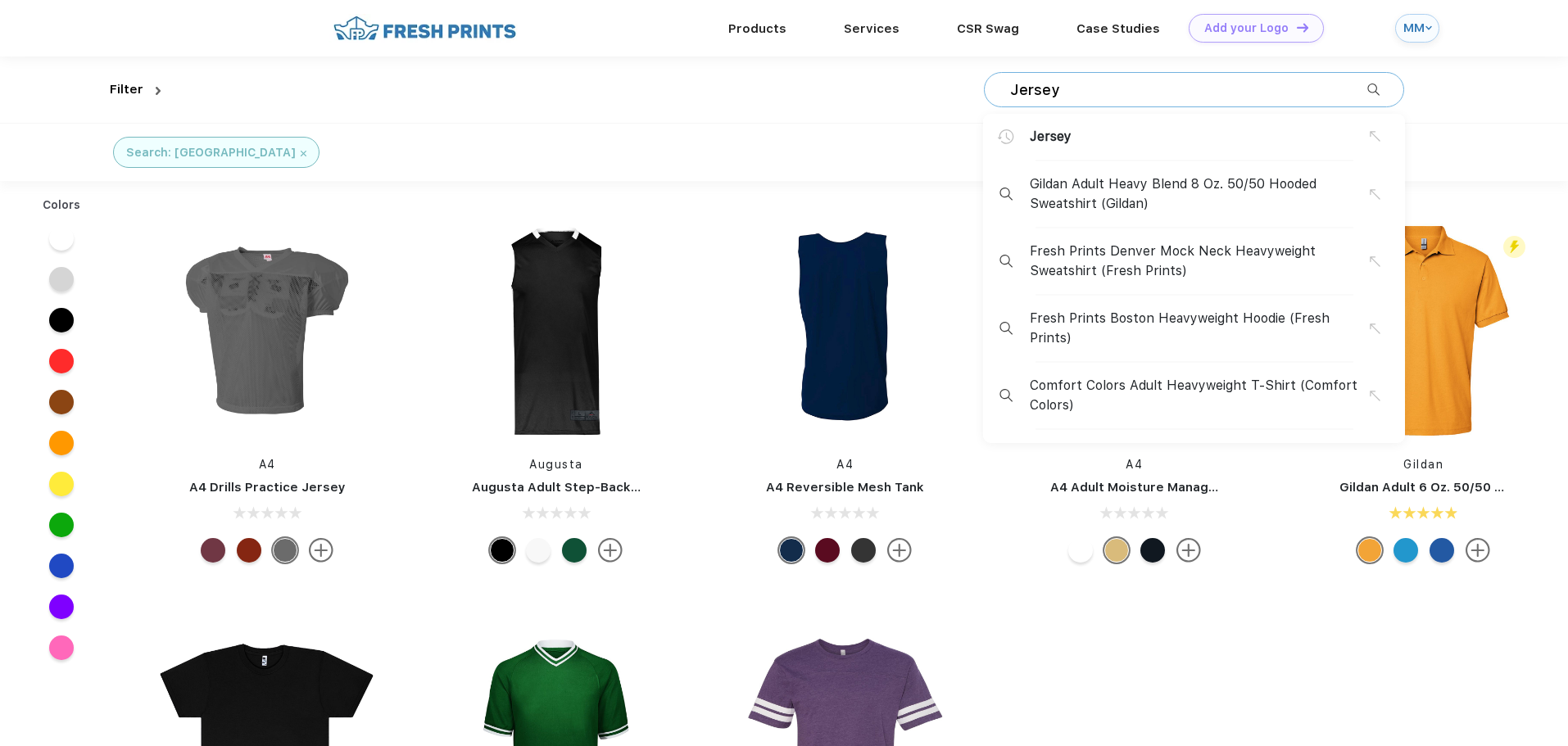
drag, startPoint x: 1080, startPoint y: 93, endPoint x: 1012, endPoint y: 87, distance: 68.3
click at [1012, 87] on input "Jersey" at bounding box center [1188, 90] width 359 height 18
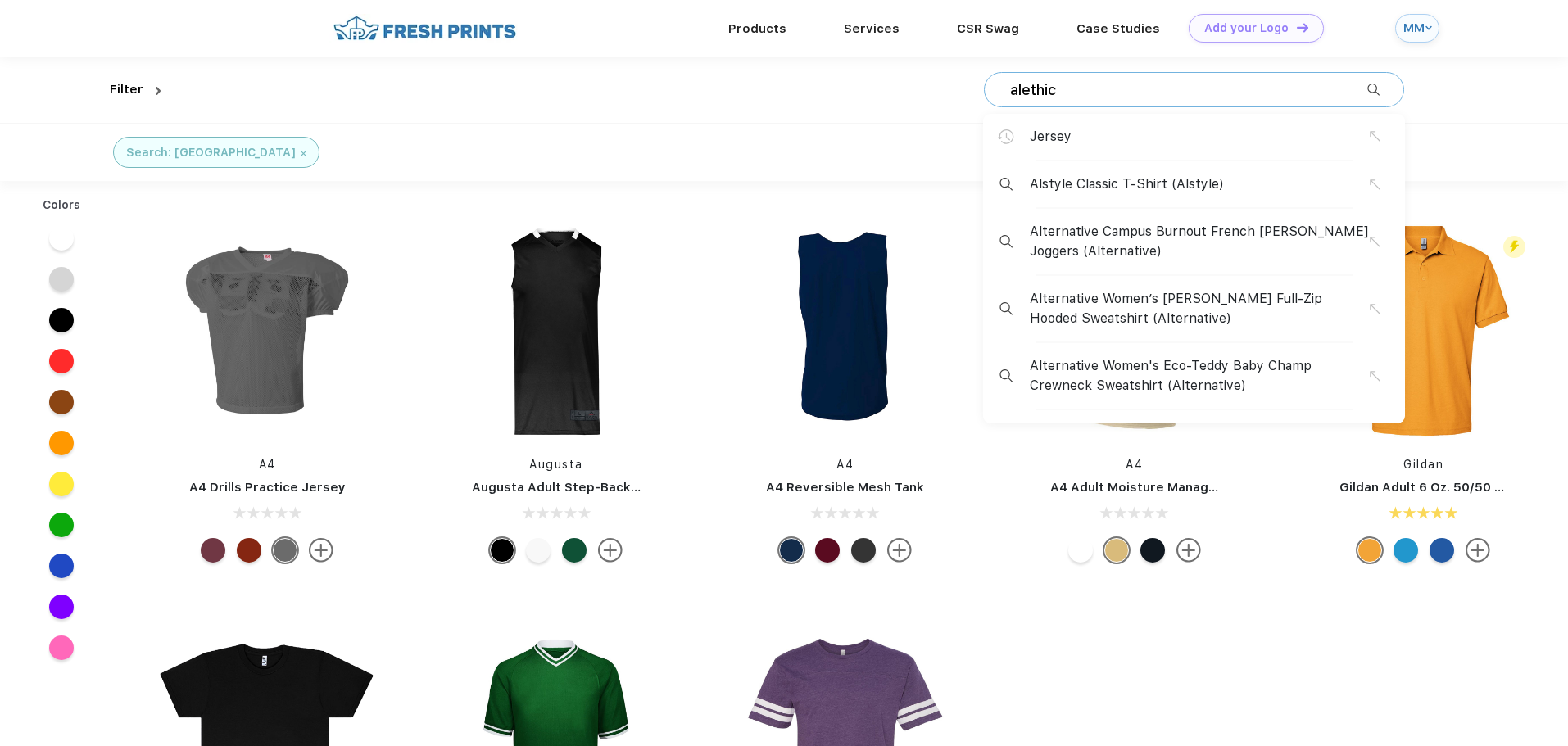
type input "alethic"
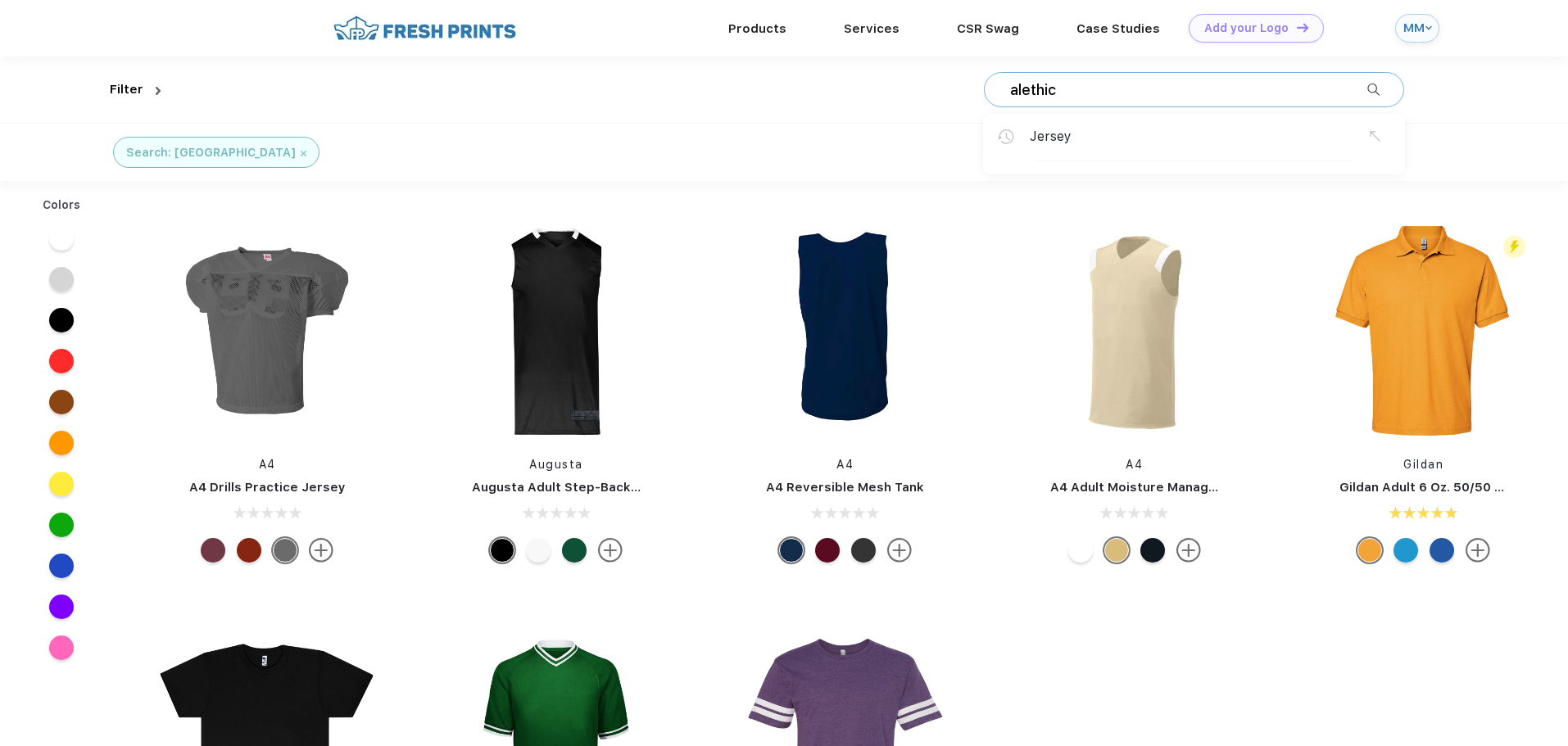
drag, startPoint x: 1017, startPoint y: 91, endPoint x: 1143, endPoint y: 102, distance: 126.5
click at [1143, 102] on div "alethic Jersey" at bounding box center [1194, 90] width 420 height 35
click at [1405, 79] on div "Filter Type Shirts Sweaters Bottoms Accessories Hats Tanks Jackets Jerseys Polo…" at bounding box center [784, 90] width 1349 height 66
click at [1391, 86] on img at bounding box center [1391, 90] width 27 height 27
click at [1075, 92] on input "alethic" at bounding box center [1188, 90] width 359 height 18
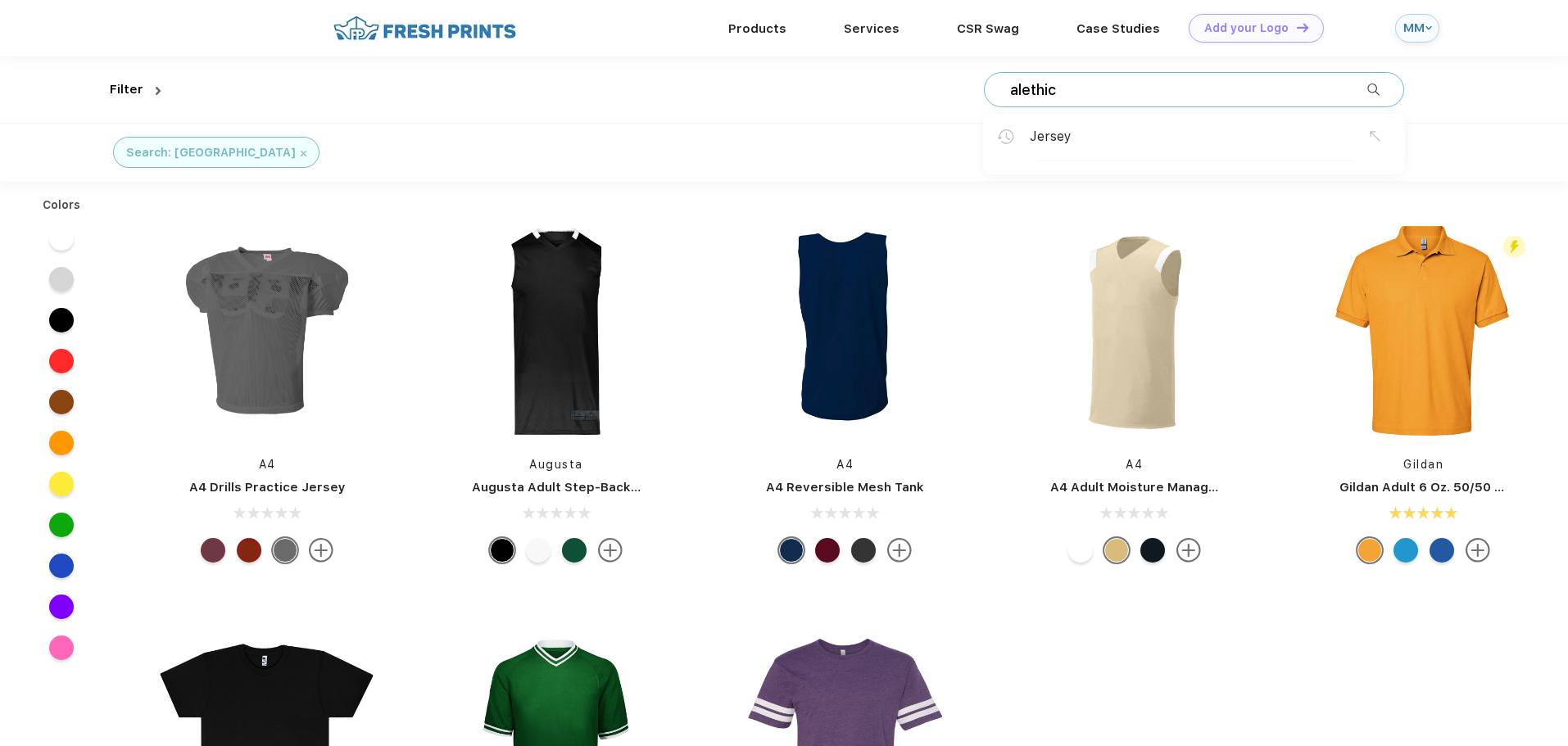
drag, startPoint x: 1076, startPoint y: 90, endPoint x: 1019, endPoint y: 92, distance: 57.0
click at [1019, 92] on input "alethic" at bounding box center [1188, 90] width 359 height 18
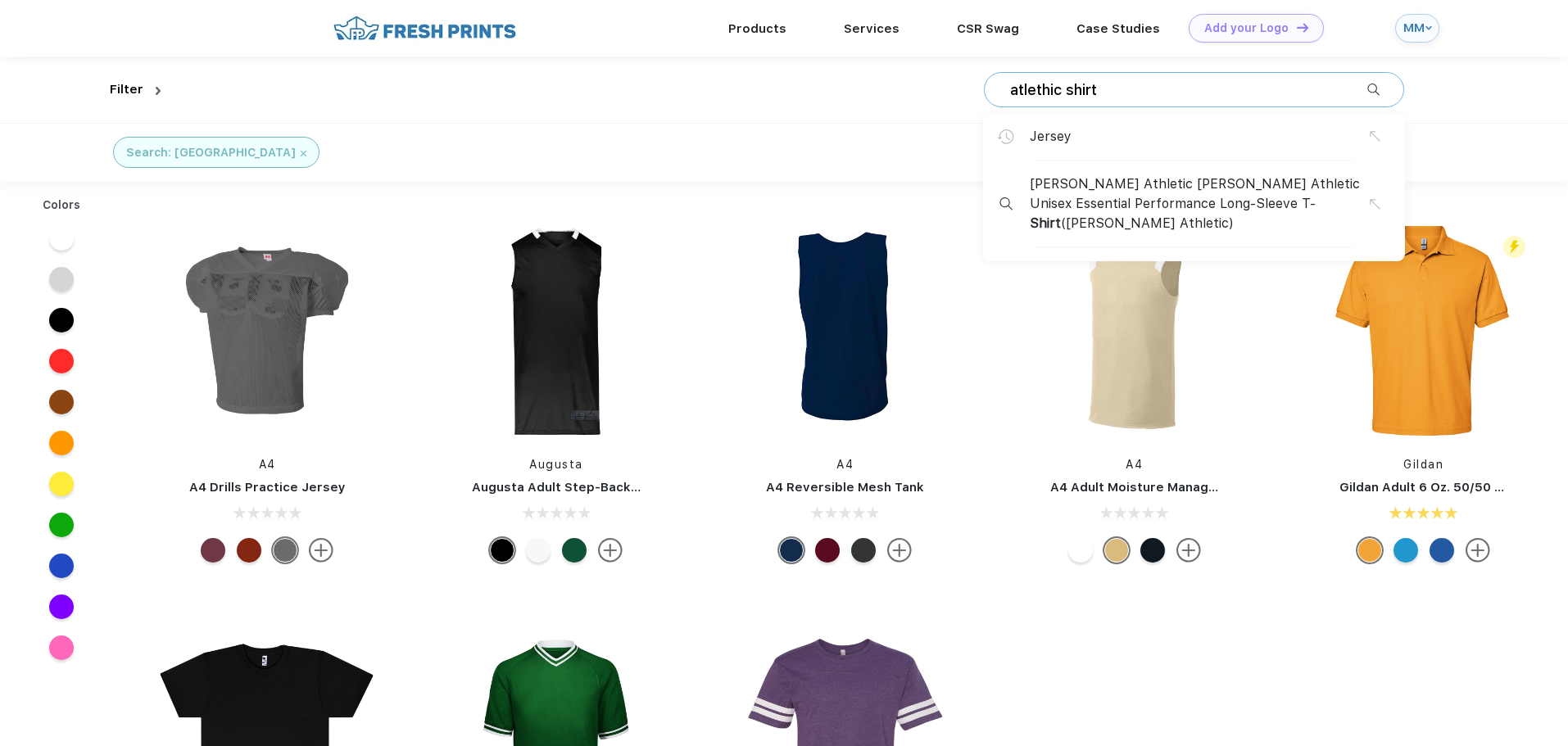
type input "atlethic shirt"
